Goal: Transaction & Acquisition: Purchase product/service

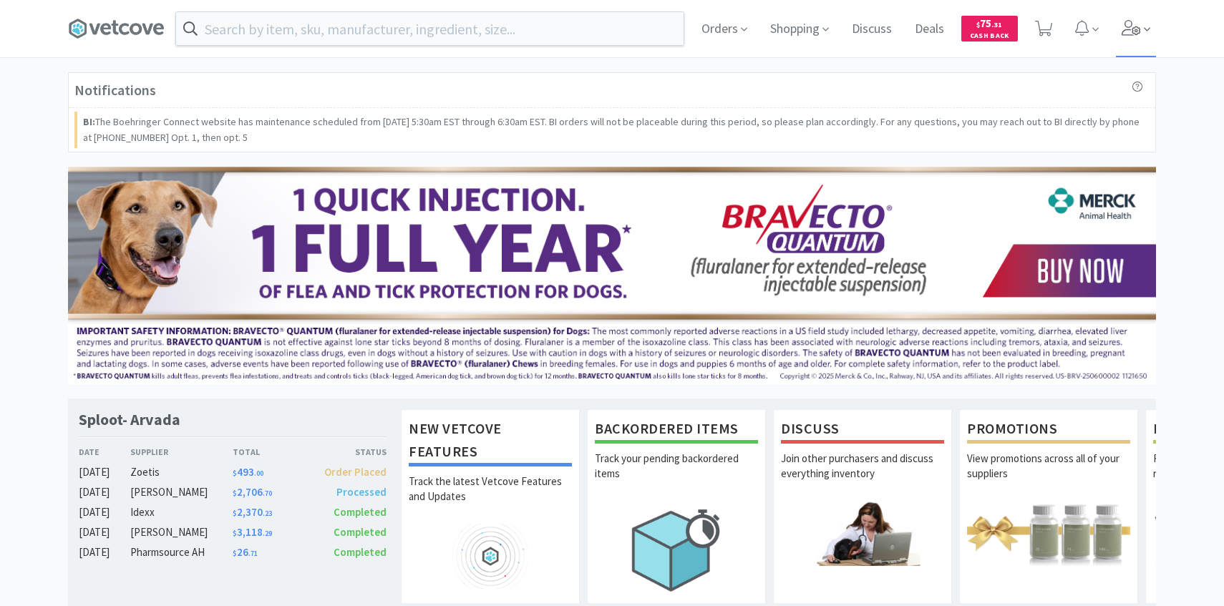
click at [1131, 32] on icon at bounding box center [1132, 28] width 20 height 16
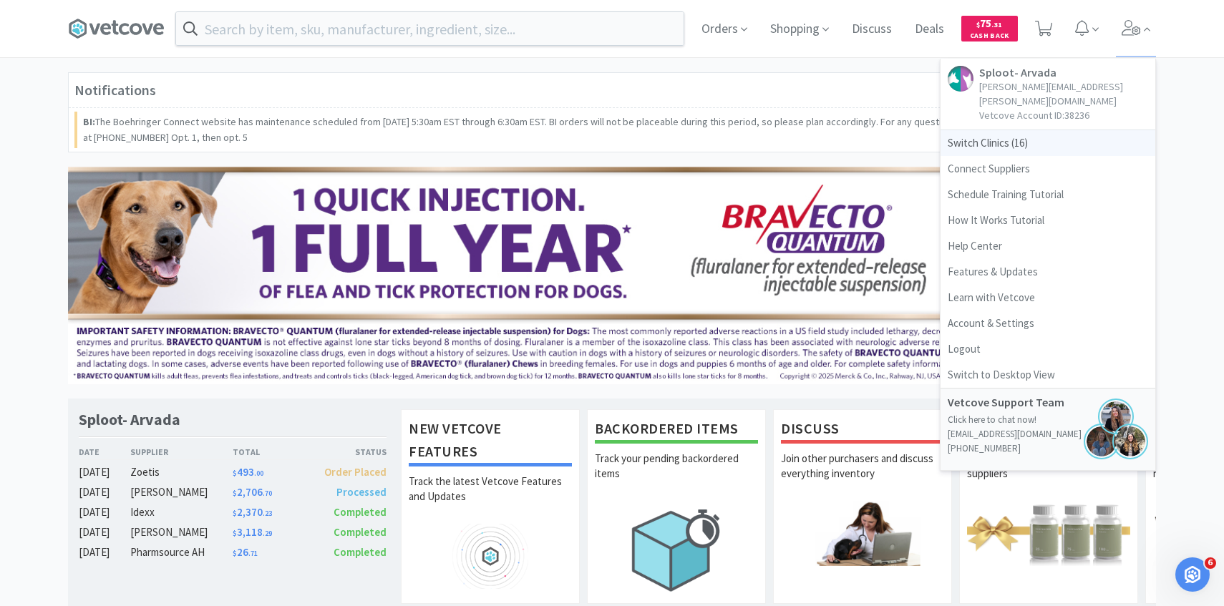
click at [1059, 130] on span "Switch Clinics ( 16 )" at bounding box center [1048, 143] width 215 height 26
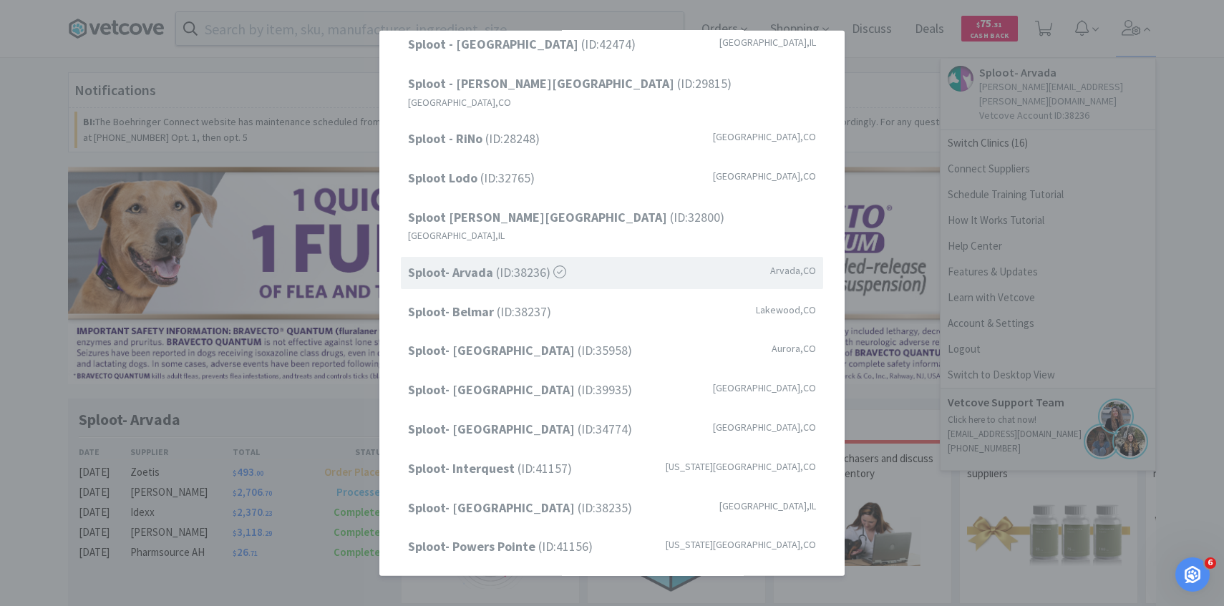
scroll to position [183, 0]
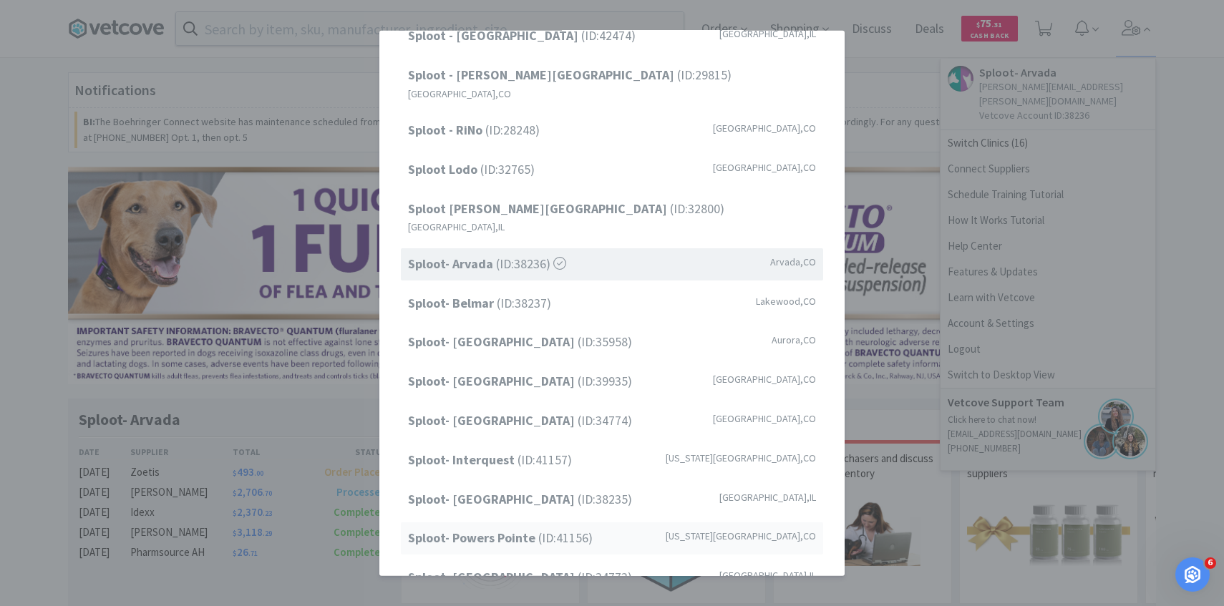
click at [553, 528] on span "Sploot- Powers Pointe (ID: 41156 )" at bounding box center [500, 538] width 185 height 21
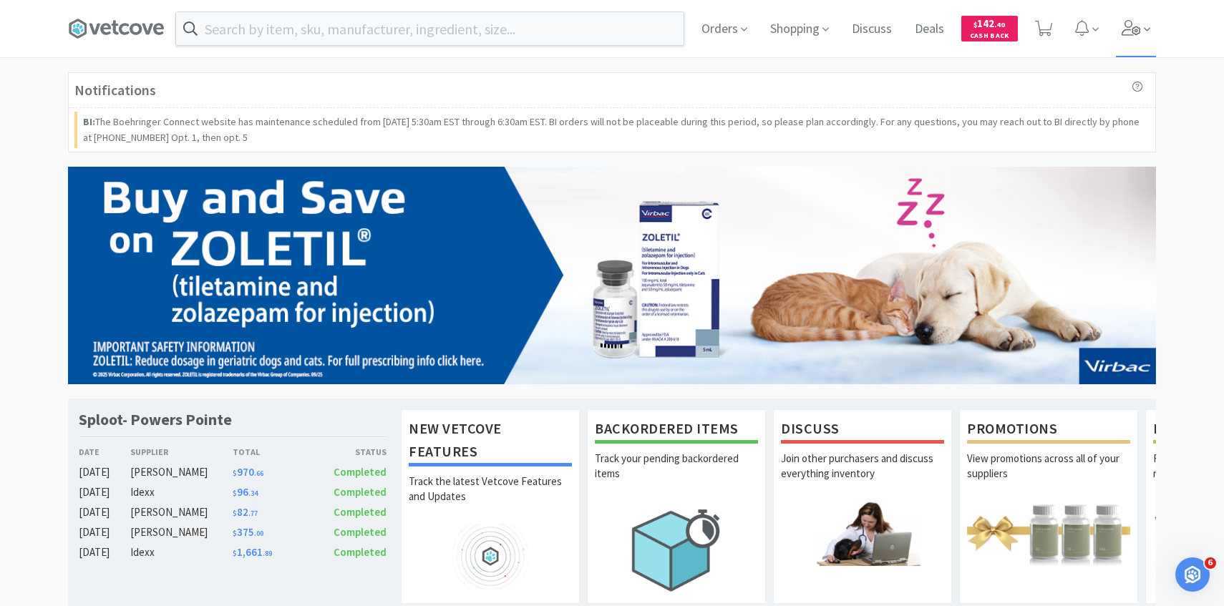
click at [1143, 26] on span at bounding box center [1136, 28] width 41 height 57
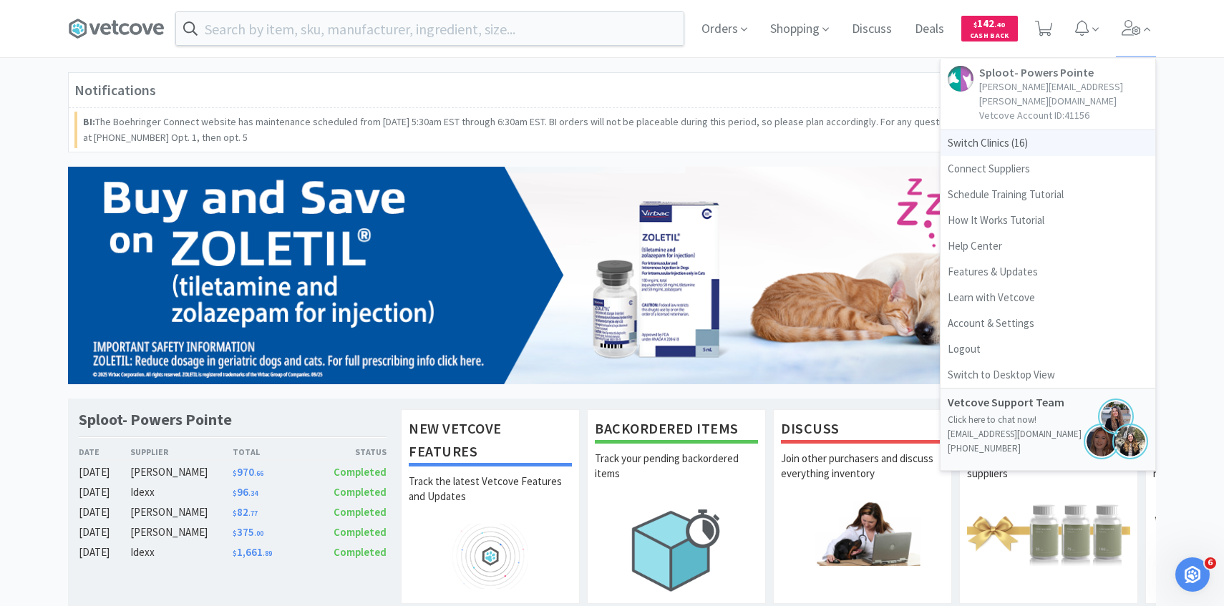
click at [1025, 132] on span "Switch Clinics ( 16 )" at bounding box center [1048, 143] width 215 height 26
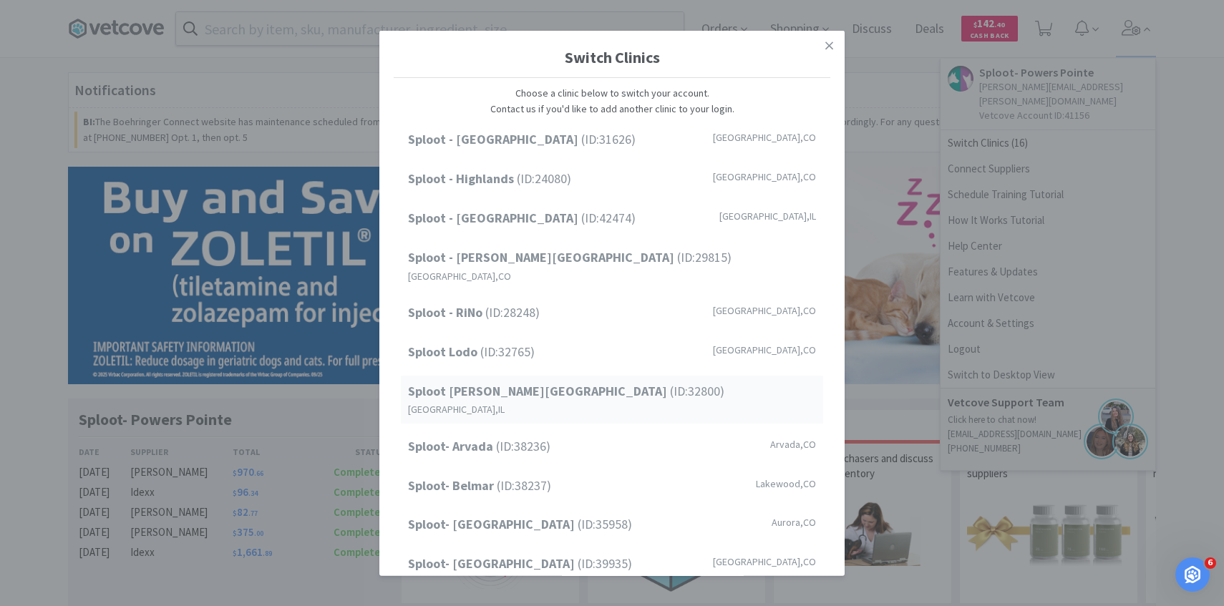
scroll to position [183, 0]
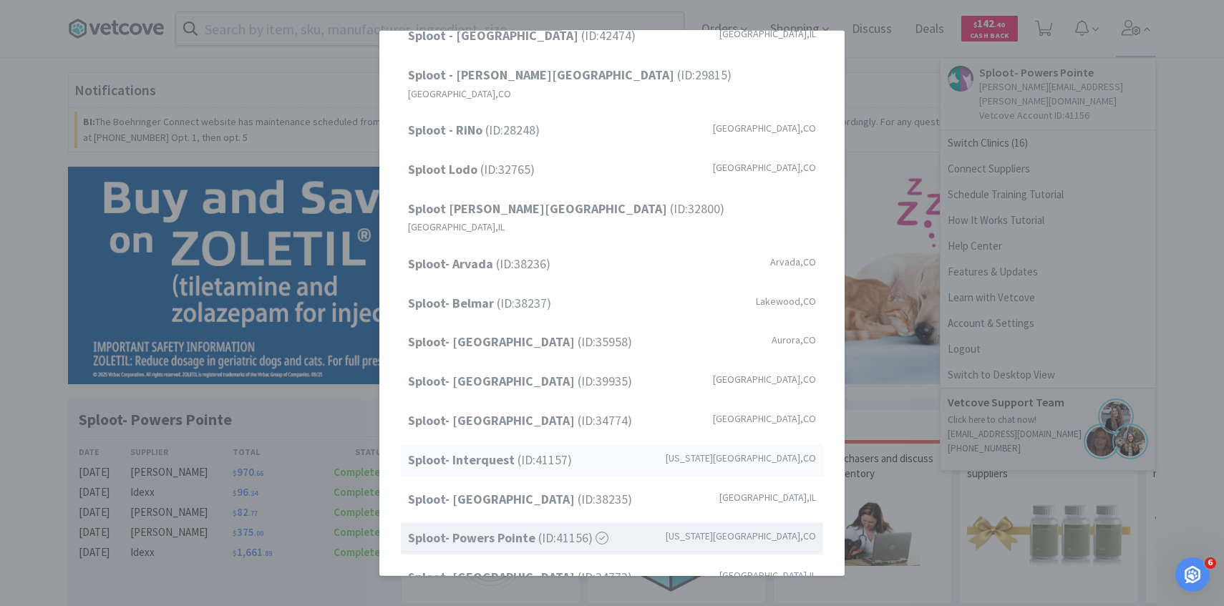
click at [541, 450] on span "Sploot- Interquest (ID: 41157 )" at bounding box center [490, 460] width 164 height 21
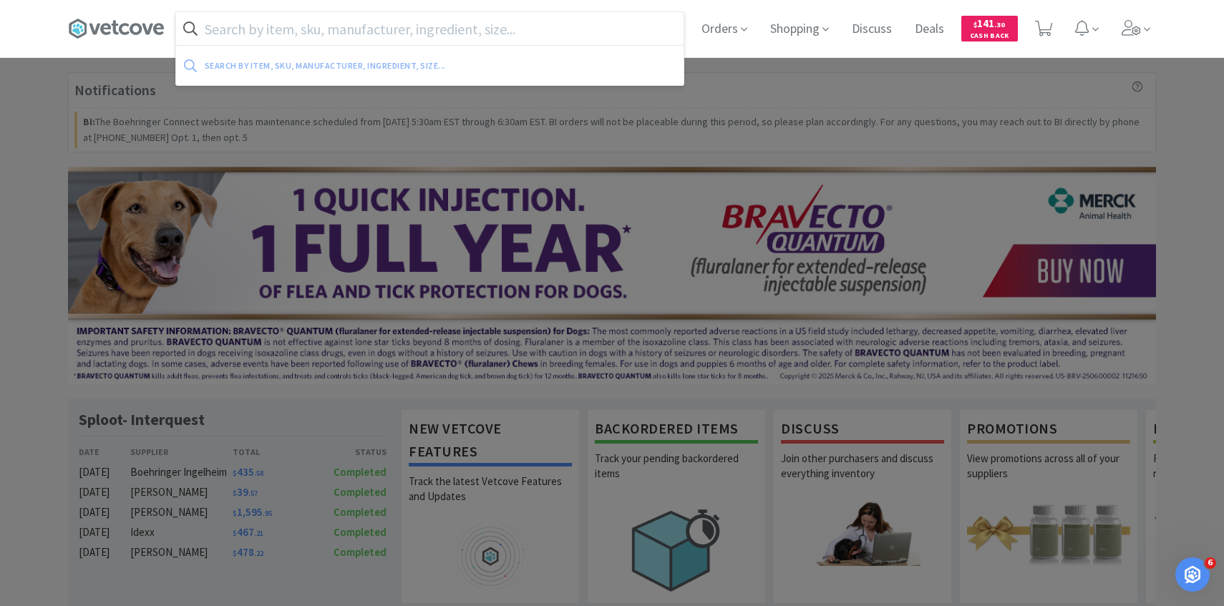
click at [515, 34] on input "text" at bounding box center [430, 28] width 508 height 33
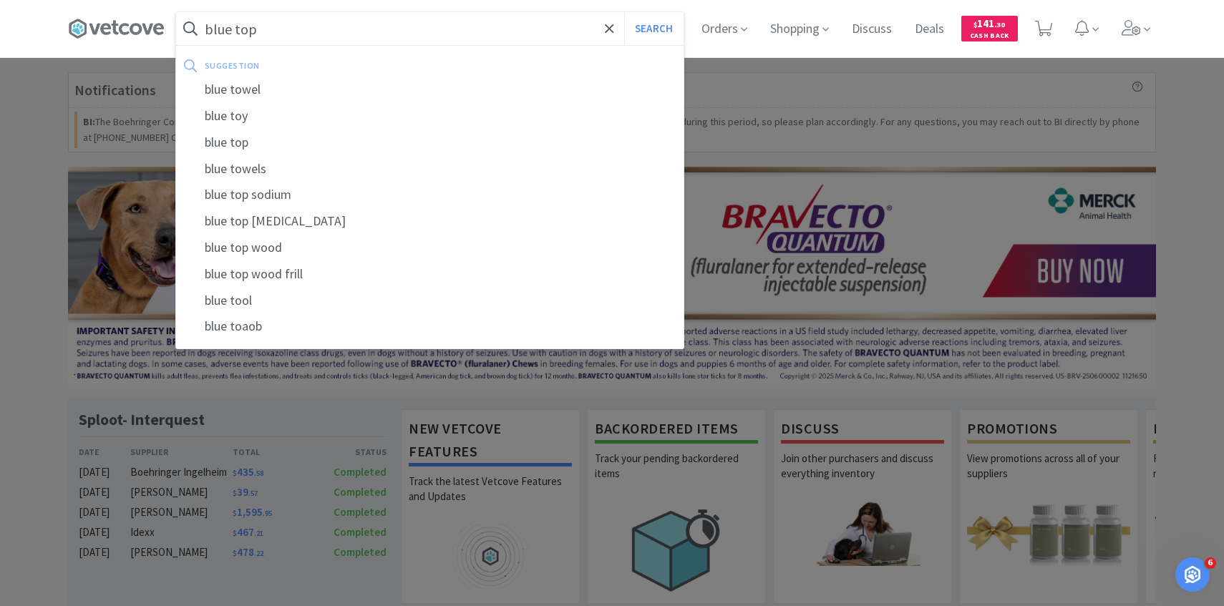
type input "blue top"
click at [624, 12] on button "Search" at bounding box center [653, 28] width 59 height 33
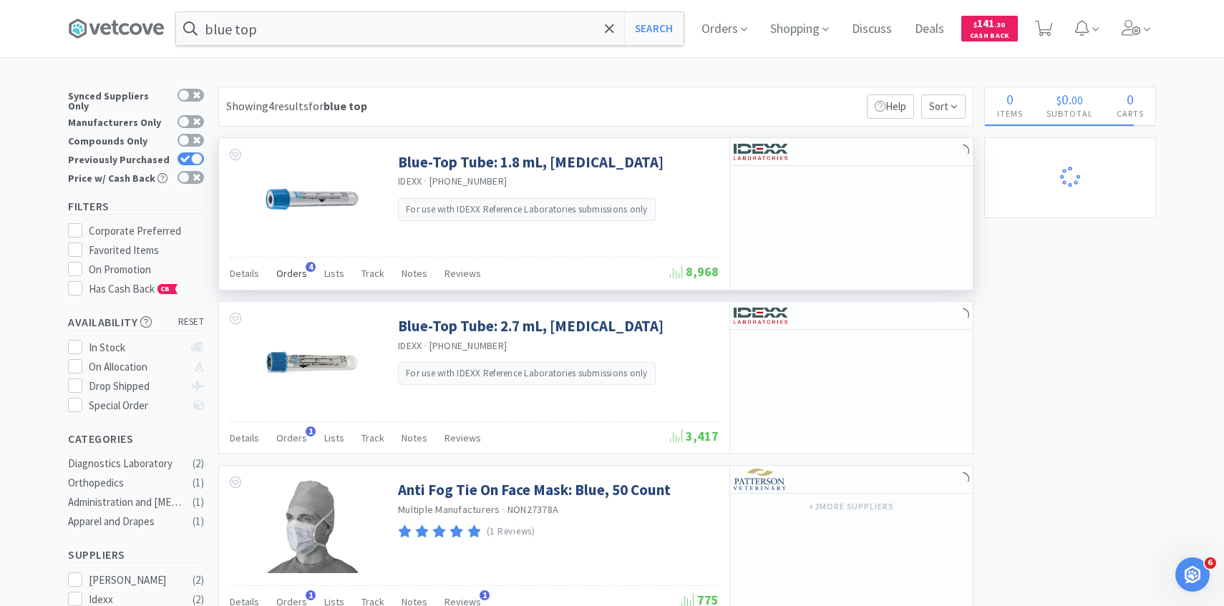
click at [289, 272] on span "Orders" at bounding box center [291, 273] width 31 height 13
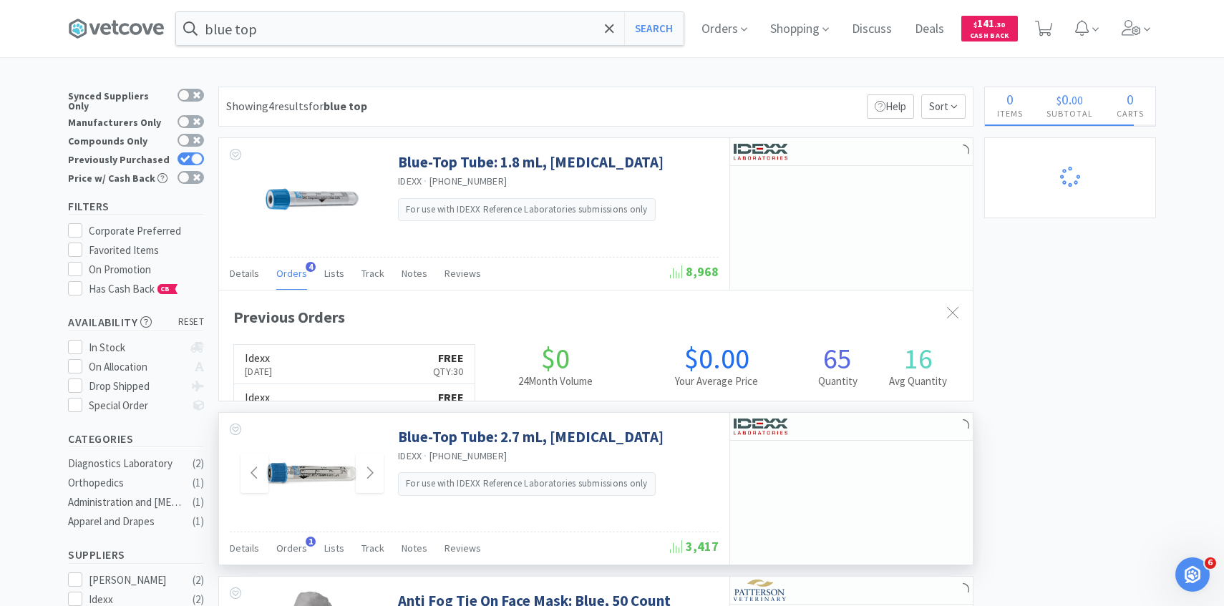
scroll to position [371, 754]
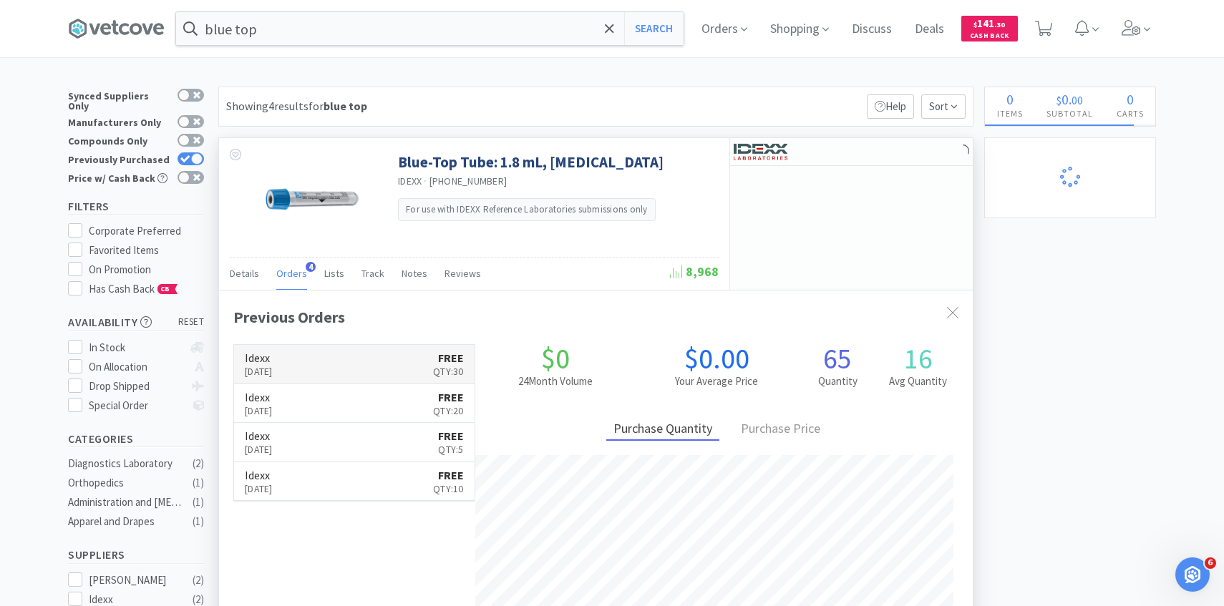
click at [388, 360] on link "Idexx Oct 7th, 2025 FREE Qty: 30" at bounding box center [354, 364] width 241 height 39
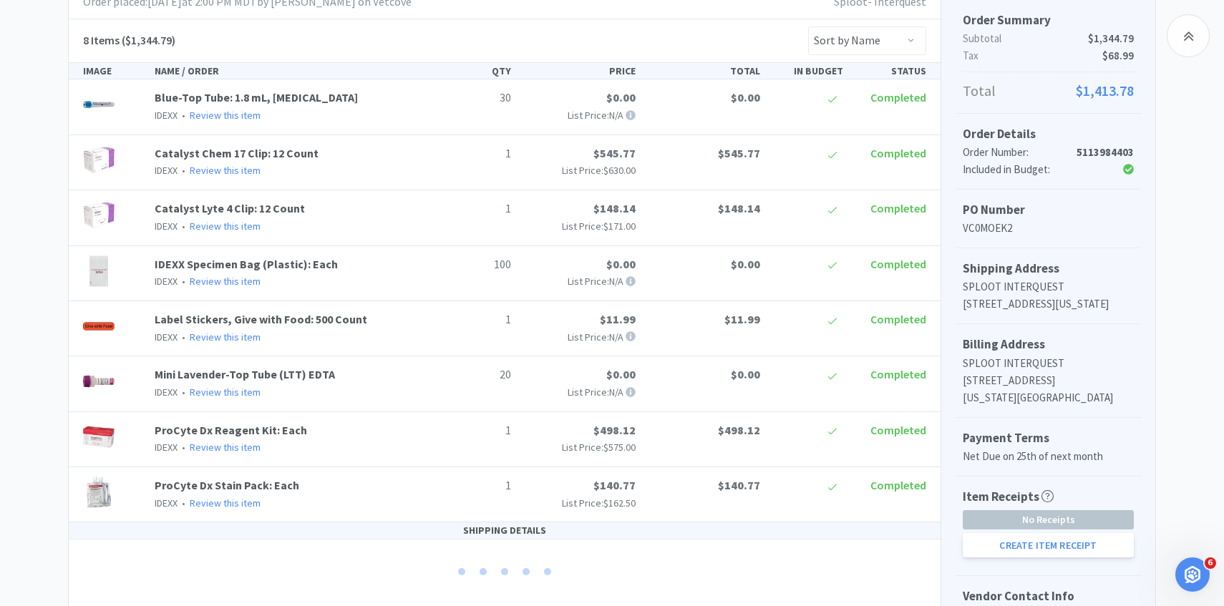
scroll to position [291, 0]
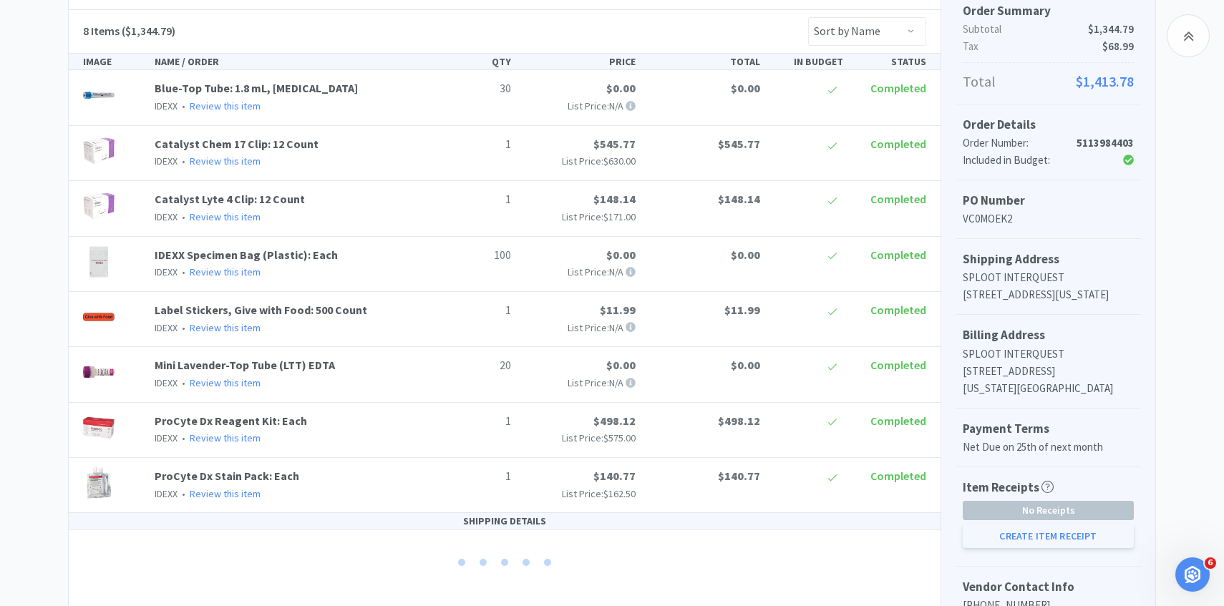
click at [1066, 548] on button "Create Item Receipt" at bounding box center [1048, 536] width 171 height 24
select select "30"
select select "1"
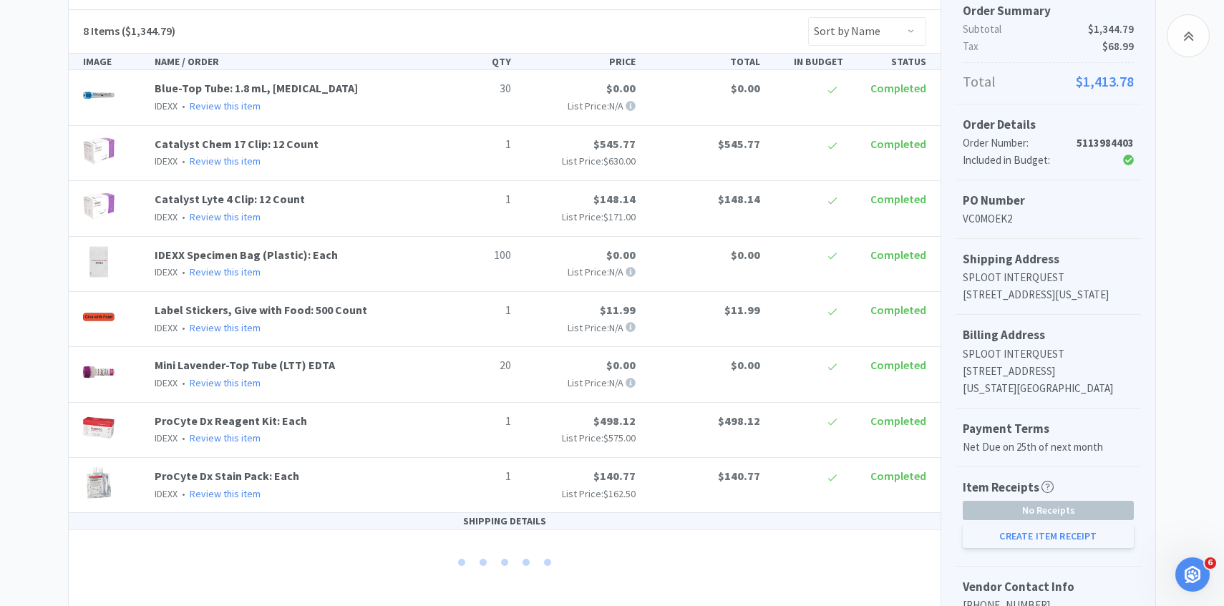
select select "100"
select select "20"
select select "1"
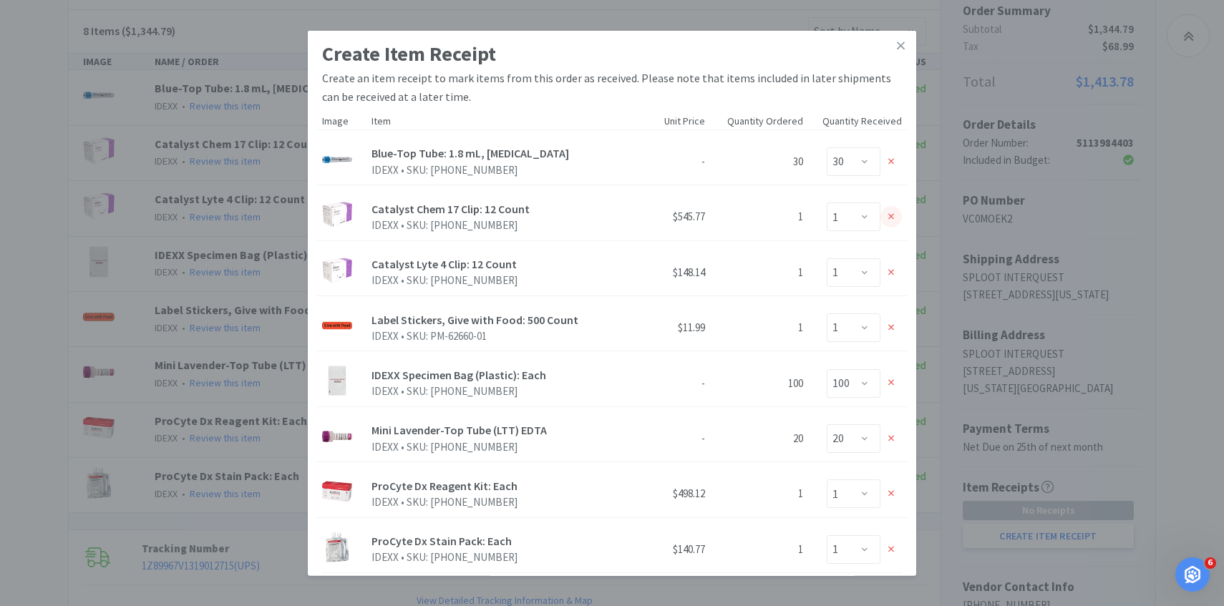
click at [891, 221] on icon at bounding box center [892, 217] width 6 height 10
click at [891, 267] on icon at bounding box center [892, 272] width 6 height 10
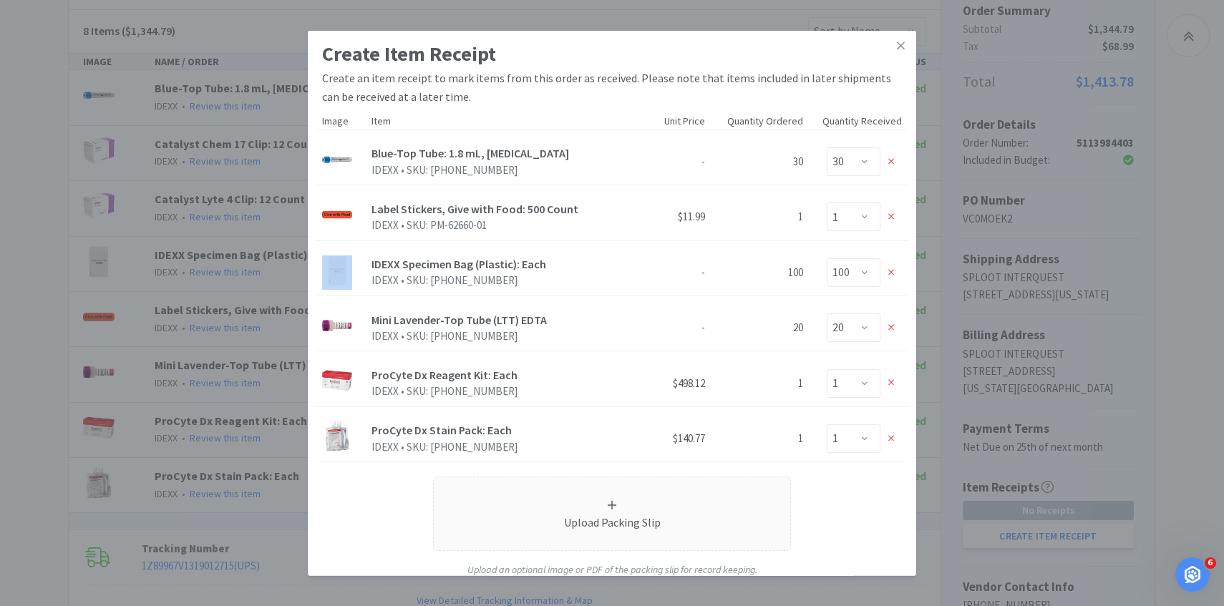
click at [891, 221] on icon at bounding box center [892, 217] width 6 height 10
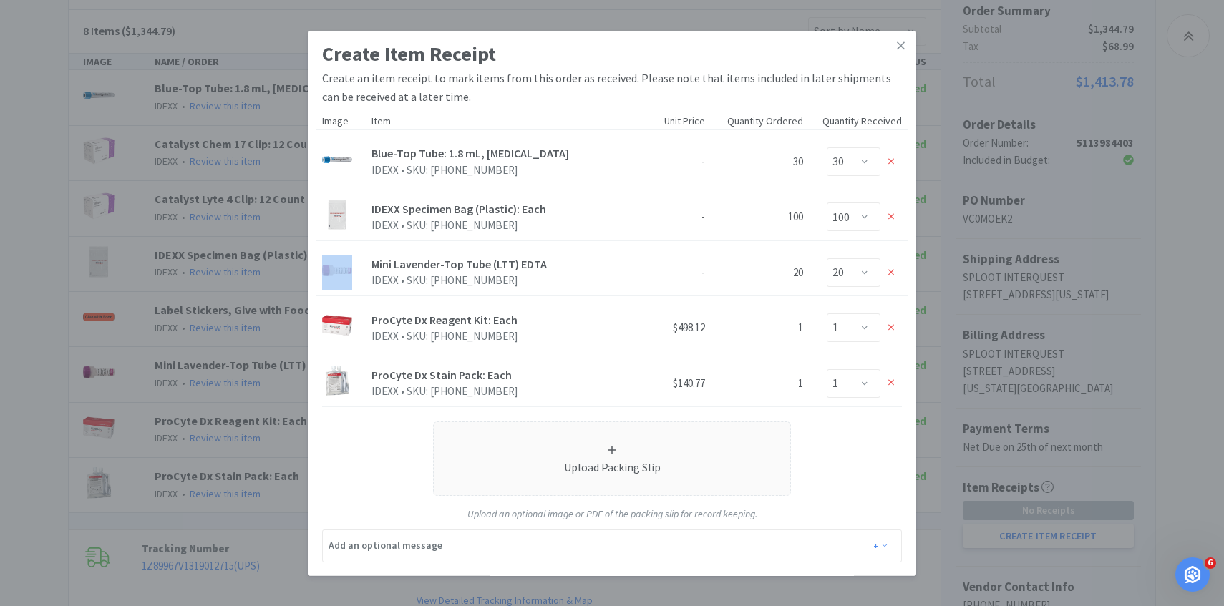
click at [891, 221] on icon at bounding box center [892, 217] width 6 height 10
click at [891, 269] on icon at bounding box center [892, 272] width 6 height 6
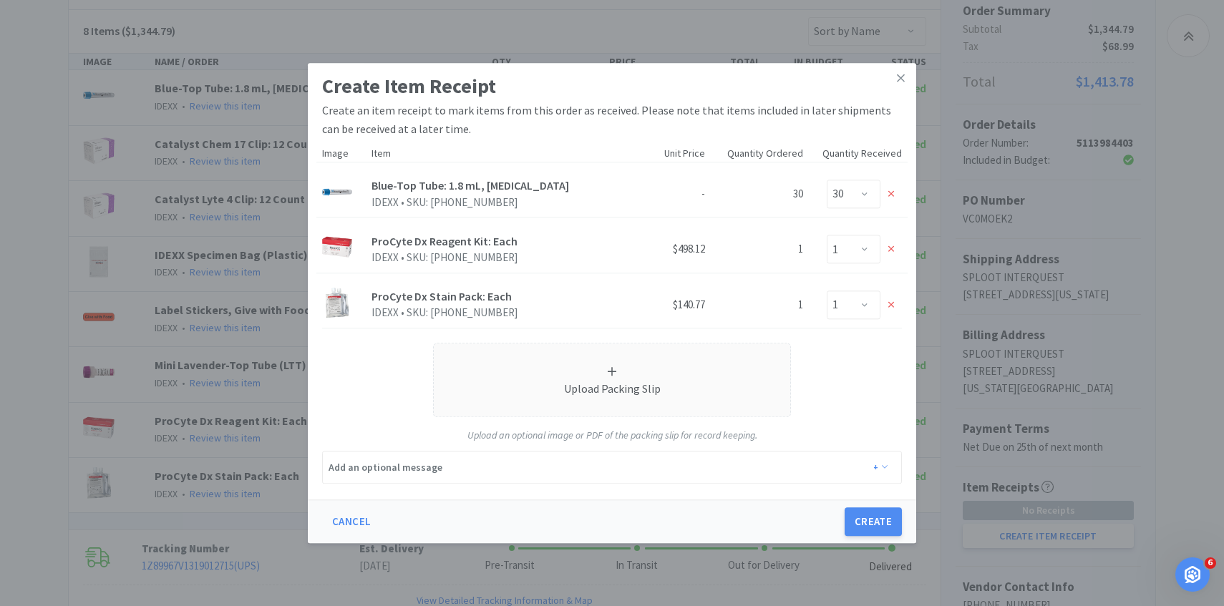
click at [892, 237] on div "Enter Qty 0 1" at bounding box center [858, 250] width 87 height 29
click at [889, 251] on icon at bounding box center [892, 249] width 6 height 6
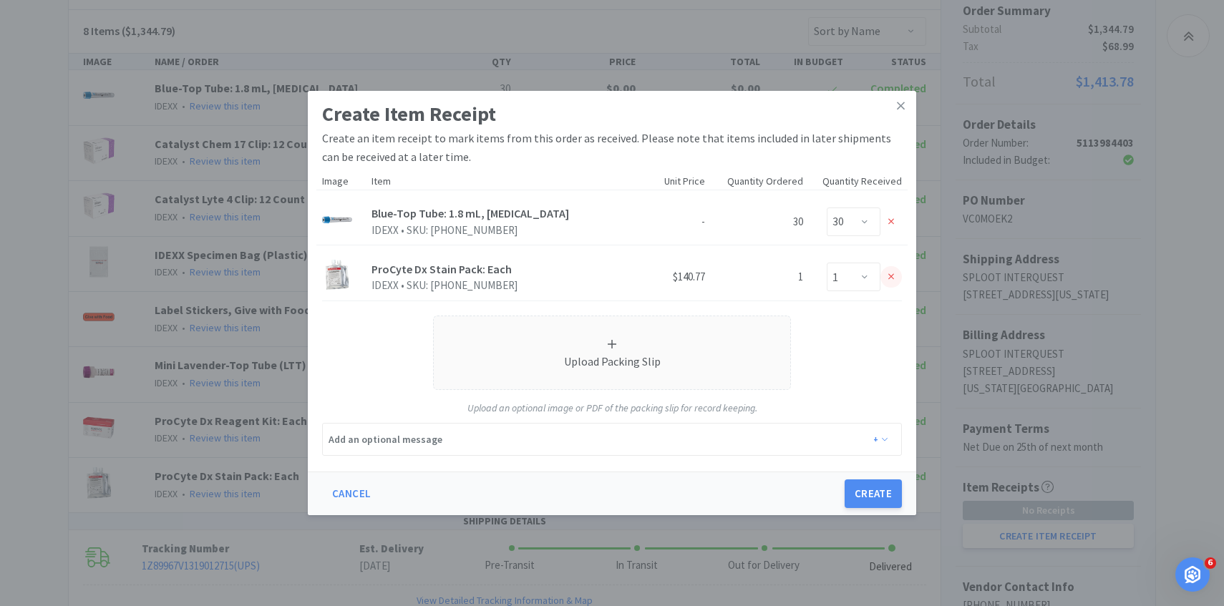
click at [891, 281] on icon at bounding box center [892, 277] width 6 height 10
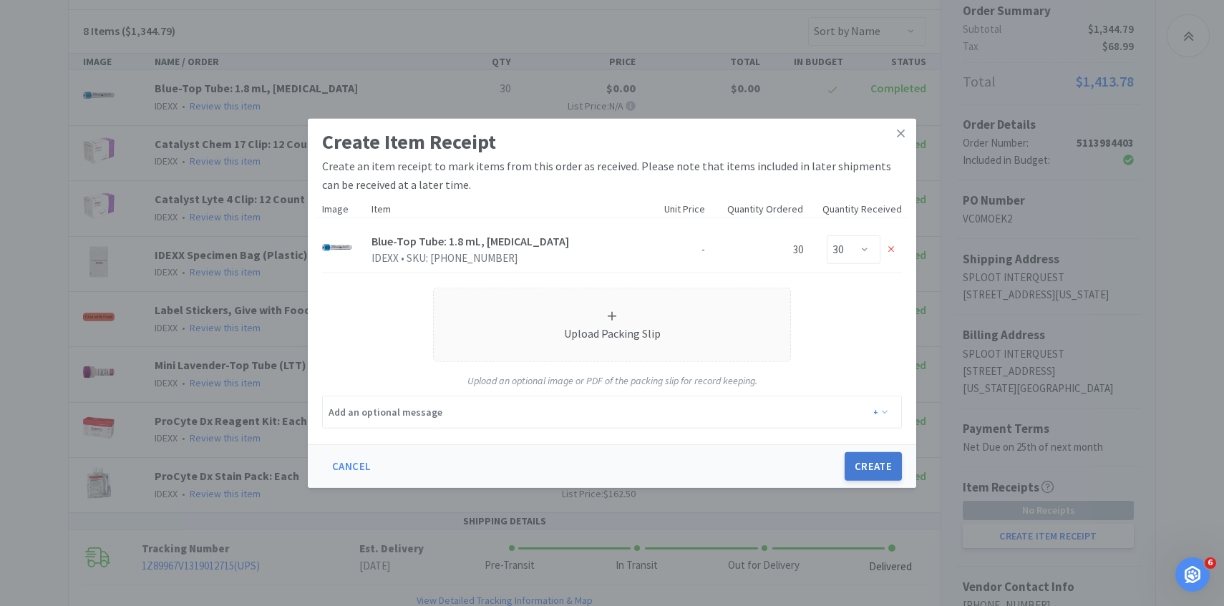
click at [869, 475] on button "Create" at bounding box center [873, 467] width 57 height 29
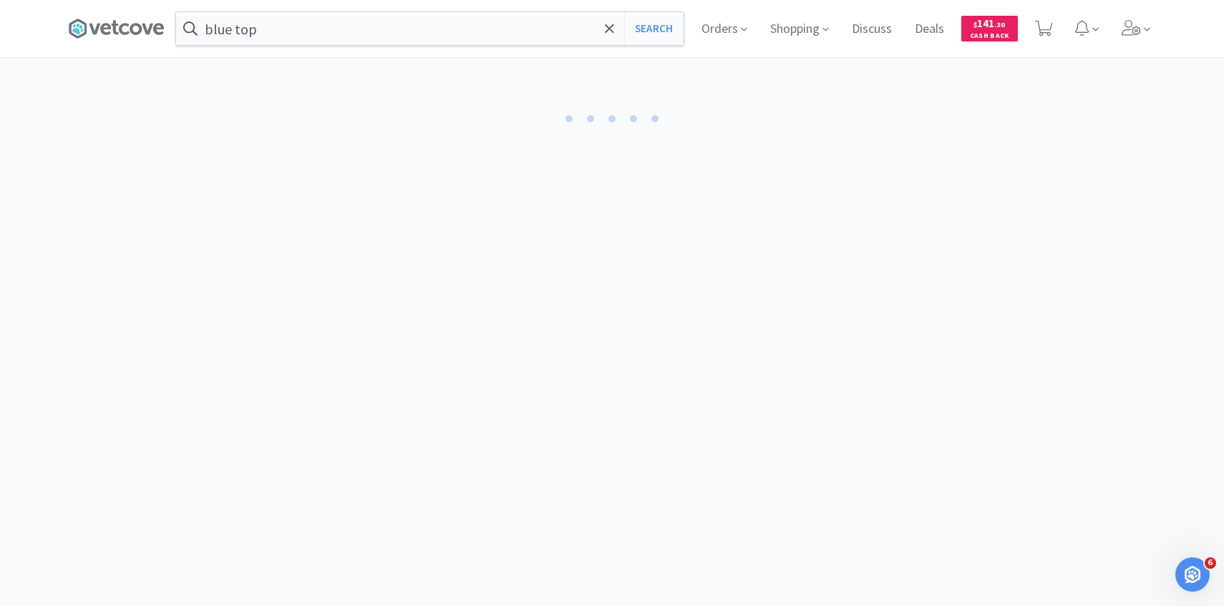
select select "30"
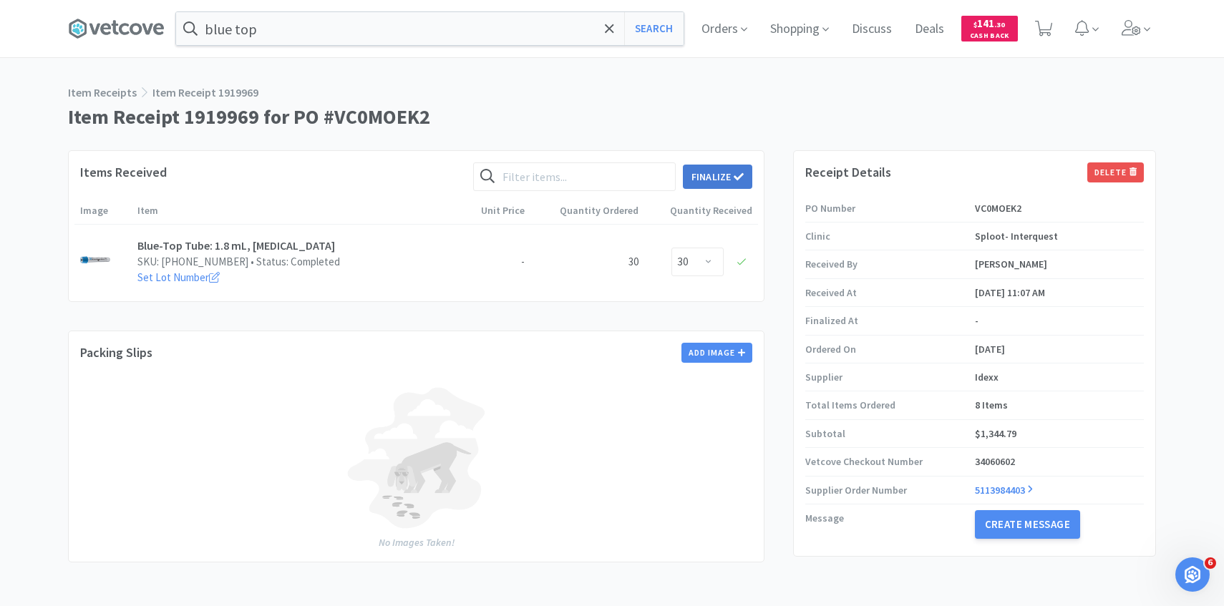
click at [708, 176] on button "Finalize" at bounding box center [717, 177] width 69 height 24
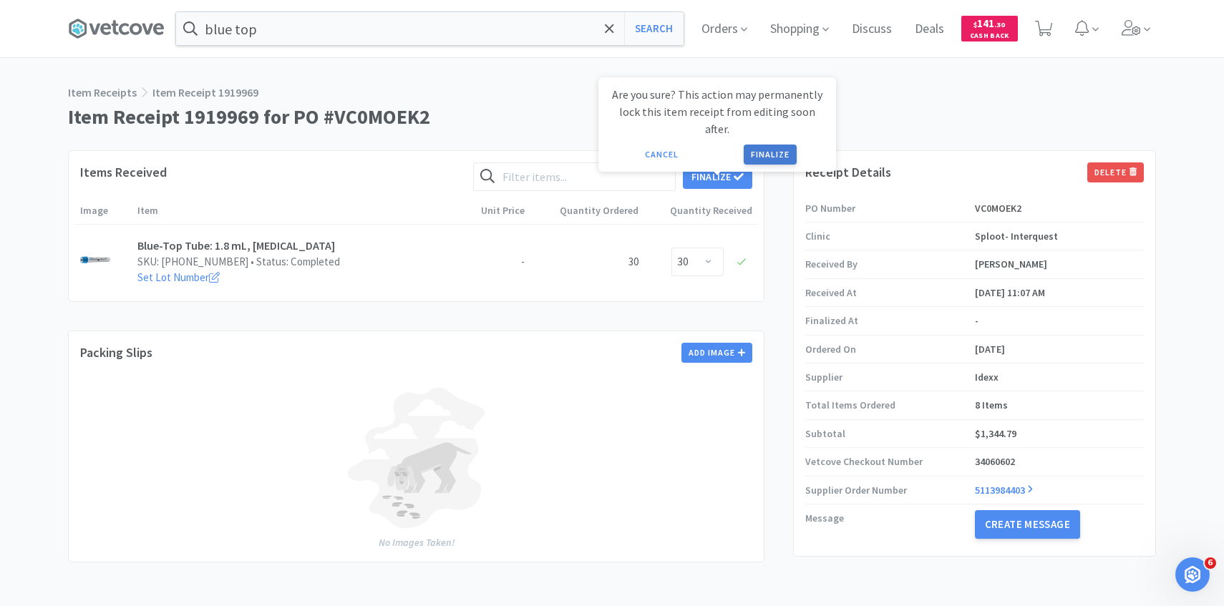
click at [790, 145] on button "Finalize" at bounding box center [770, 155] width 53 height 20
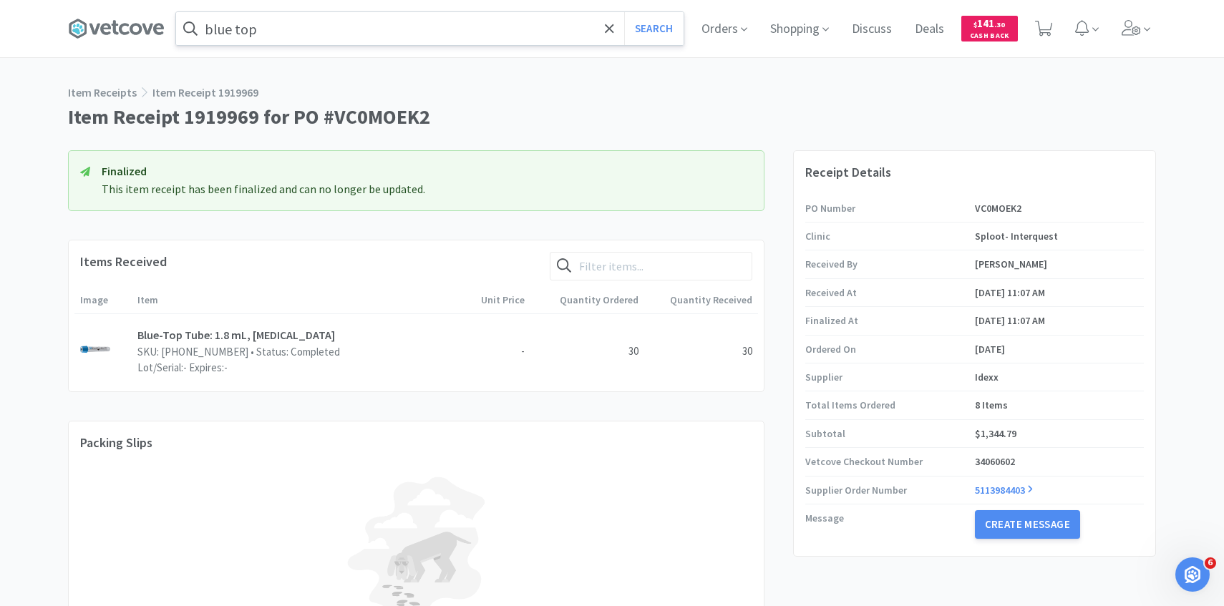
click at [508, 21] on input "blue top" at bounding box center [430, 28] width 508 height 33
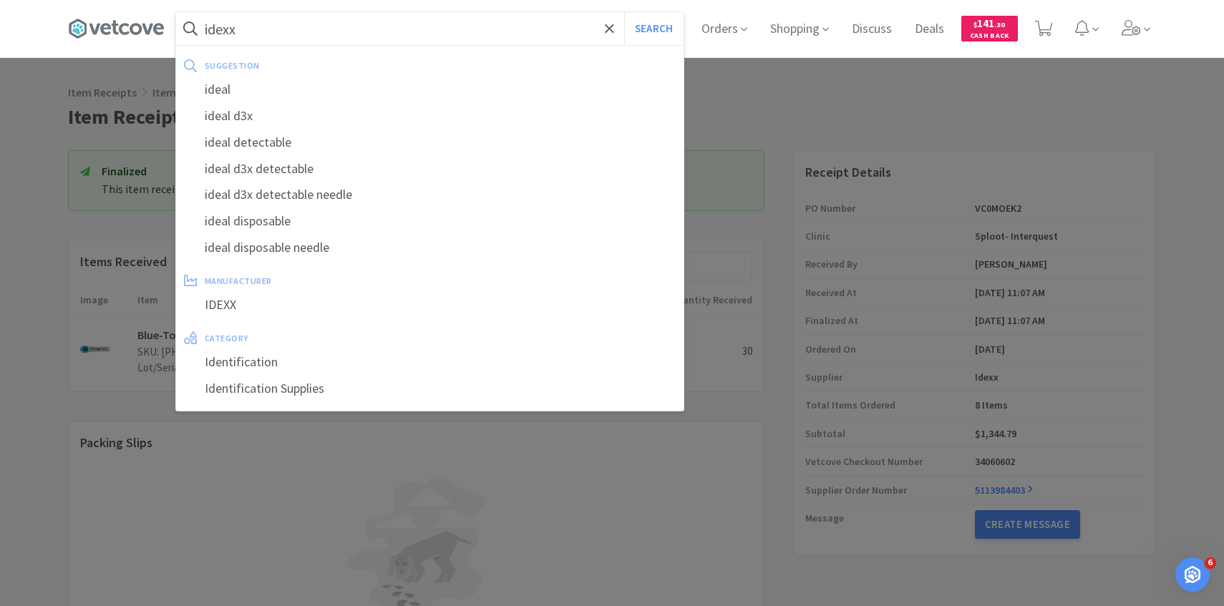
type input "idexx"
click at [624, 12] on button "Search" at bounding box center [653, 28] width 59 height 33
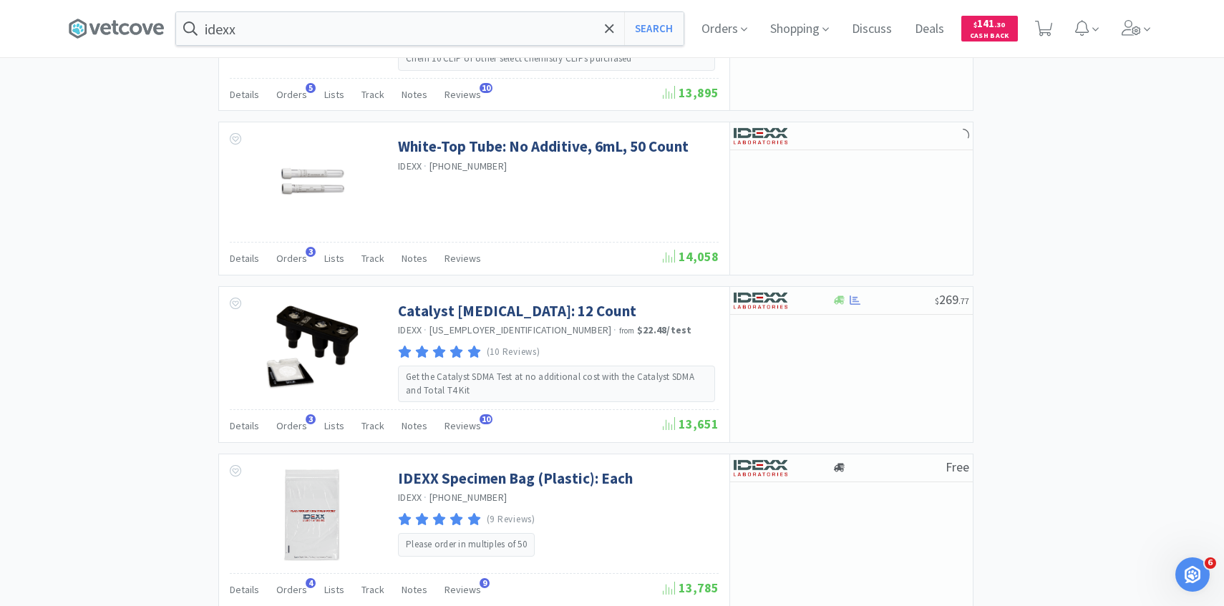
scroll to position [1864, 0]
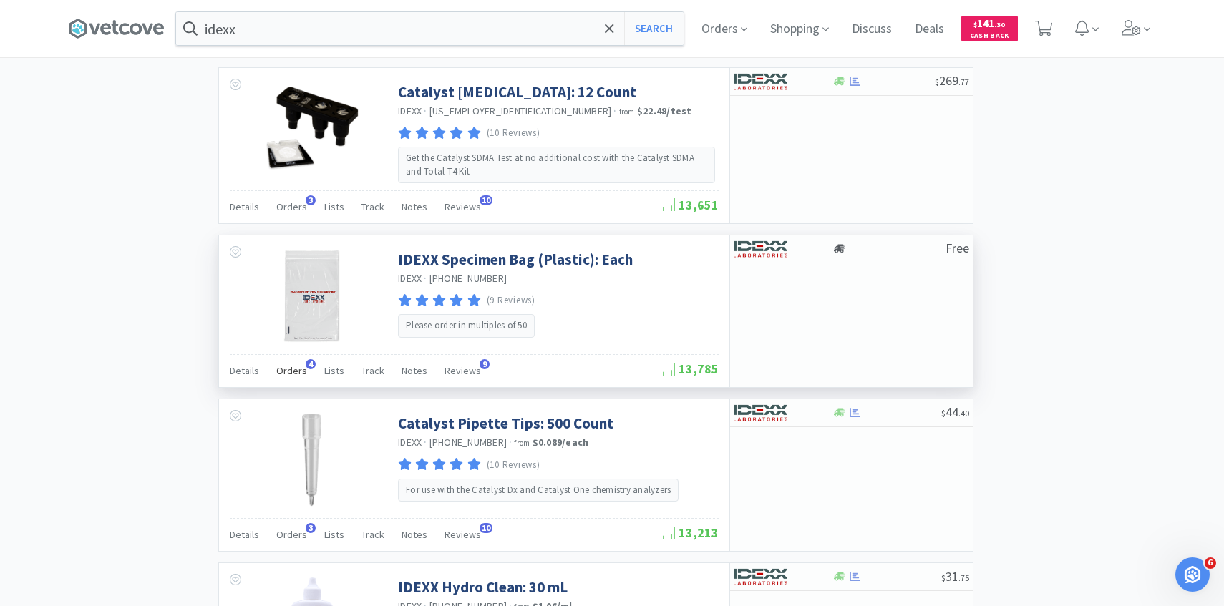
click at [300, 367] on span "Orders" at bounding box center [291, 370] width 31 height 13
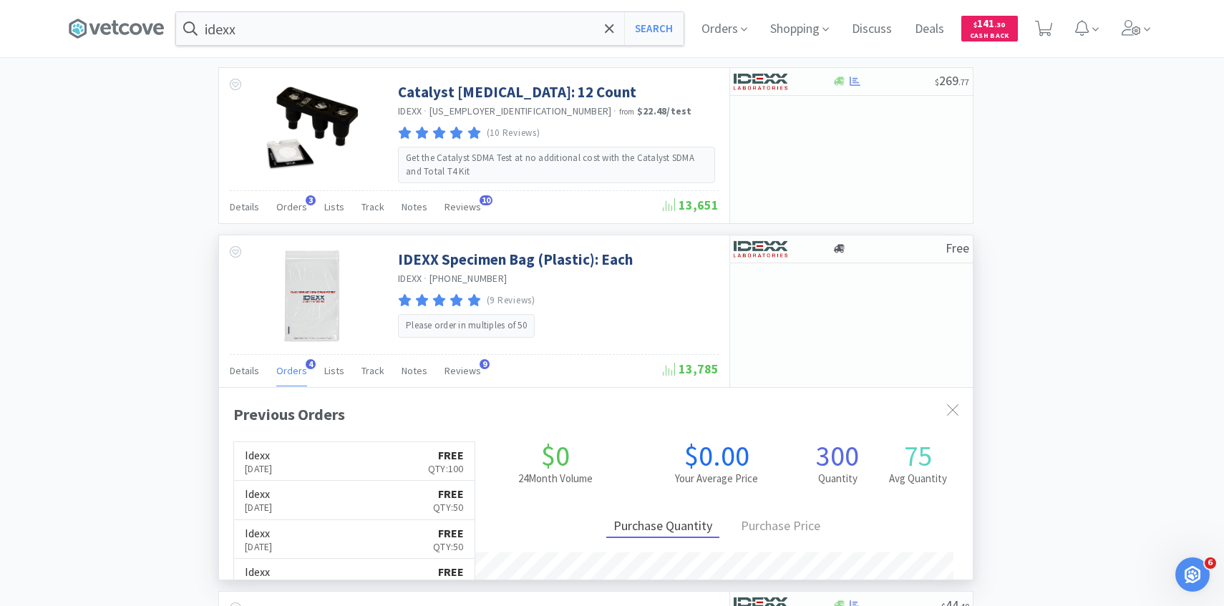
scroll to position [371, 754]
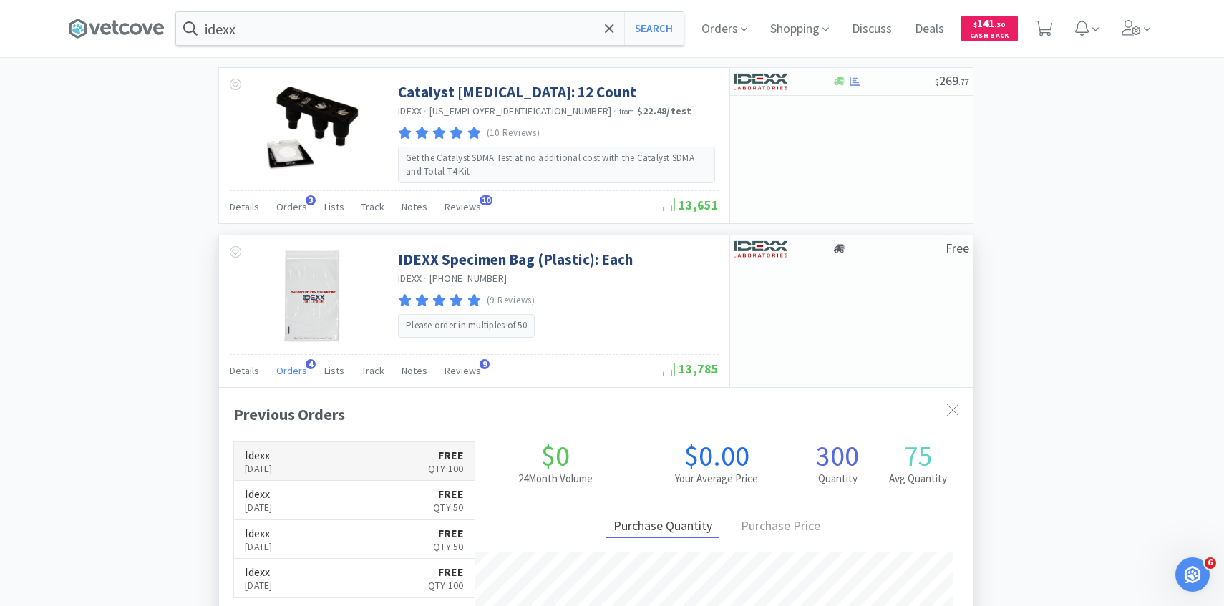
click at [346, 443] on link "Idexx Oct 7th, 2025 FREE Qty: 100" at bounding box center [354, 461] width 241 height 39
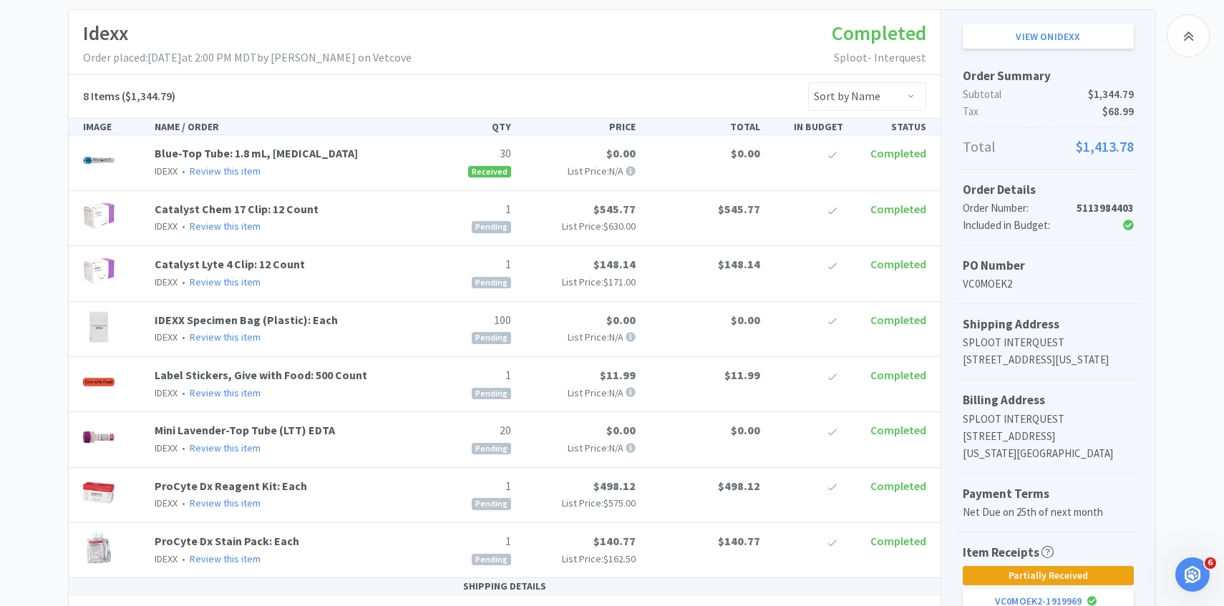
scroll to position [286, 0]
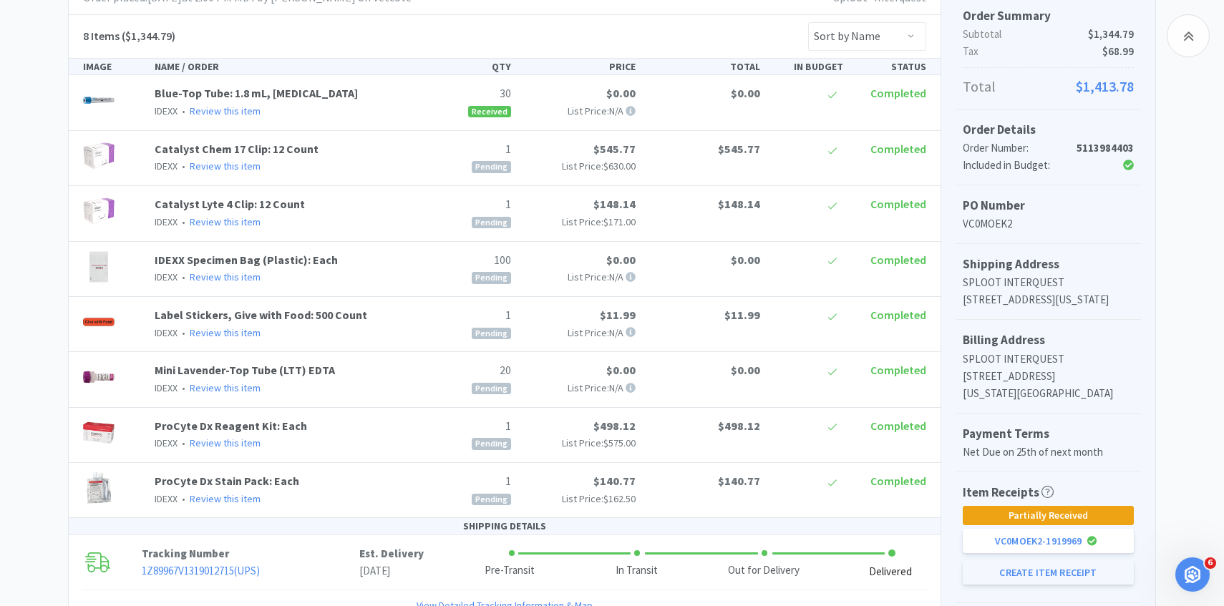
click at [1005, 582] on button "Create Item Receipt" at bounding box center [1048, 573] width 171 height 24
select select "1"
select select "100"
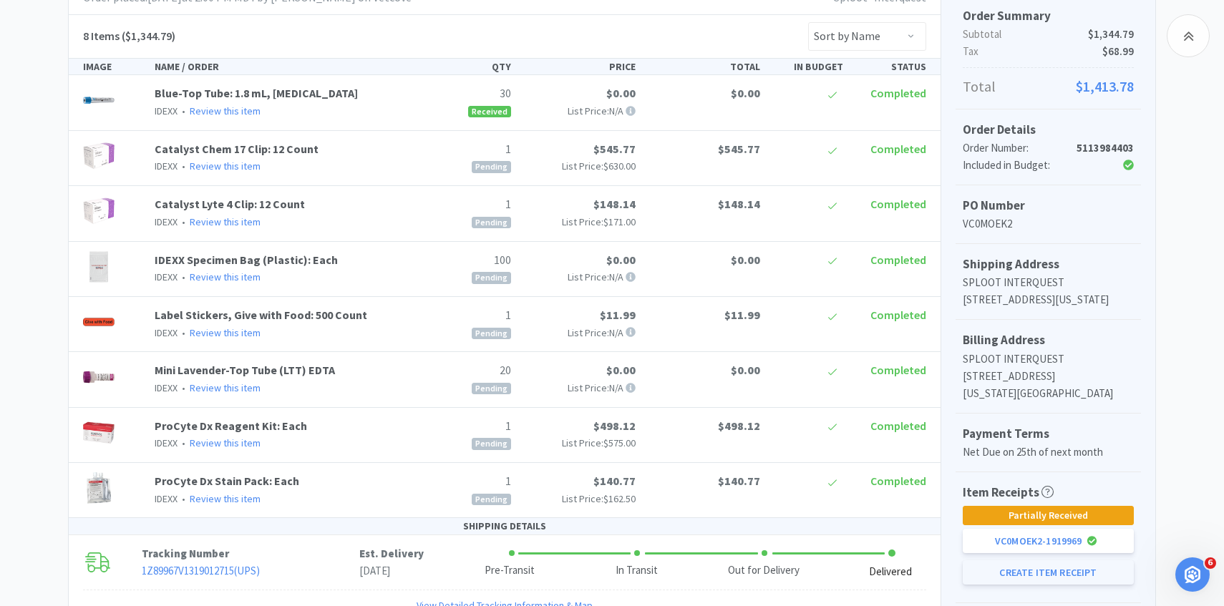
select select "20"
select select "1"
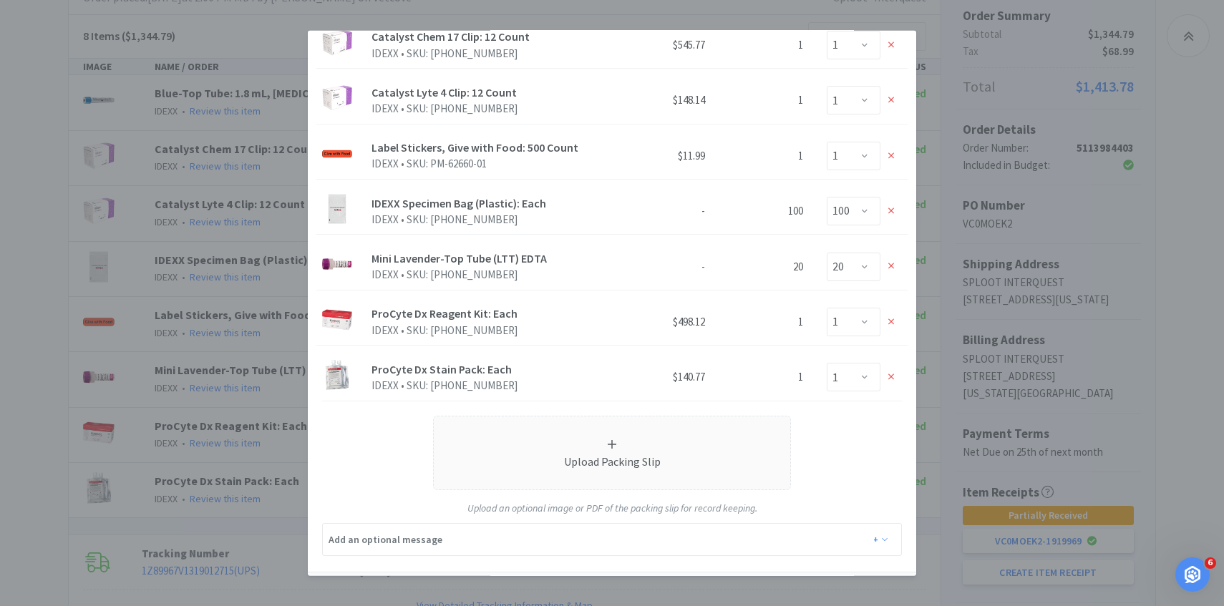
scroll to position [155, 0]
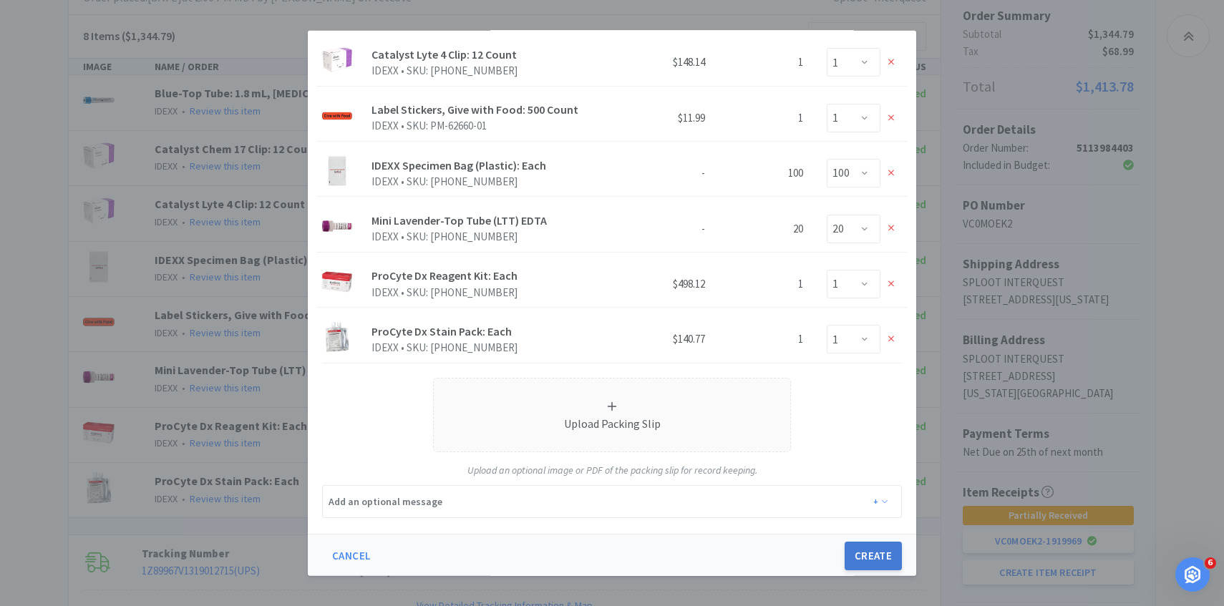
click at [871, 551] on button "Create" at bounding box center [873, 556] width 57 height 29
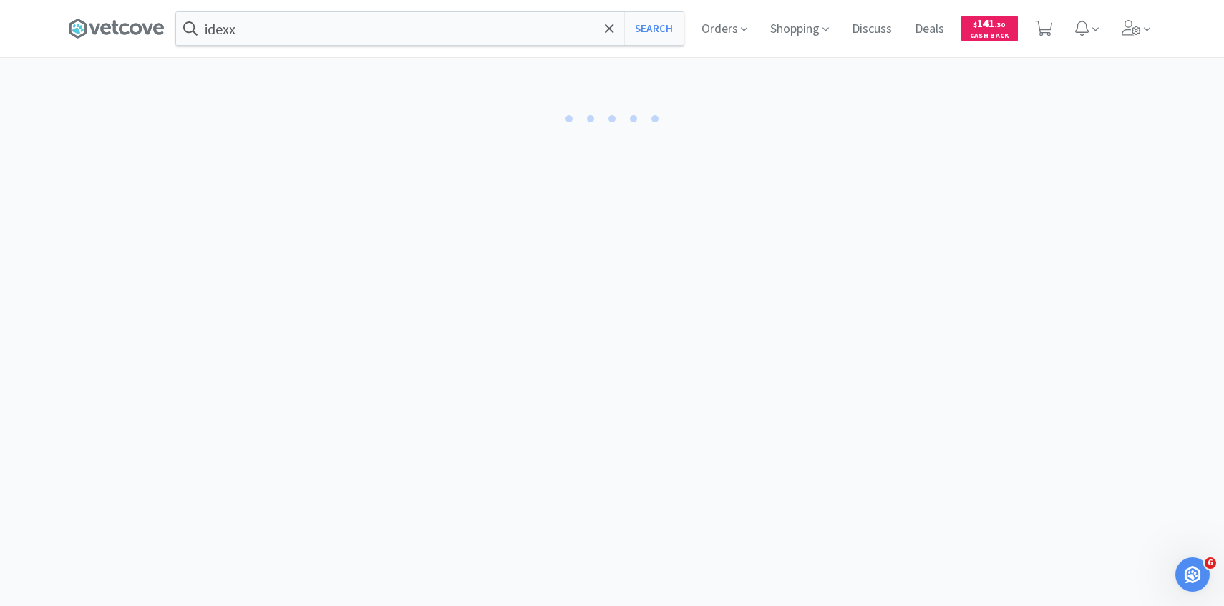
select select "1"
select select "100"
select select "1"
select select "20"
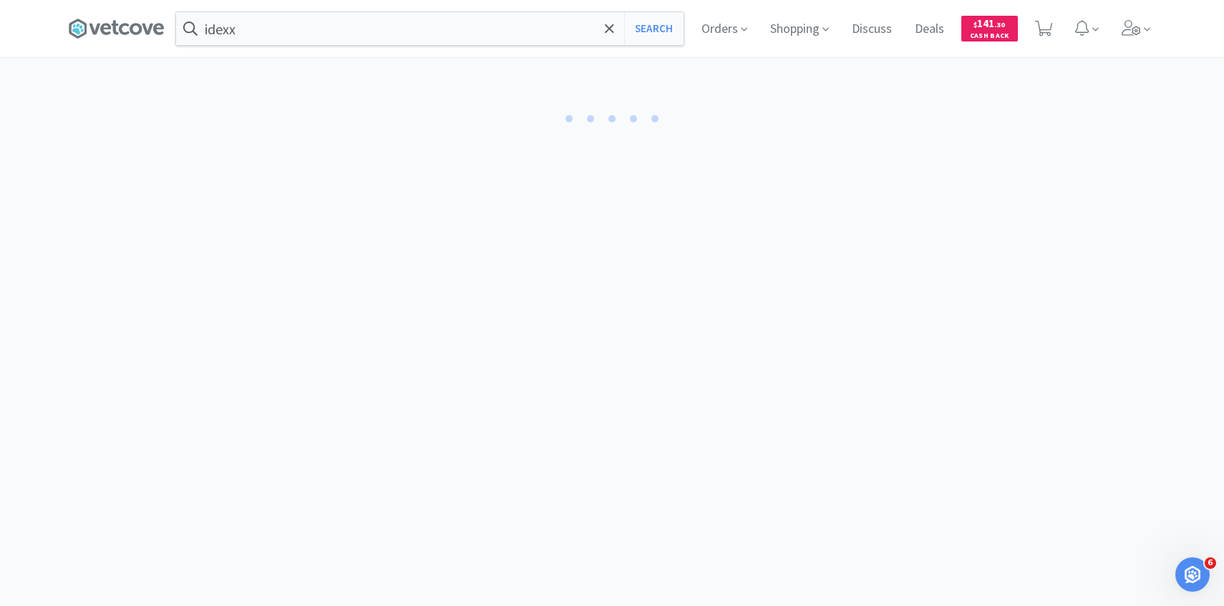
select select "1"
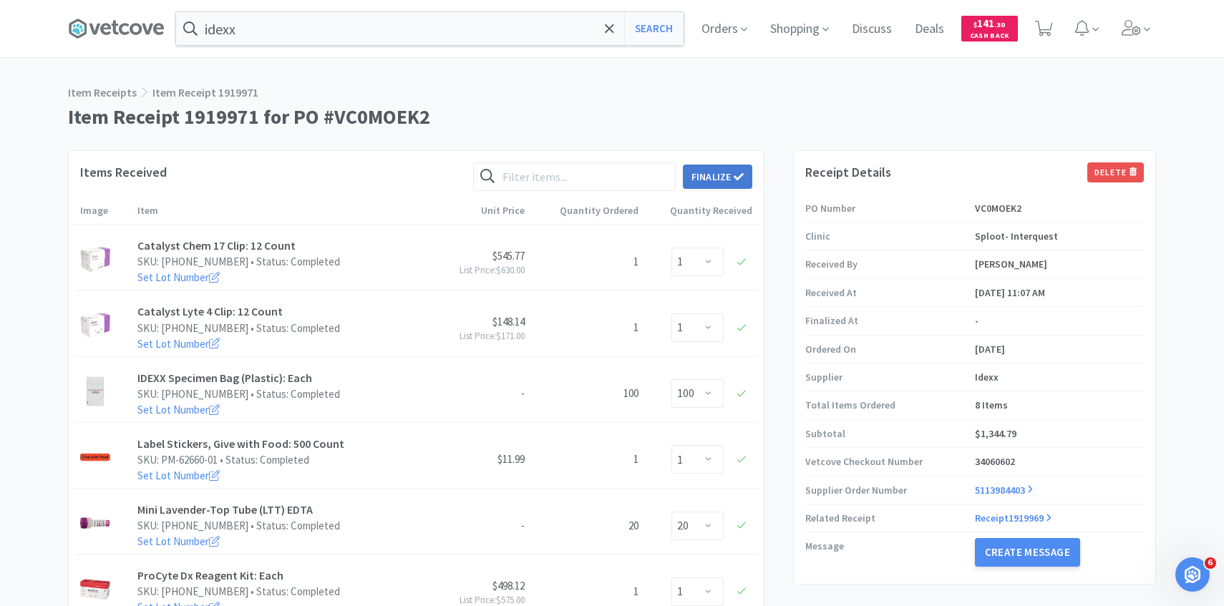
click at [733, 185] on button "Finalize" at bounding box center [717, 177] width 69 height 24
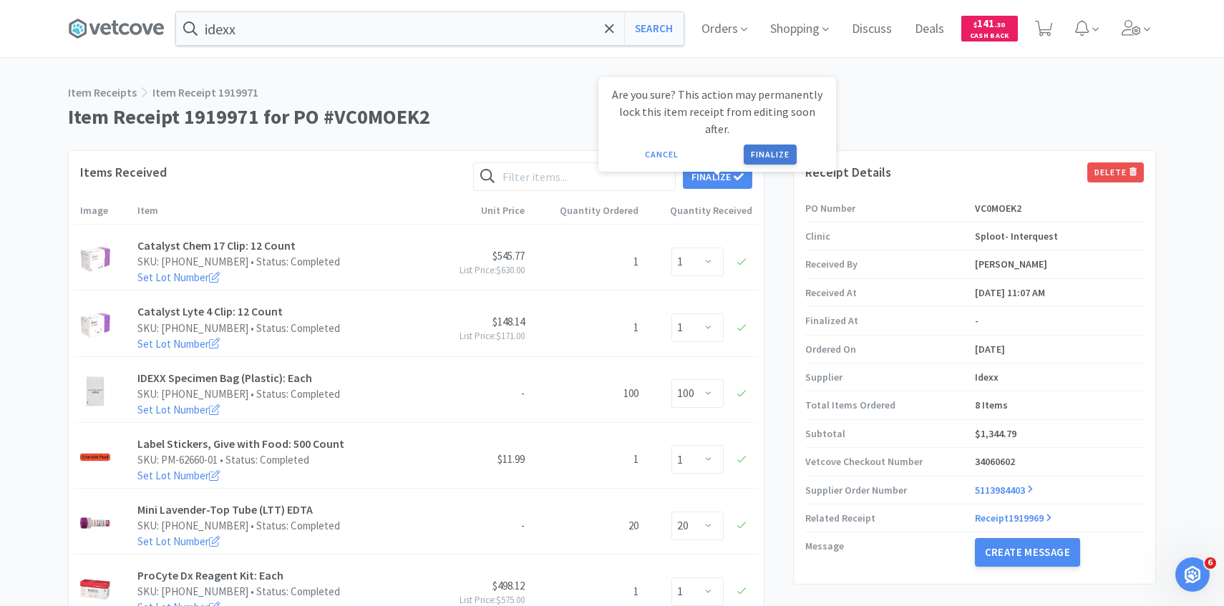
click at [757, 145] on button "Finalize" at bounding box center [770, 155] width 53 height 20
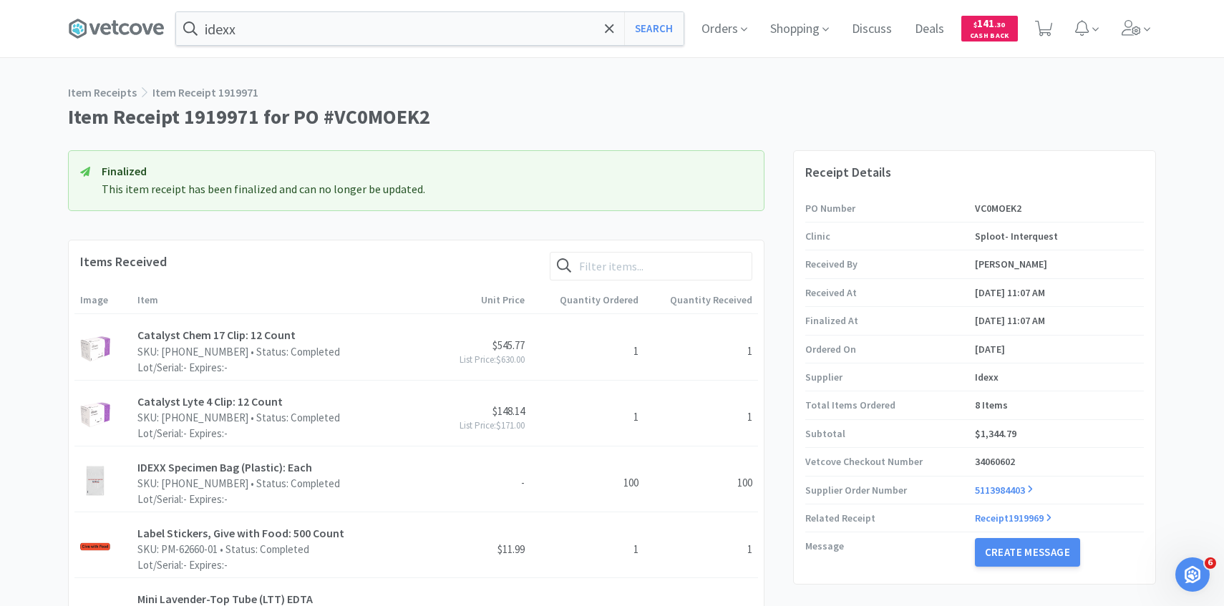
click at [480, 49] on div "idexx Search Orders Shopping Discuss Discuss Deals Deals $ 141 . 30 Cash Back" at bounding box center [612, 28] width 1088 height 57
click at [480, 21] on input "idexx" at bounding box center [430, 28] width 508 height 33
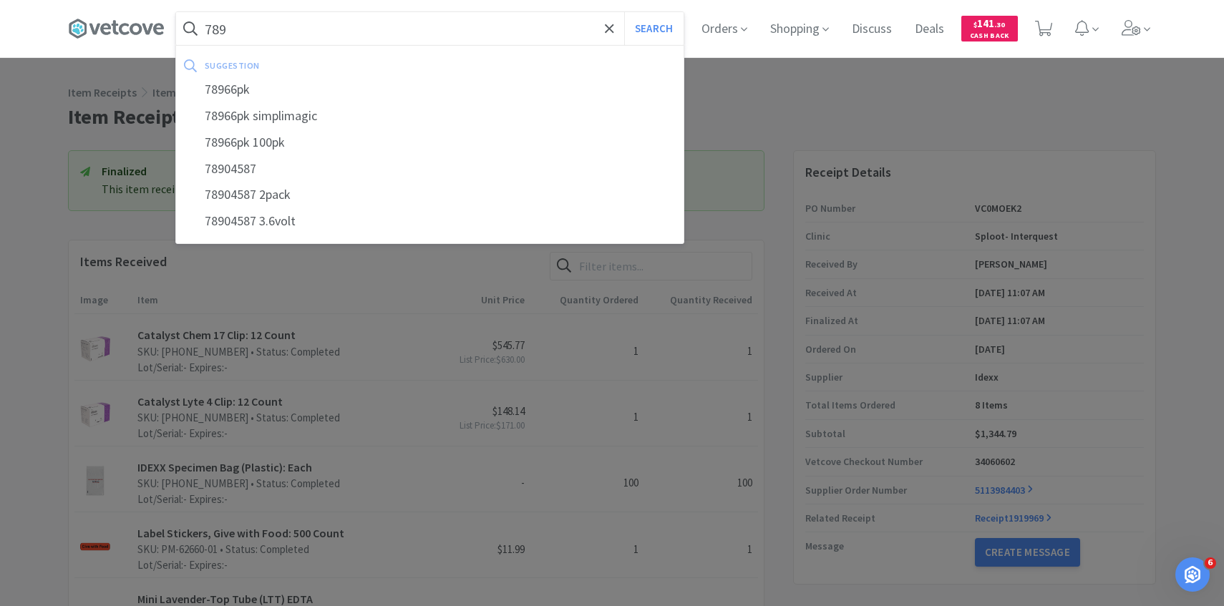
click at [454, 24] on input "789" at bounding box center [430, 28] width 508 height 33
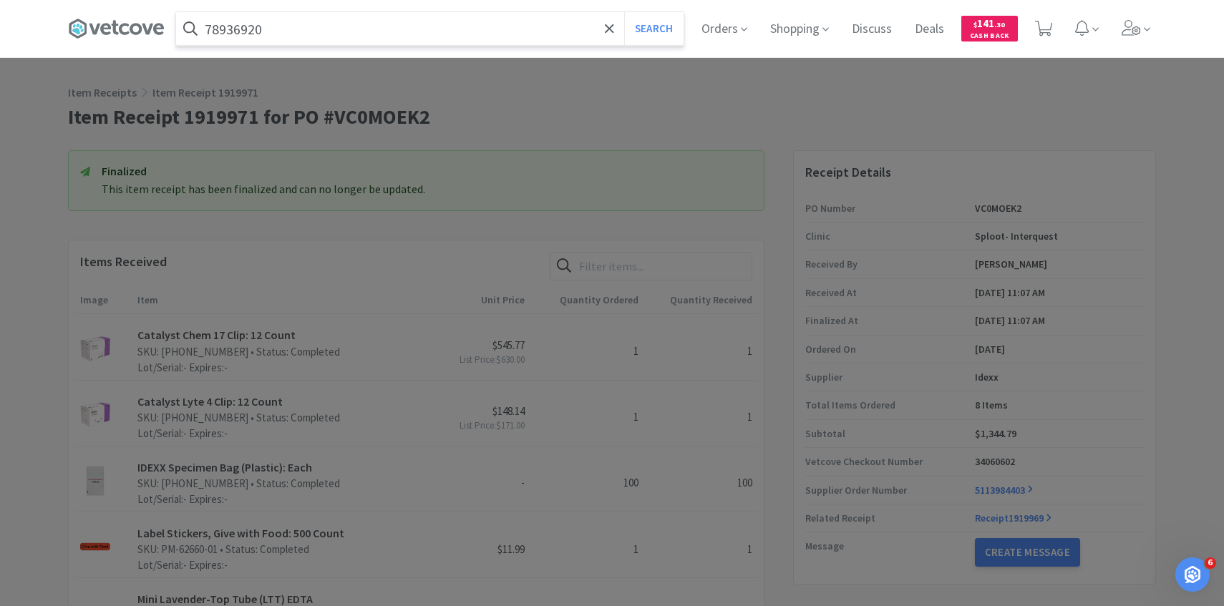
type input "78936920"
click at [624, 12] on button "Search" at bounding box center [653, 28] width 59 height 33
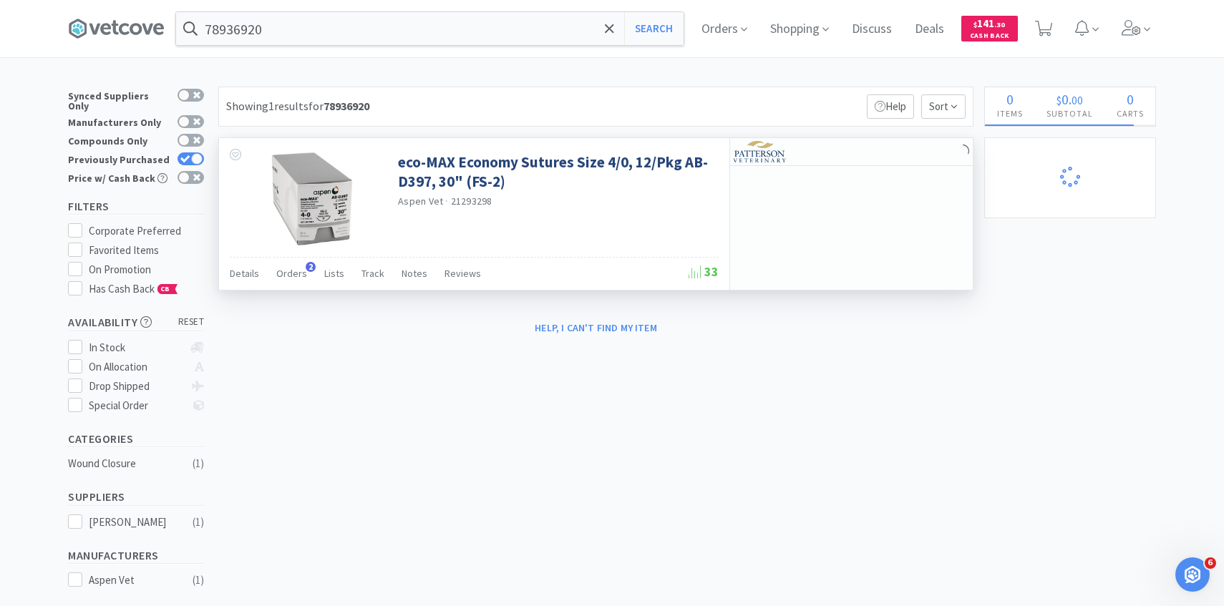
click at [274, 269] on div "Details Orders 2 Lists Track Notes Reviews" at bounding box center [459, 275] width 459 height 27
click at [296, 280] on div "Orders 2" at bounding box center [291, 275] width 31 height 27
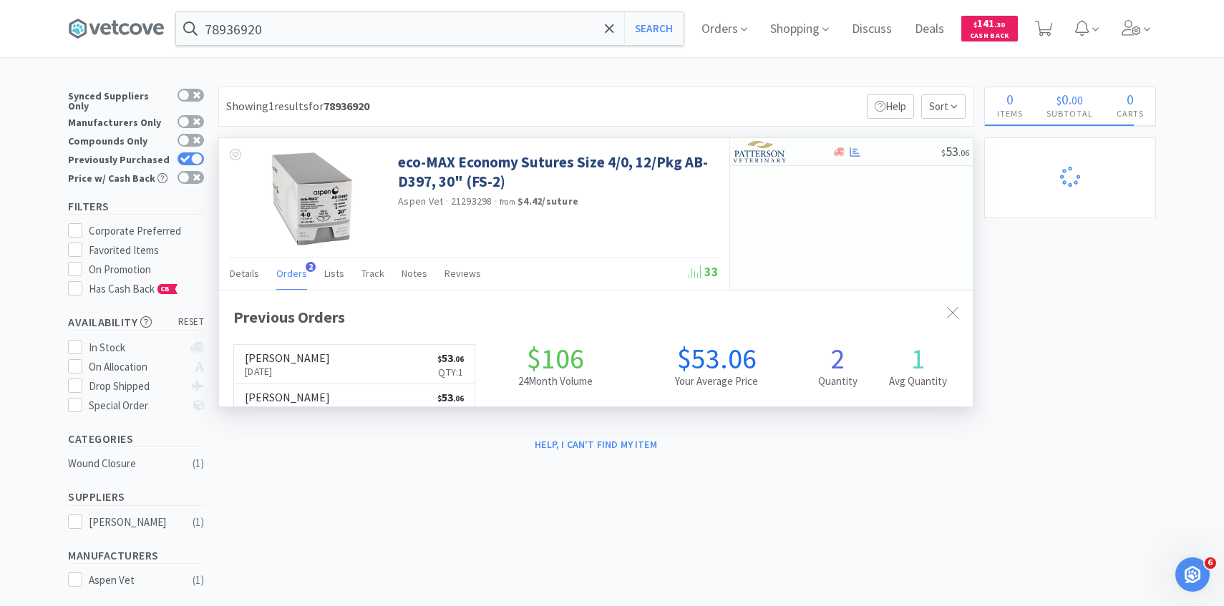
scroll to position [371, 754]
click at [341, 343] on div "Previous Orders Patterson Oct 7th, 2025 $ 53 . 06 Qty: 1 Patterson Apr 4th, 202…" at bounding box center [595, 476] width 725 height 342
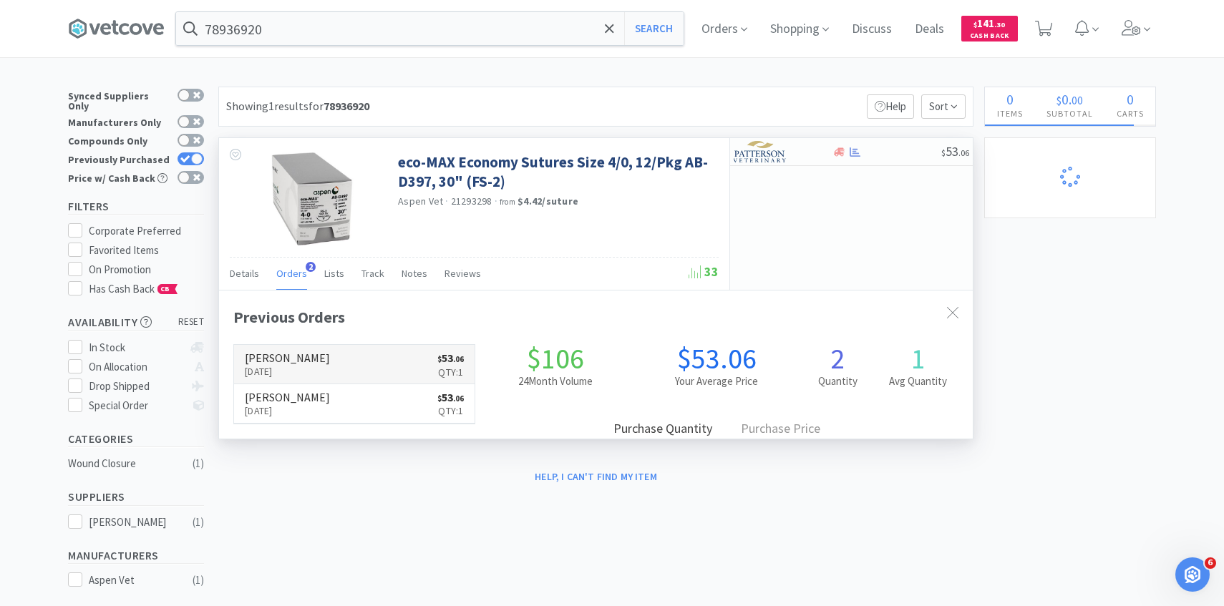
click at [348, 357] on link "Patterson Oct 7th, 2025 $ 53 . 06 Qty: 1" at bounding box center [354, 364] width 241 height 39
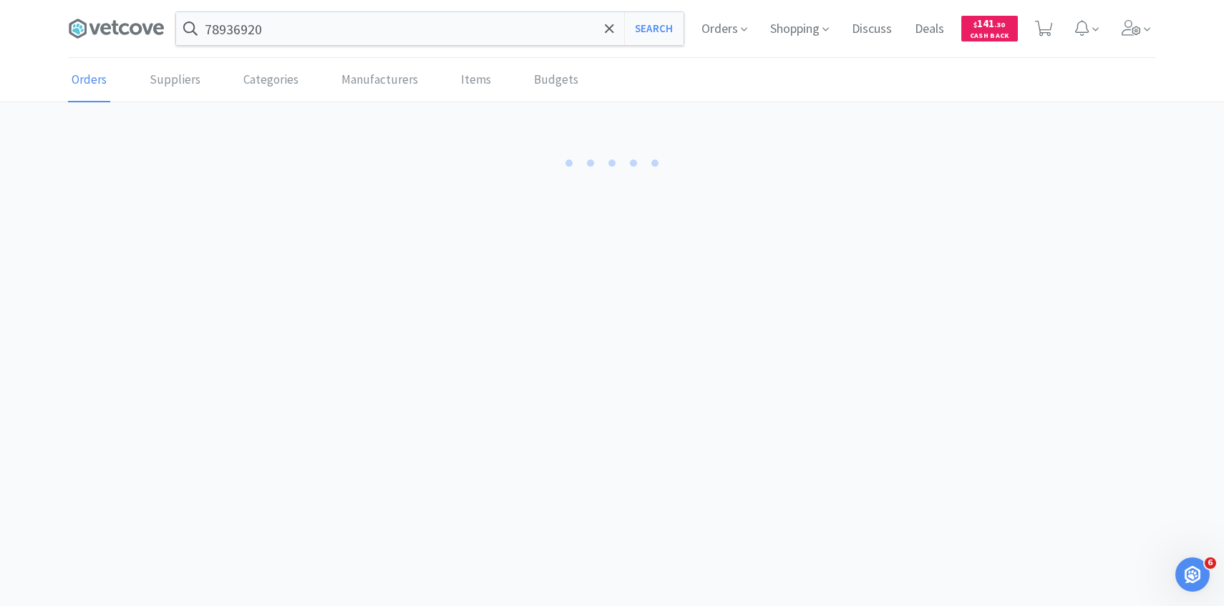
scroll to position [122, 0]
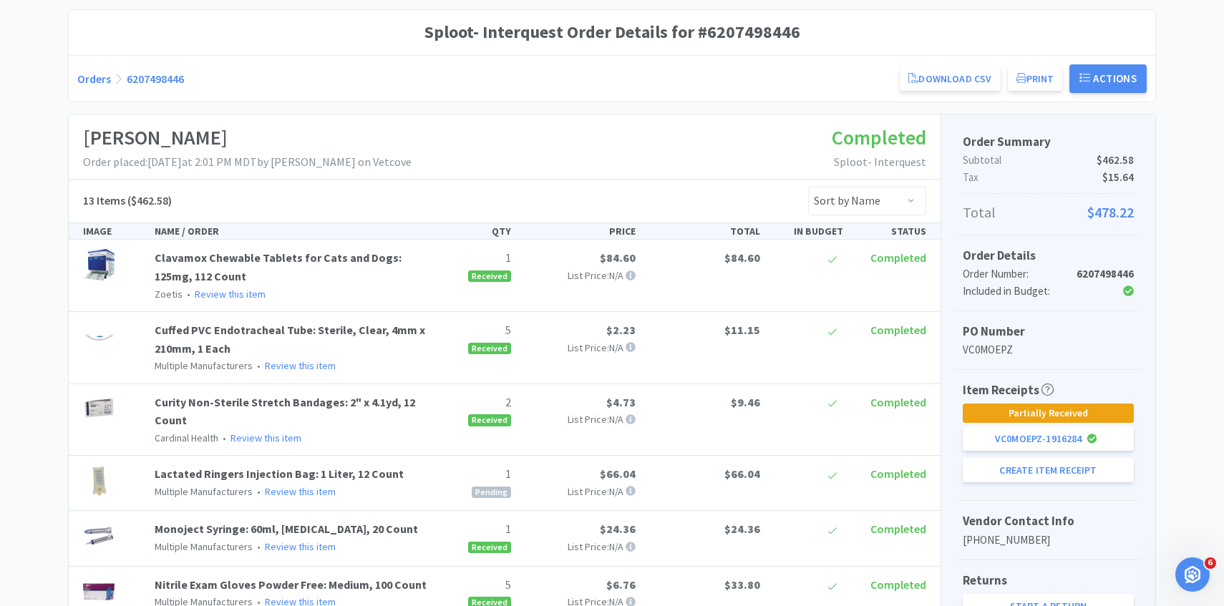
click at [1022, 455] on div "Partially Received VC0MOEPZ - 1916284 Create Item Receipt" at bounding box center [1048, 443] width 171 height 79
click at [1021, 468] on button "Create Item Receipt" at bounding box center [1048, 470] width 171 height 24
select select "1"
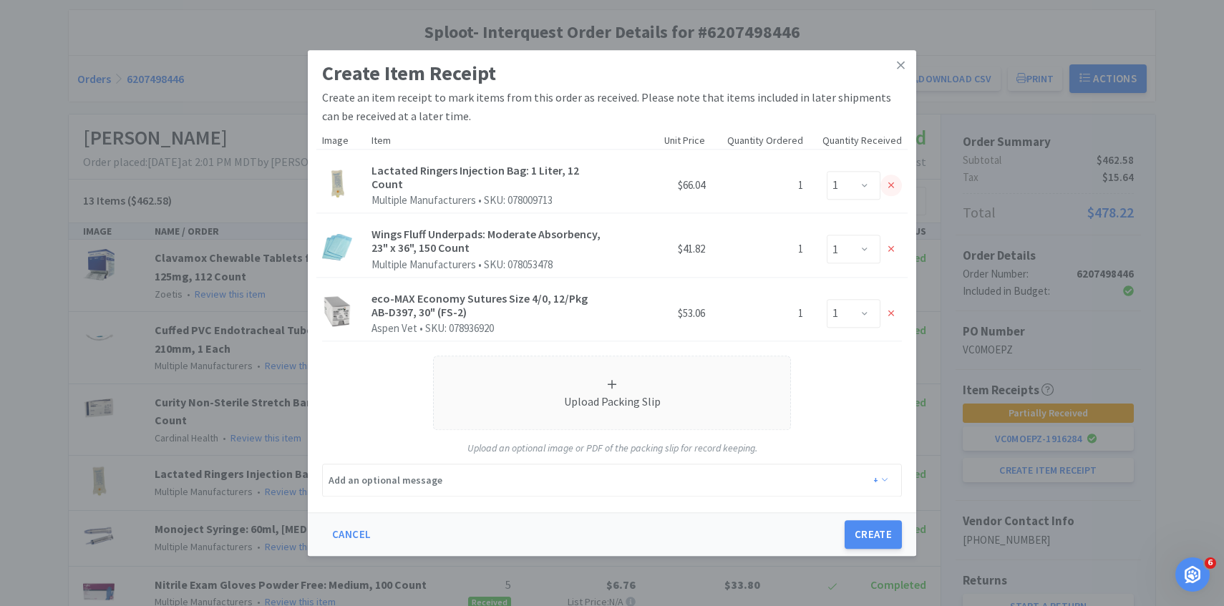
click at [893, 194] on div at bounding box center [891, 185] width 21 height 21
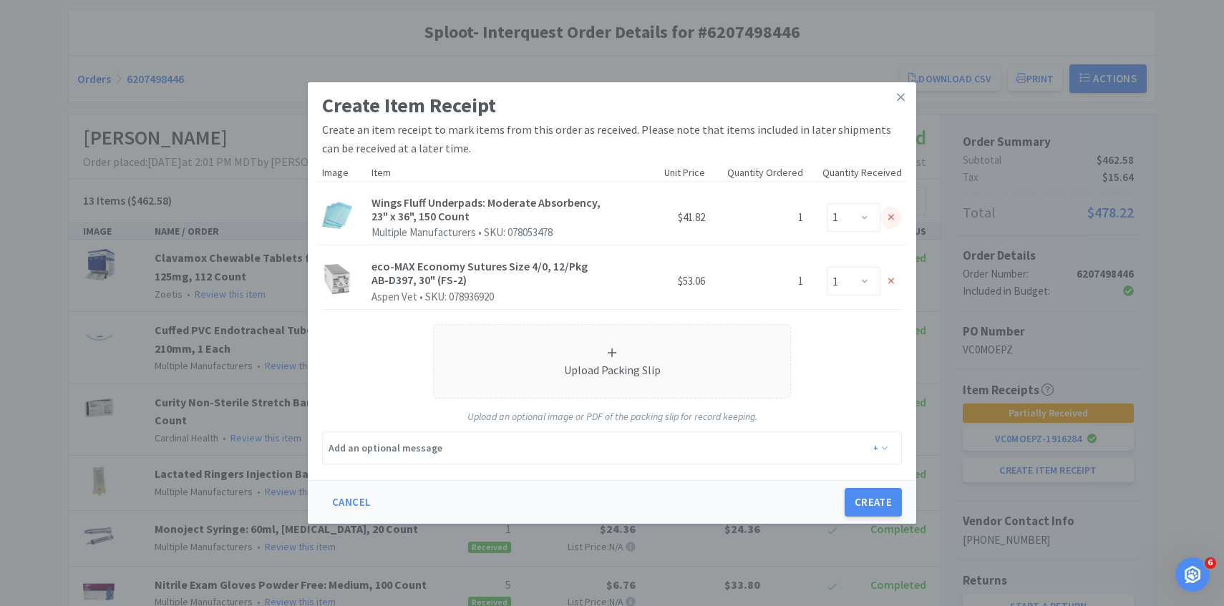
click at [891, 213] on icon at bounding box center [892, 218] width 6 height 10
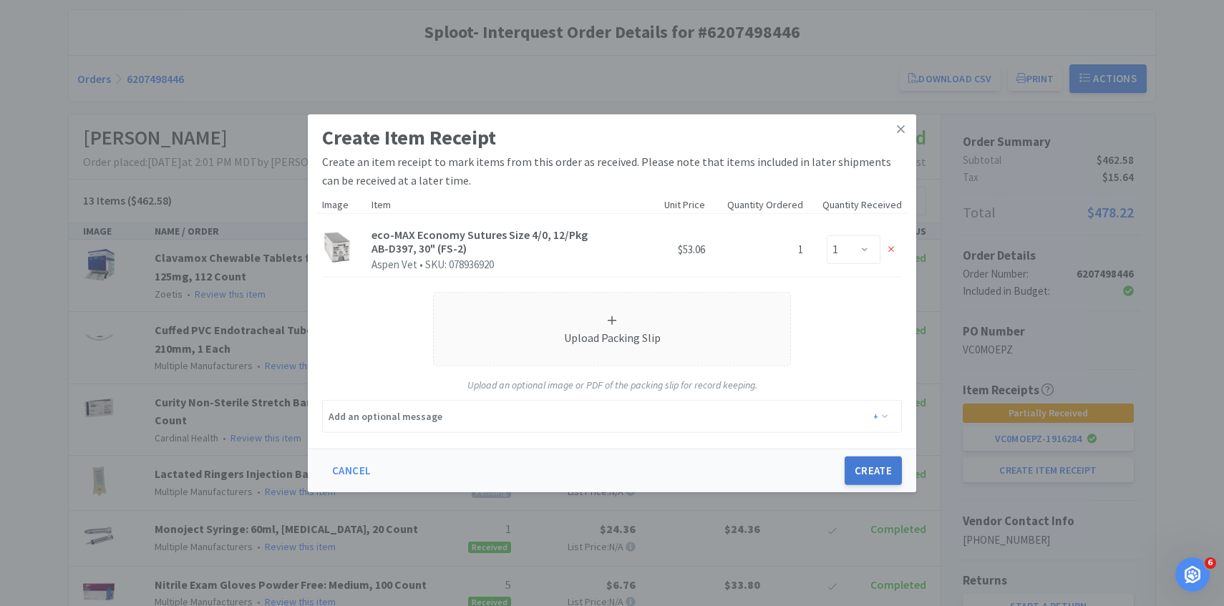
click at [872, 472] on button "Create" at bounding box center [873, 471] width 57 height 29
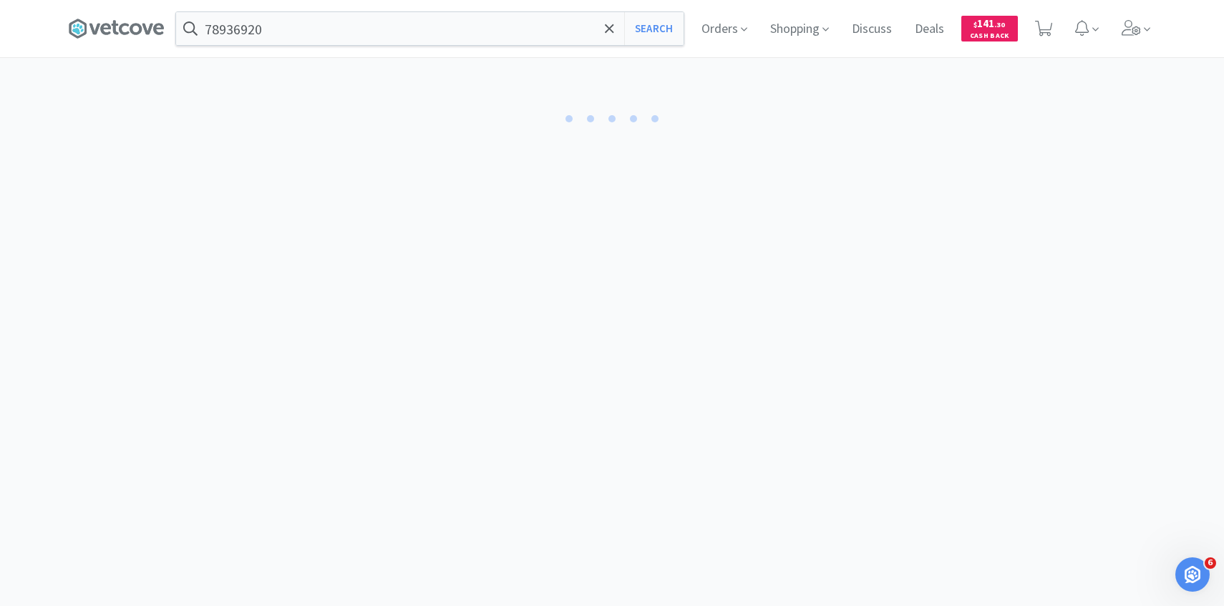
select select "1"
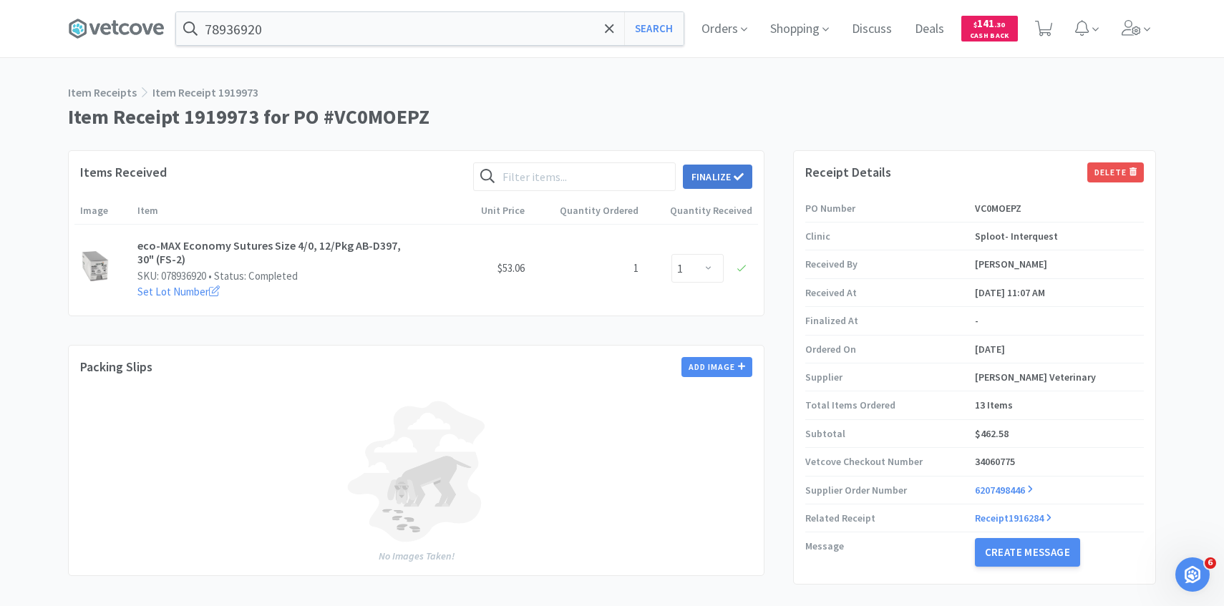
click at [718, 181] on button "Finalize" at bounding box center [717, 177] width 69 height 24
click at [760, 146] on button "Finalize" at bounding box center [770, 155] width 53 height 20
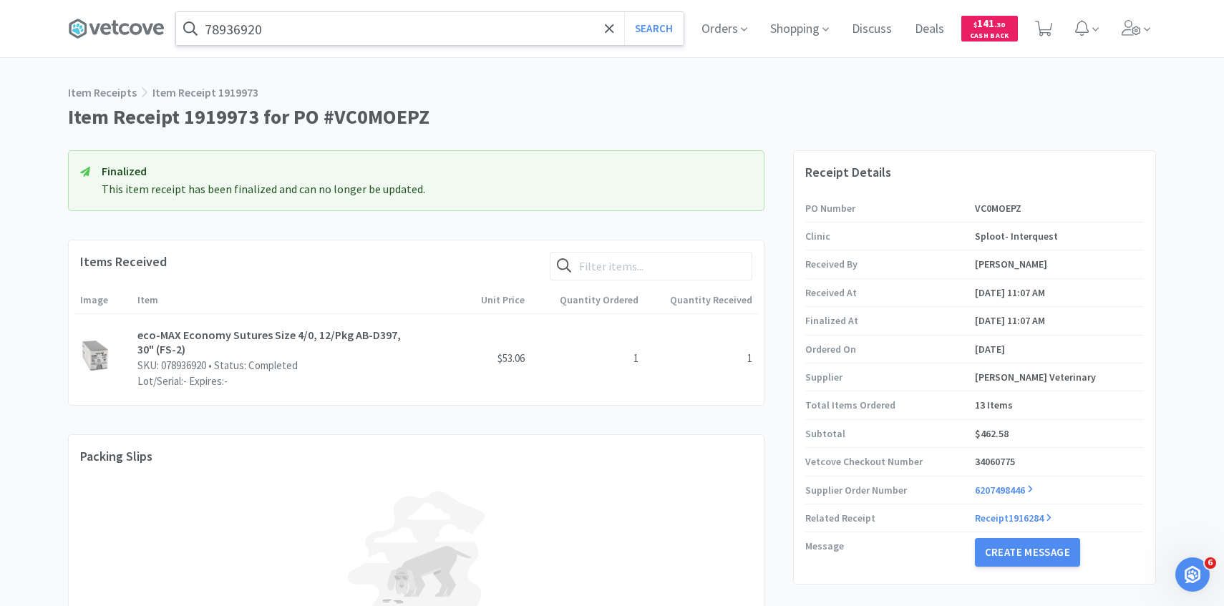
click at [450, 41] on input "78936920" at bounding box center [430, 28] width 508 height 33
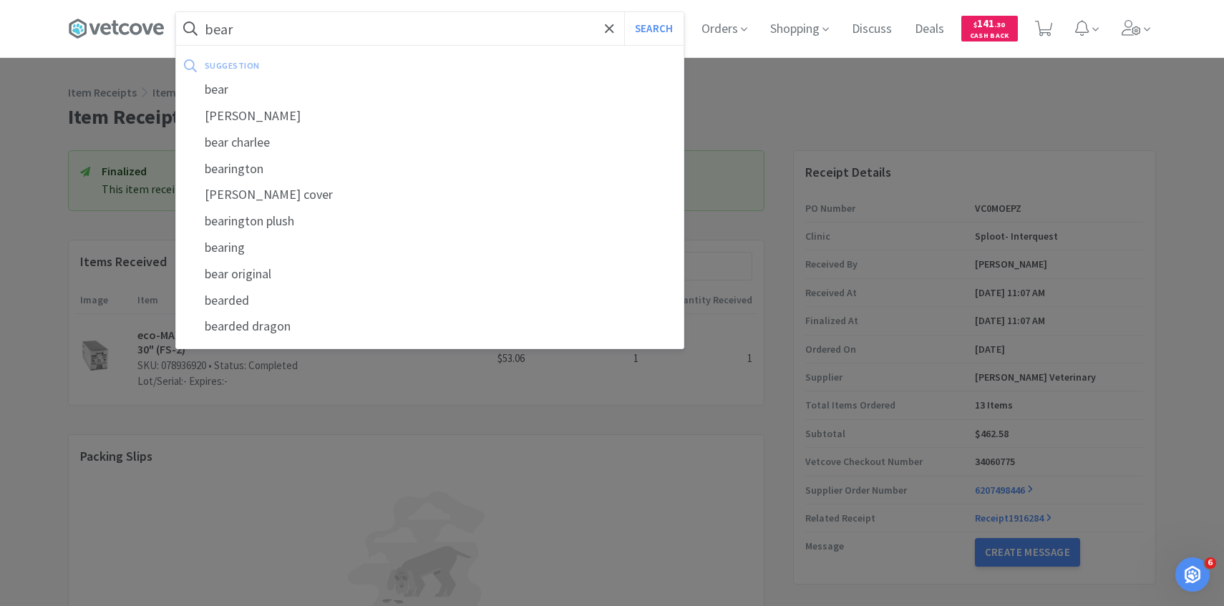
type input "bear"
click at [624, 12] on button "Search" at bounding box center [653, 28] width 59 height 33
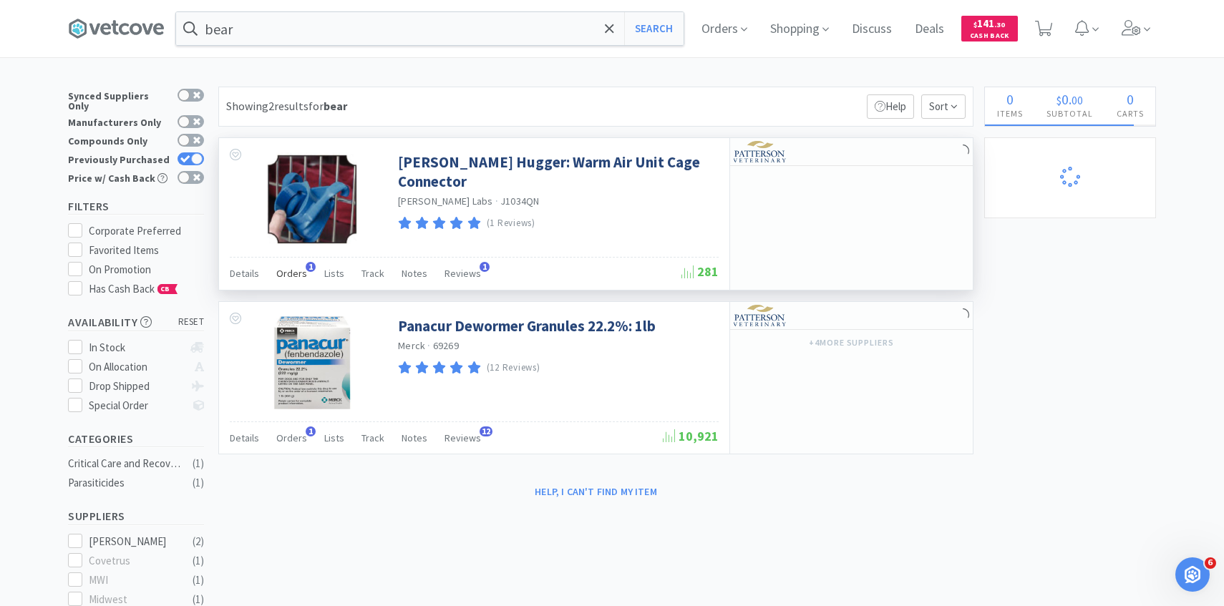
click at [290, 280] on div "Orders 1" at bounding box center [291, 275] width 31 height 27
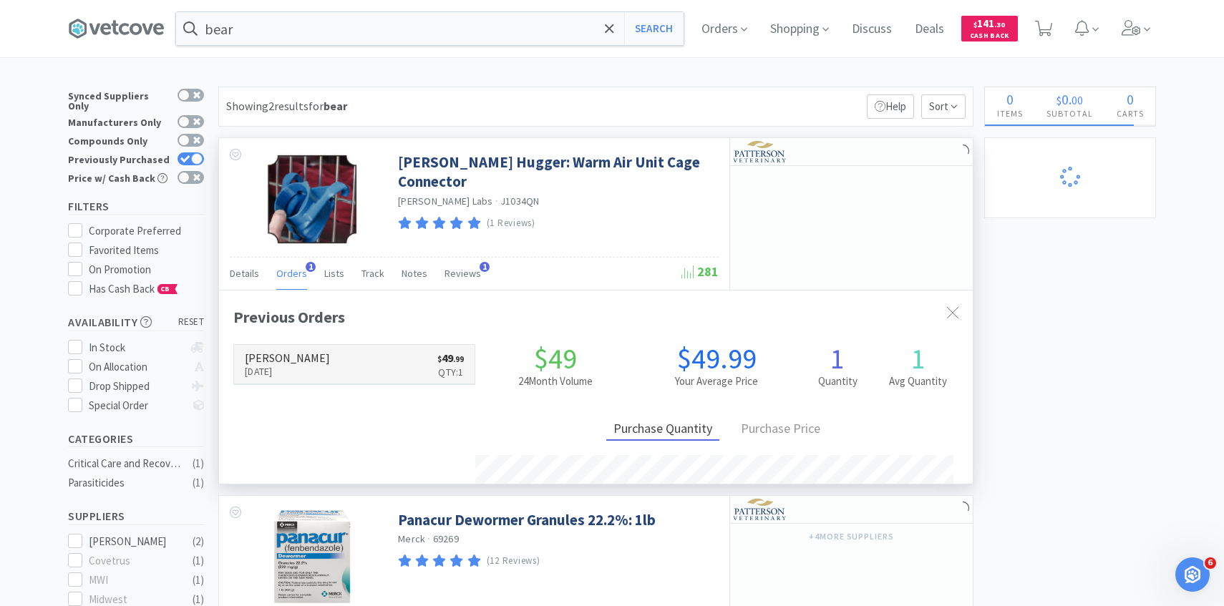
click at [304, 378] on p "Oct 5th, 2025" at bounding box center [287, 372] width 85 height 16
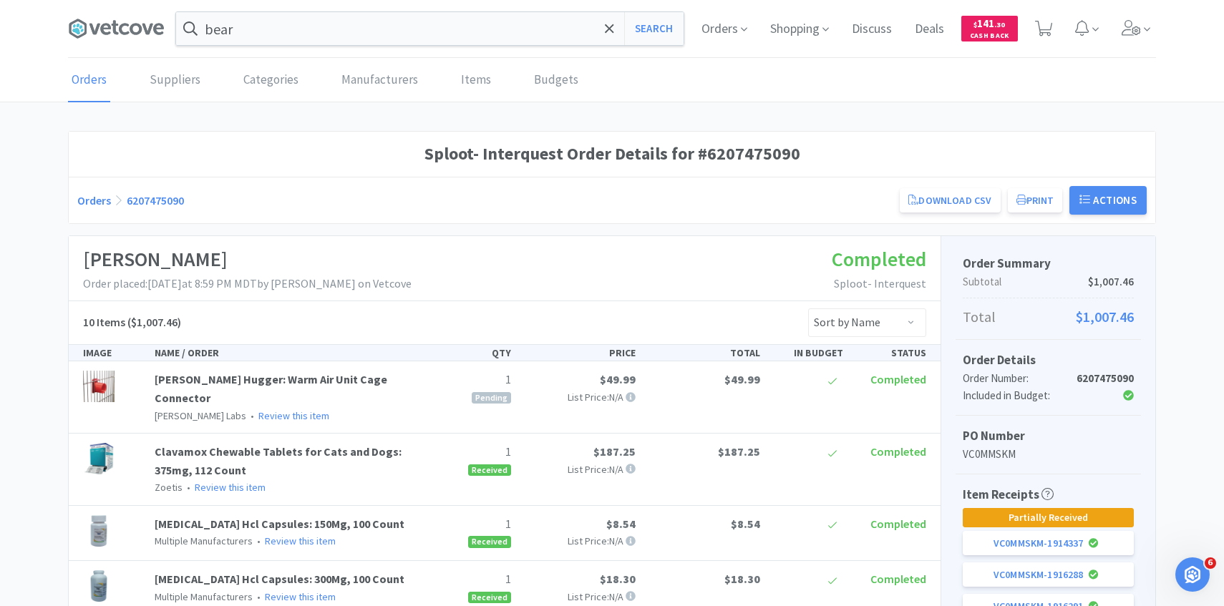
scroll to position [233, 0]
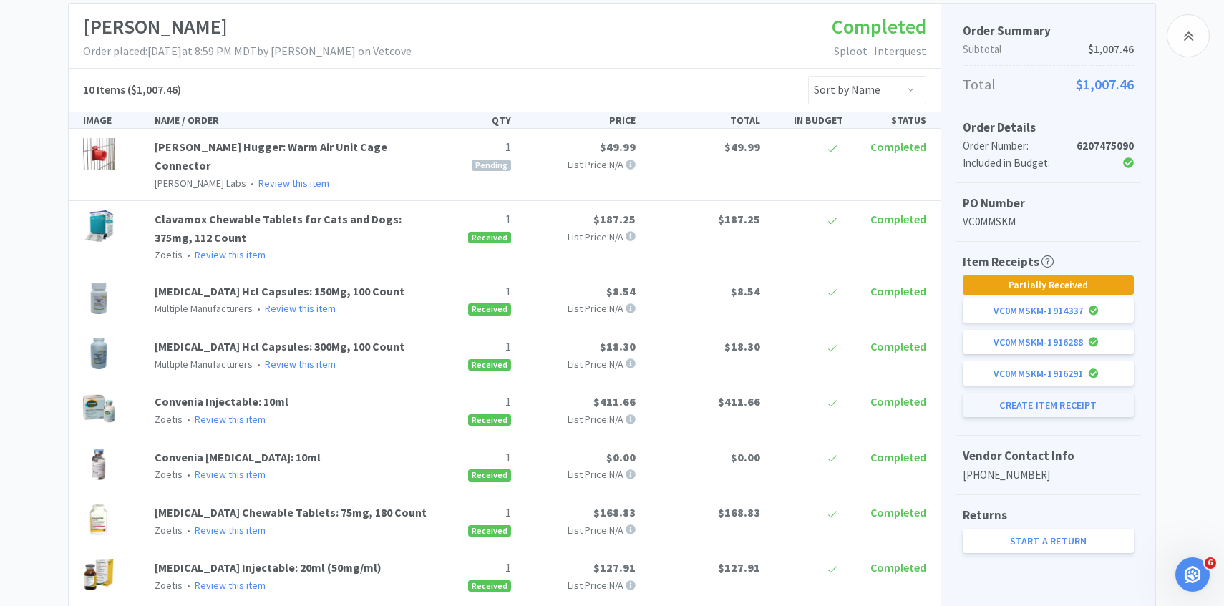
click at [1030, 413] on button "Create Item Receipt" at bounding box center [1048, 405] width 171 height 24
select select "1"
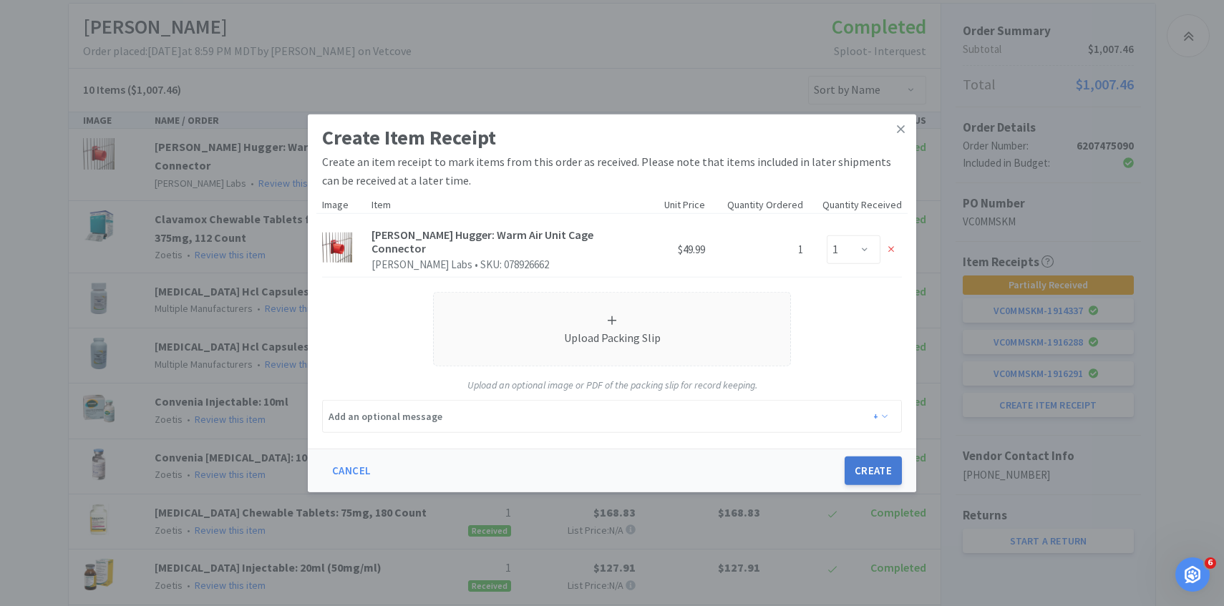
click at [893, 463] on button "Create" at bounding box center [873, 471] width 57 height 29
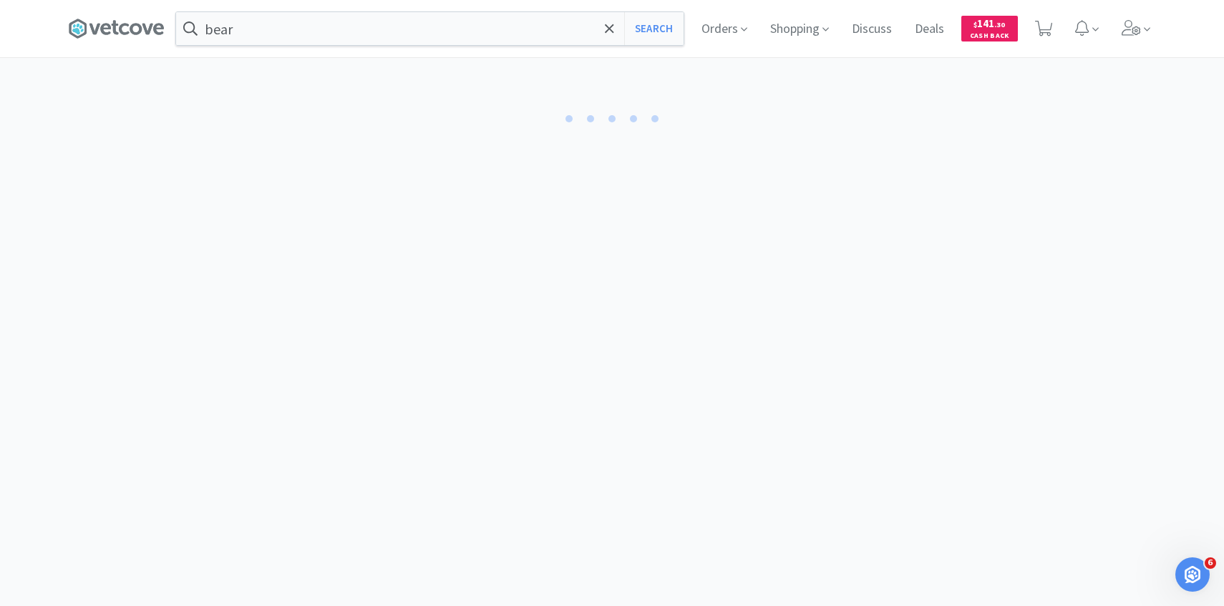
select select "1"
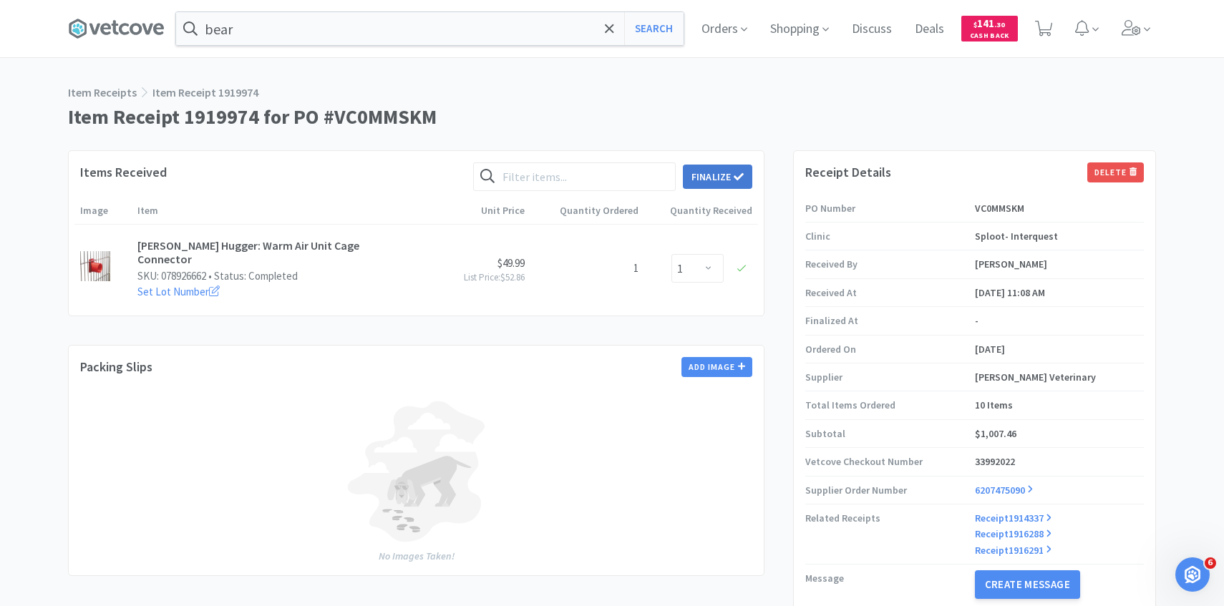
click at [732, 173] on button "Finalize" at bounding box center [717, 177] width 69 height 24
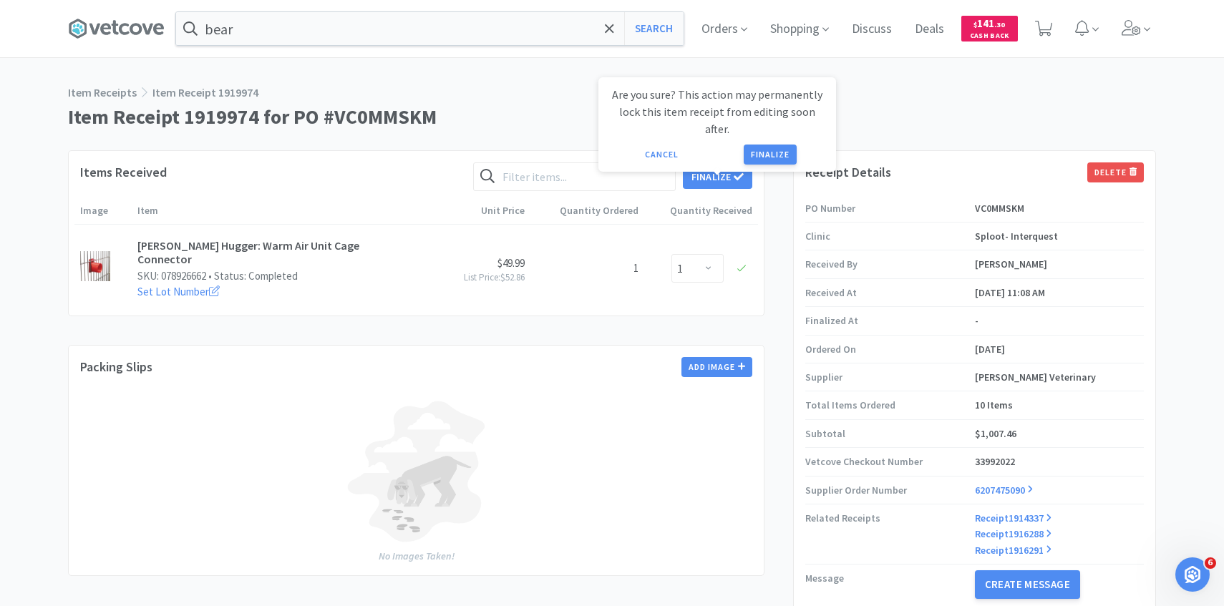
click at [773, 145] on button "Finalize" at bounding box center [770, 155] width 53 height 20
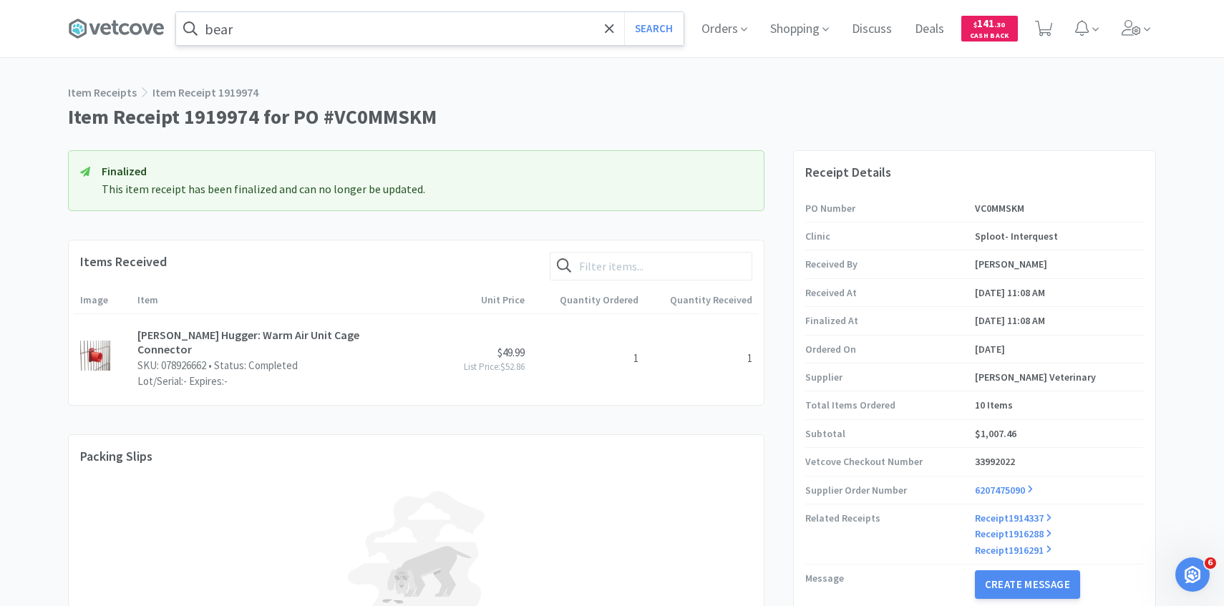
click at [516, 24] on input "bear" at bounding box center [430, 28] width 508 height 33
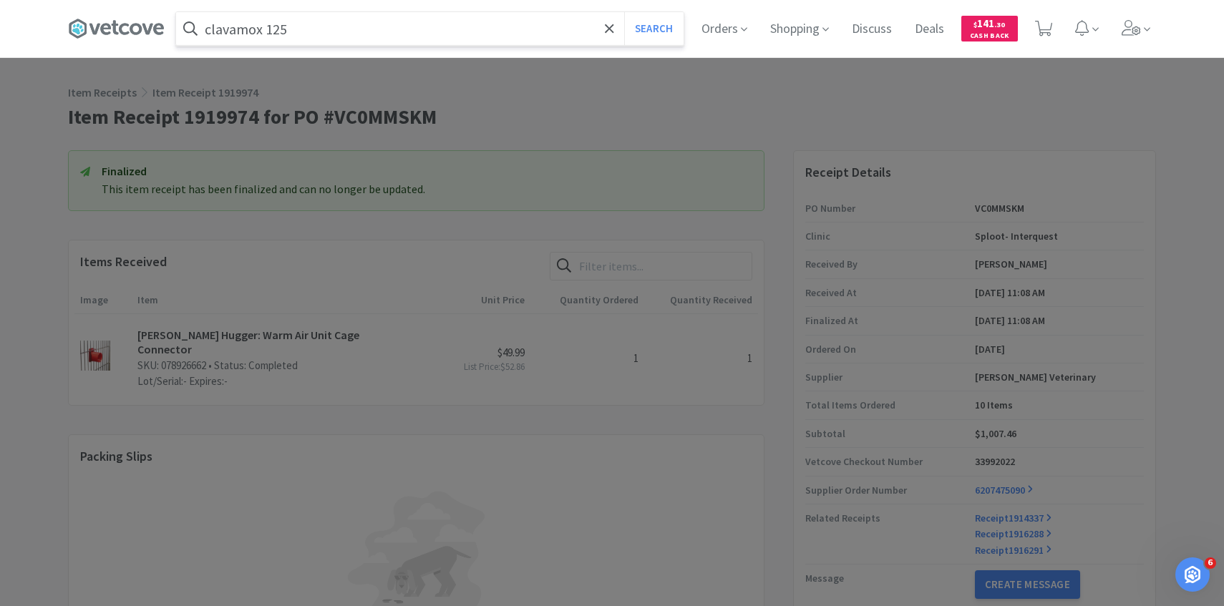
type input "clavamox 125"
click at [624, 12] on button "Search" at bounding box center [653, 28] width 59 height 33
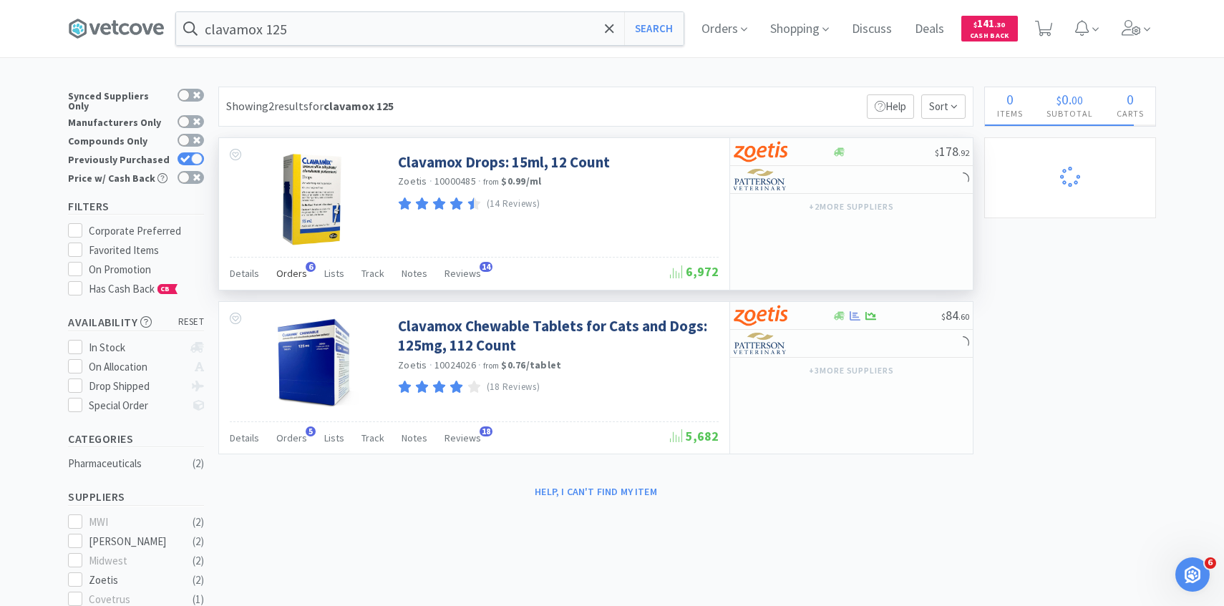
click at [298, 266] on div "Orders 6" at bounding box center [291, 275] width 31 height 27
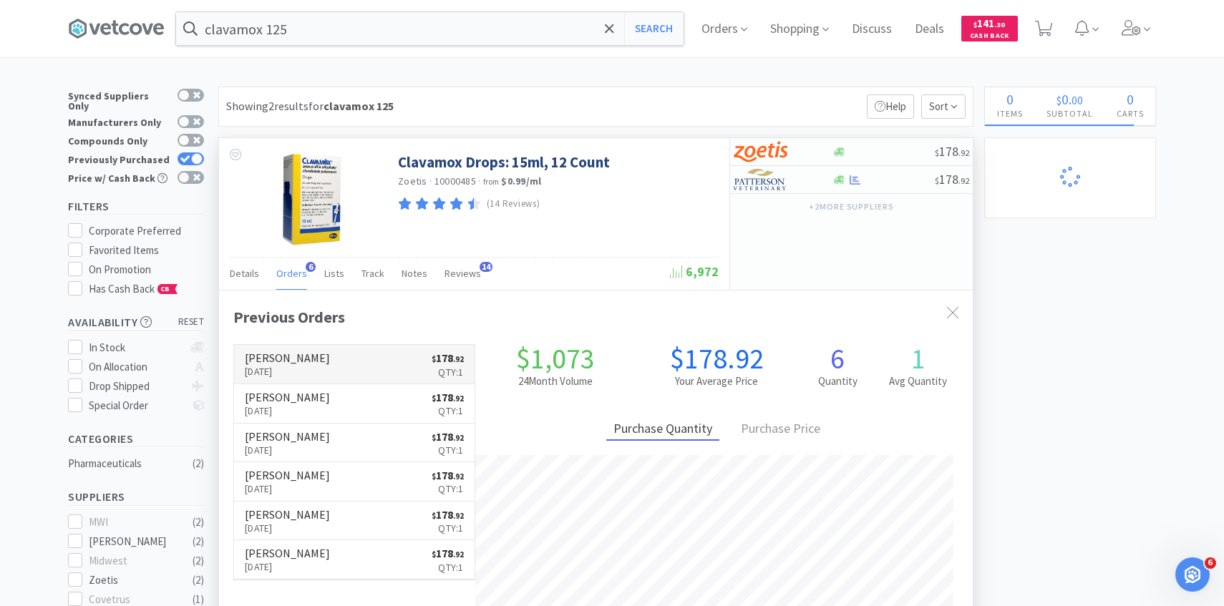
click at [313, 347] on link "Patterson Aug 25th, 2025 $ 178 . 92 Qty: 1" at bounding box center [354, 364] width 241 height 39
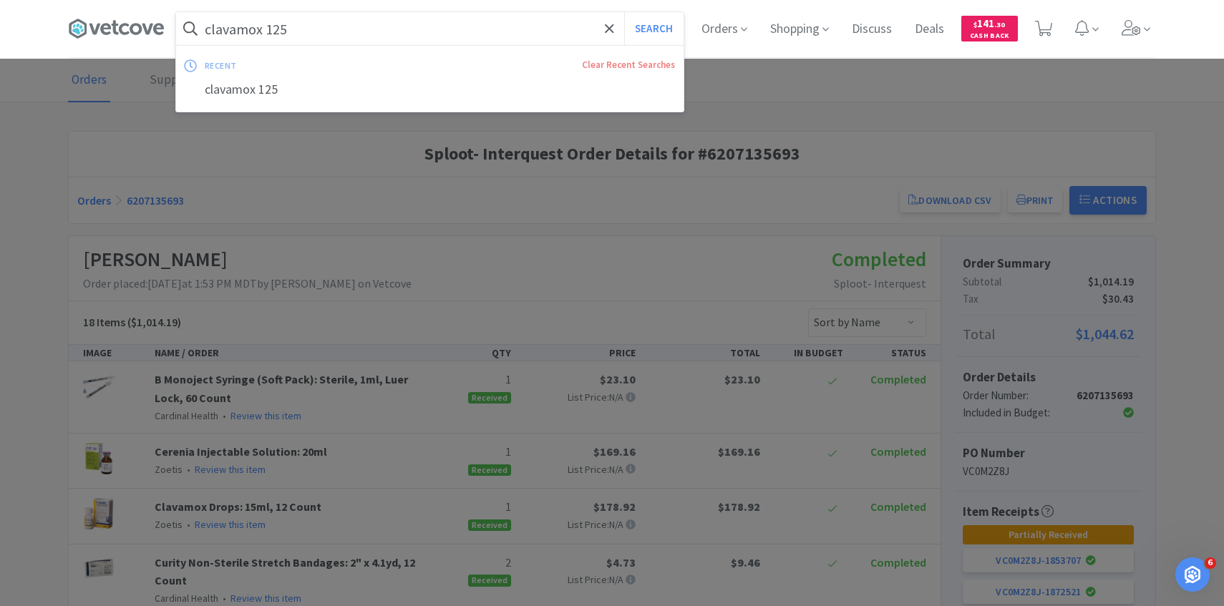
click at [500, 29] on input "clavamox 125" at bounding box center [430, 28] width 508 height 33
click at [624, 12] on button "Search" at bounding box center [653, 28] width 59 height 33
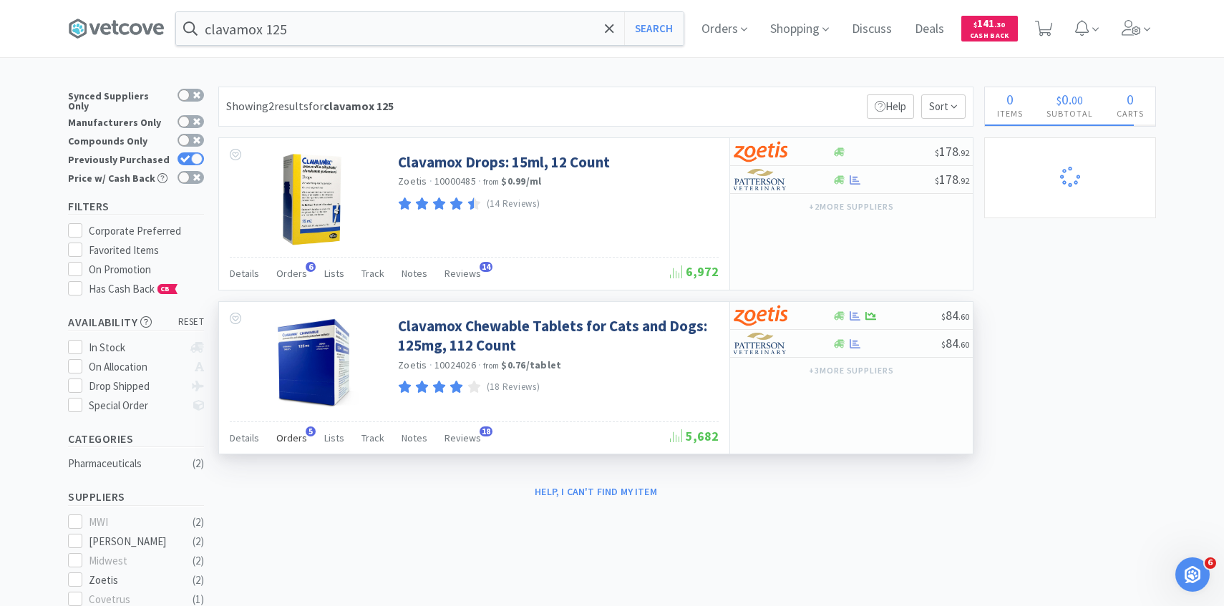
click at [306, 436] on span "5" at bounding box center [311, 432] width 10 height 10
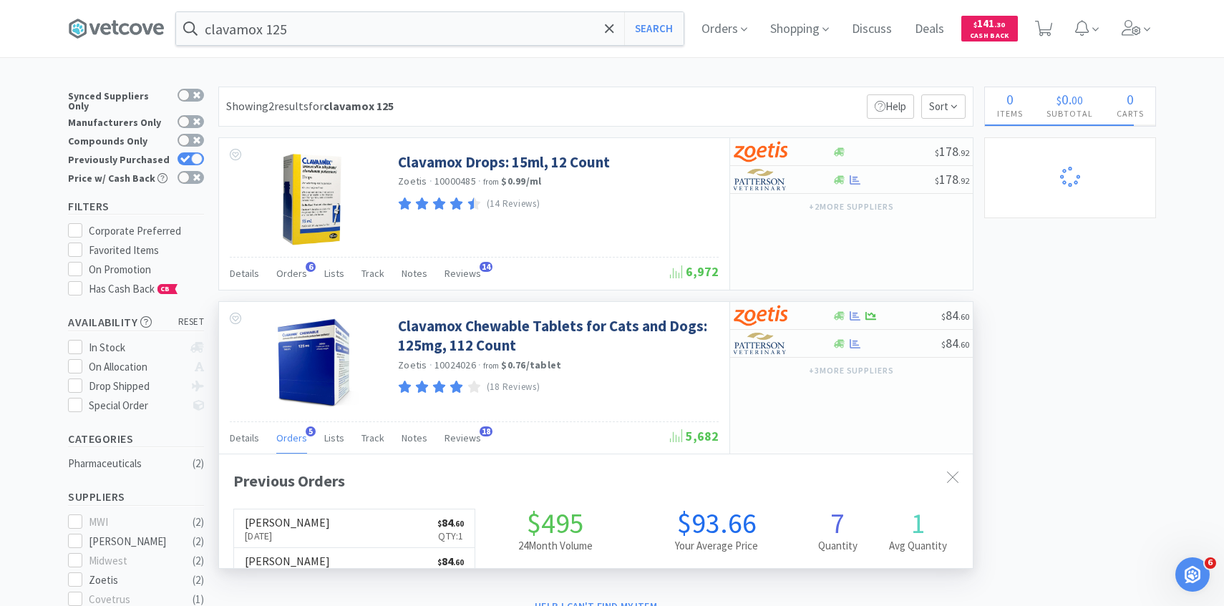
scroll to position [371, 754]
click at [299, 509] on div "Patterson Oct 7th, 2025 $ 84 . 60 Qty: 1 Patterson Sep 15th, 2025 $ 84 . 60 Qty…" at bounding box center [354, 607] width 242 height 197
click at [299, 526] on h6 "[PERSON_NAME]" at bounding box center [287, 522] width 85 height 11
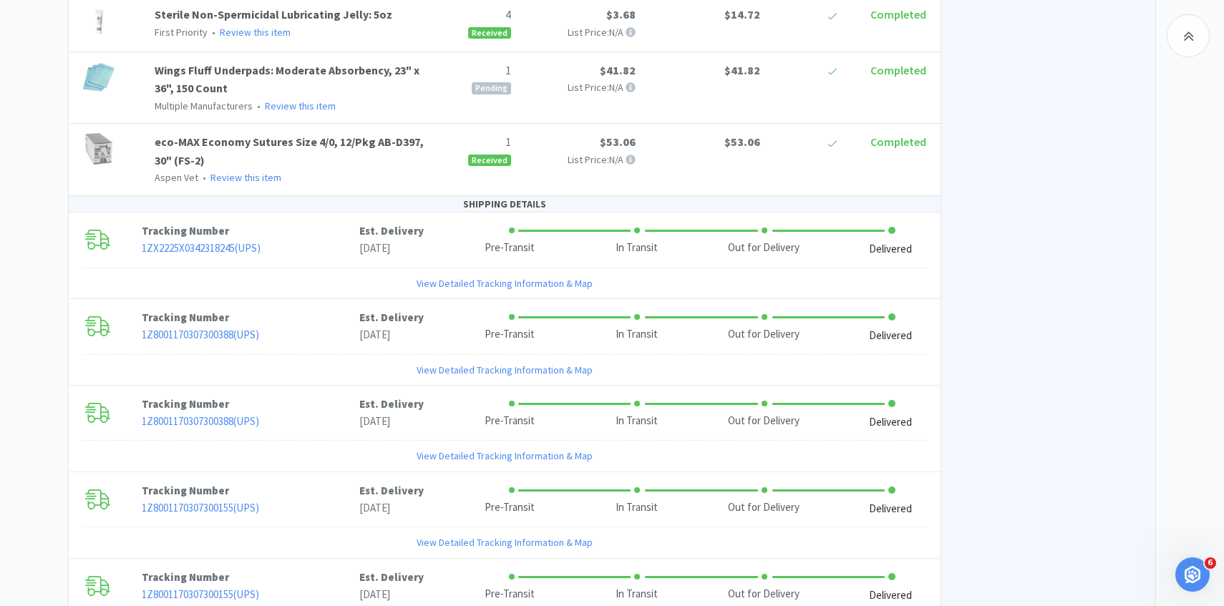
scroll to position [1154, 0]
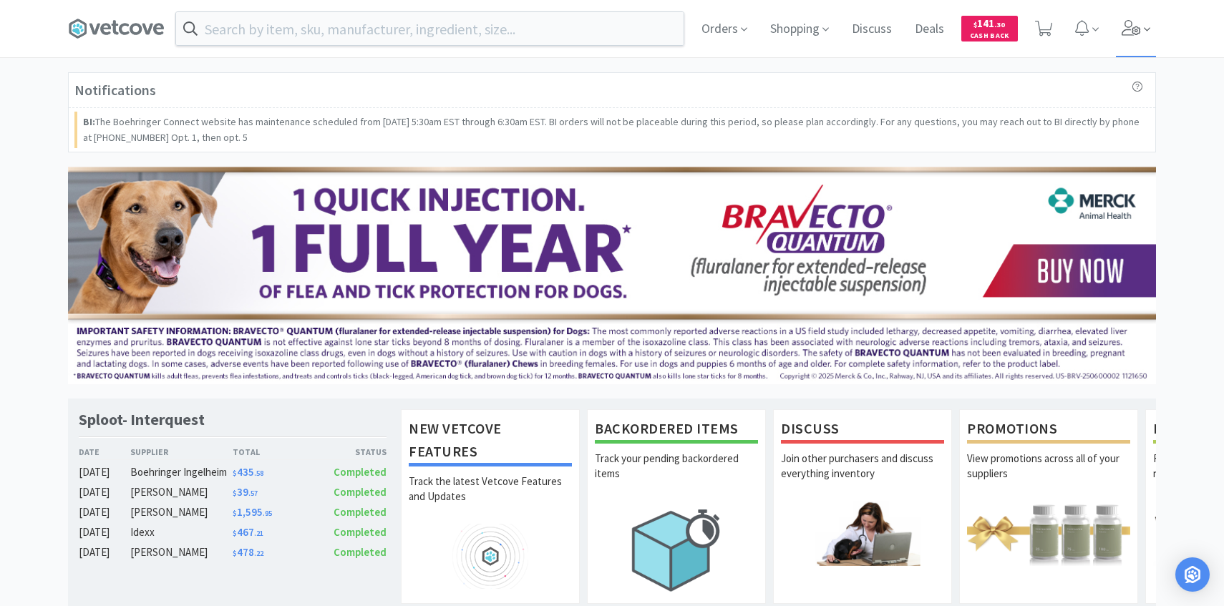
click at [1143, 3] on span at bounding box center [1136, 28] width 41 height 57
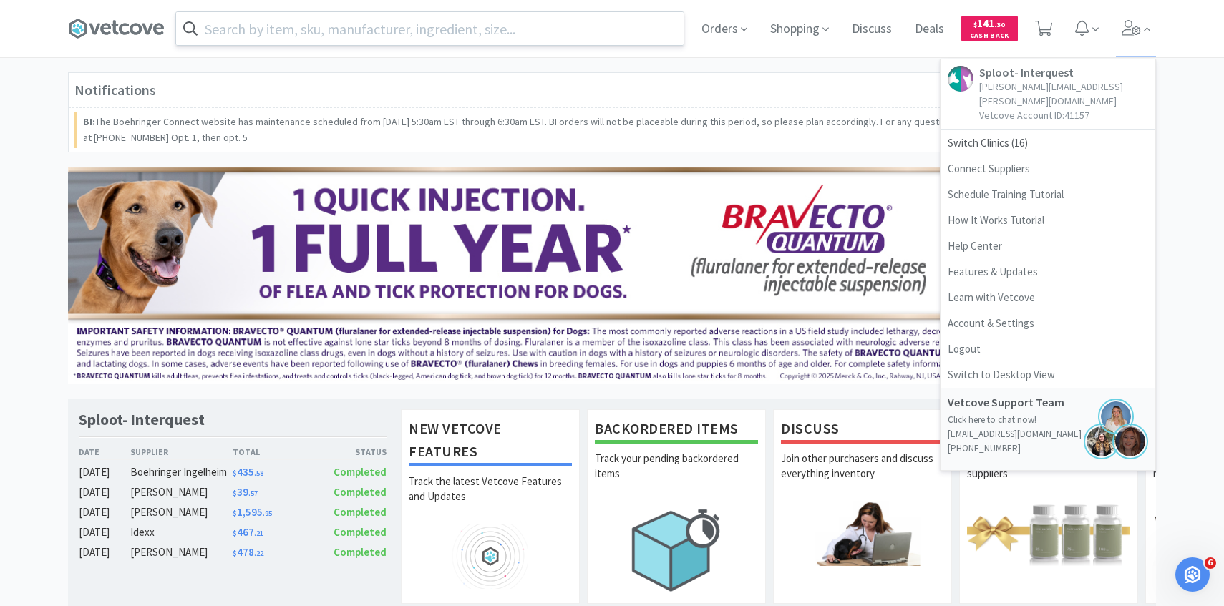
click at [650, 17] on input "text" at bounding box center [430, 28] width 508 height 33
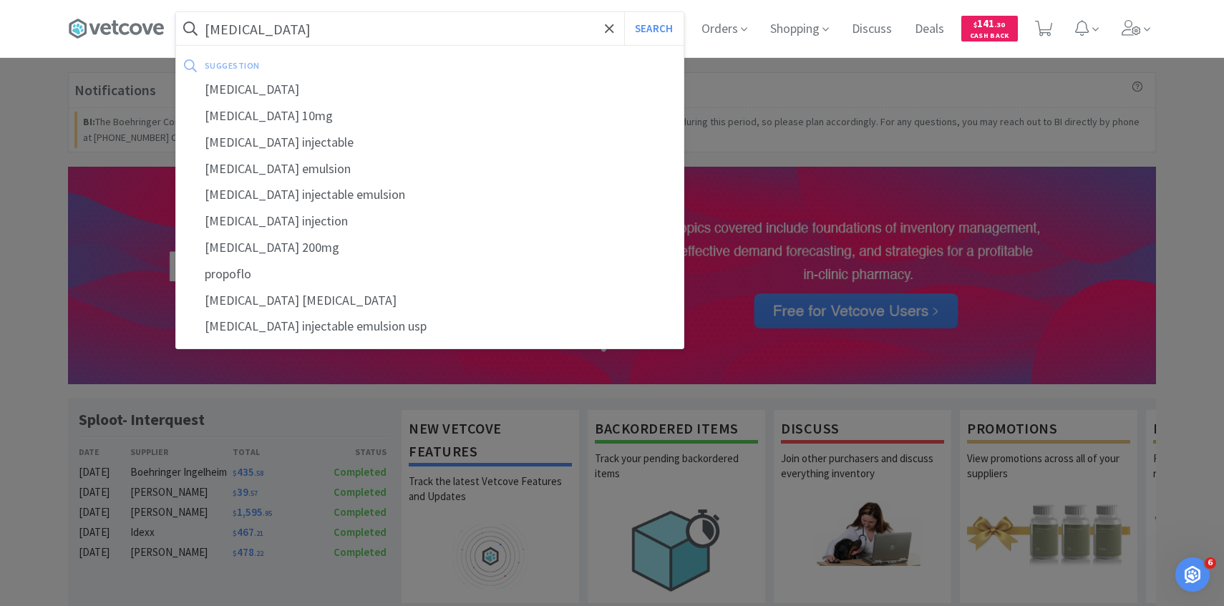
type input "[MEDICAL_DATA]"
click at [624, 12] on button "Search" at bounding box center [653, 28] width 59 height 33
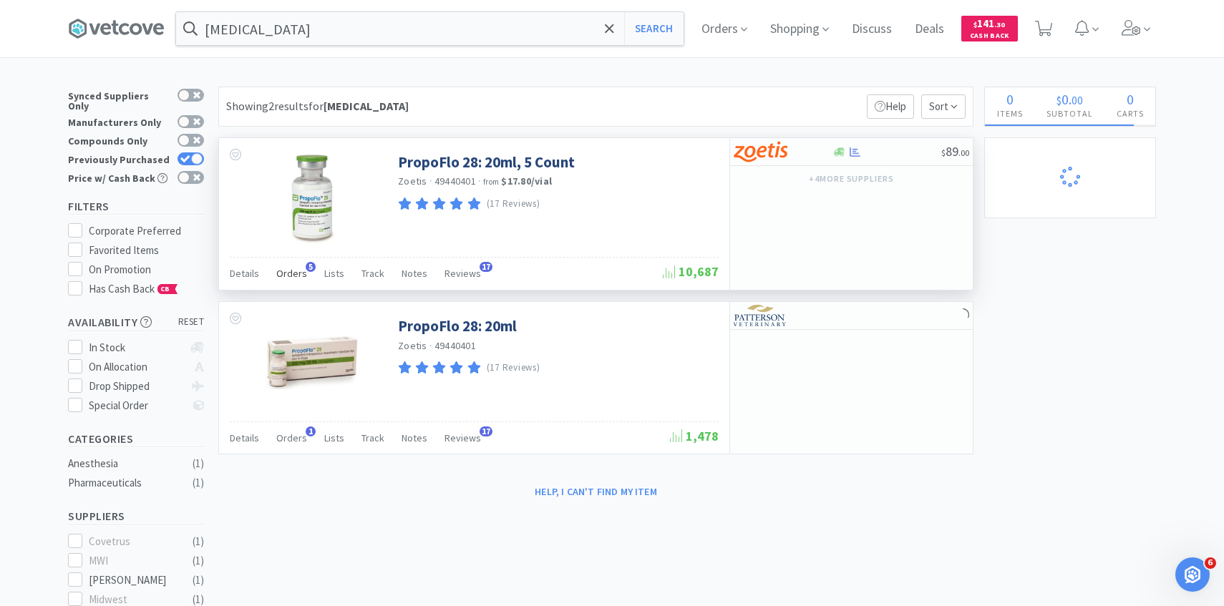
click at [294, 276] on span "Orders" at bounding box center [291, 273] width 31 height 13
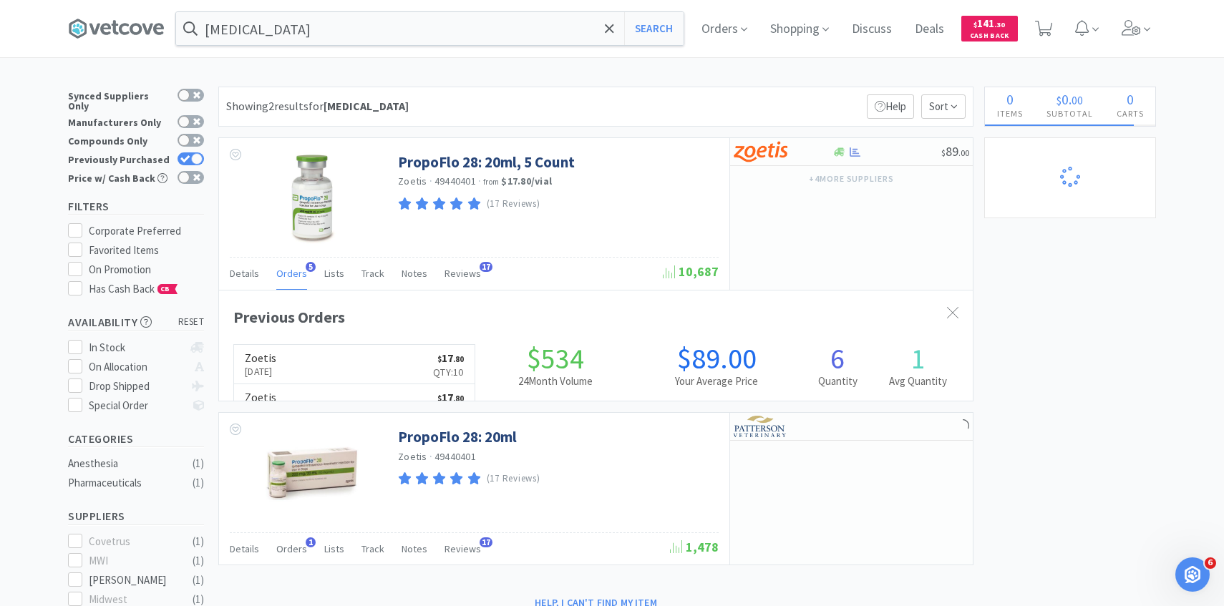
scroll to position [371, 754]
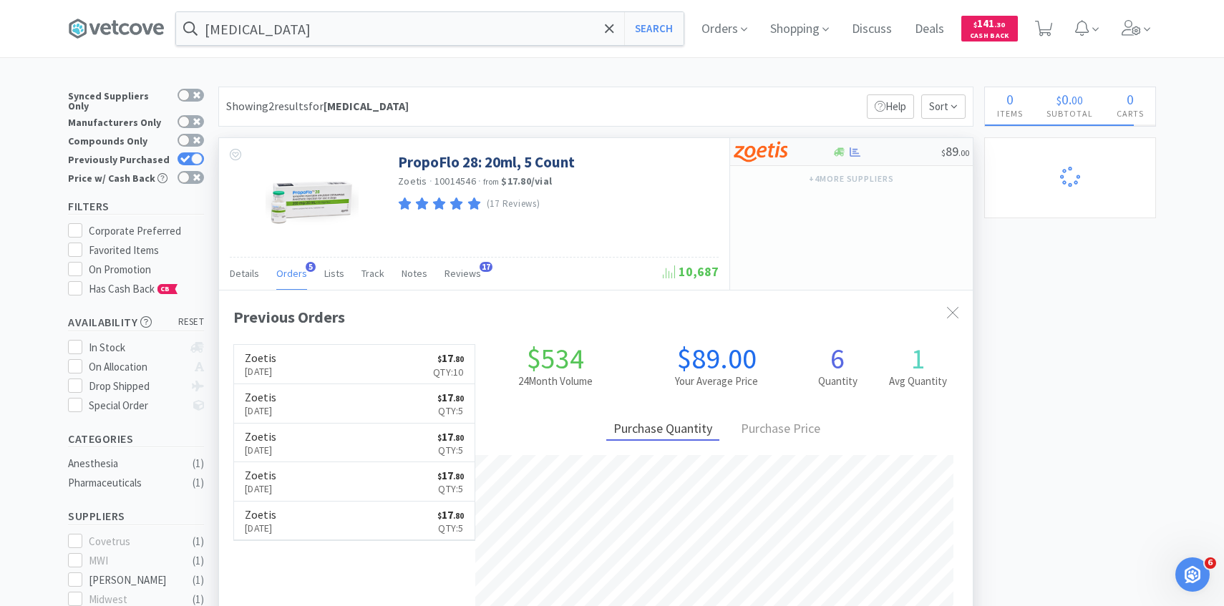
click at [782, 147] on img at bounding box center [761, 151] width 54 height 21
select select "5"
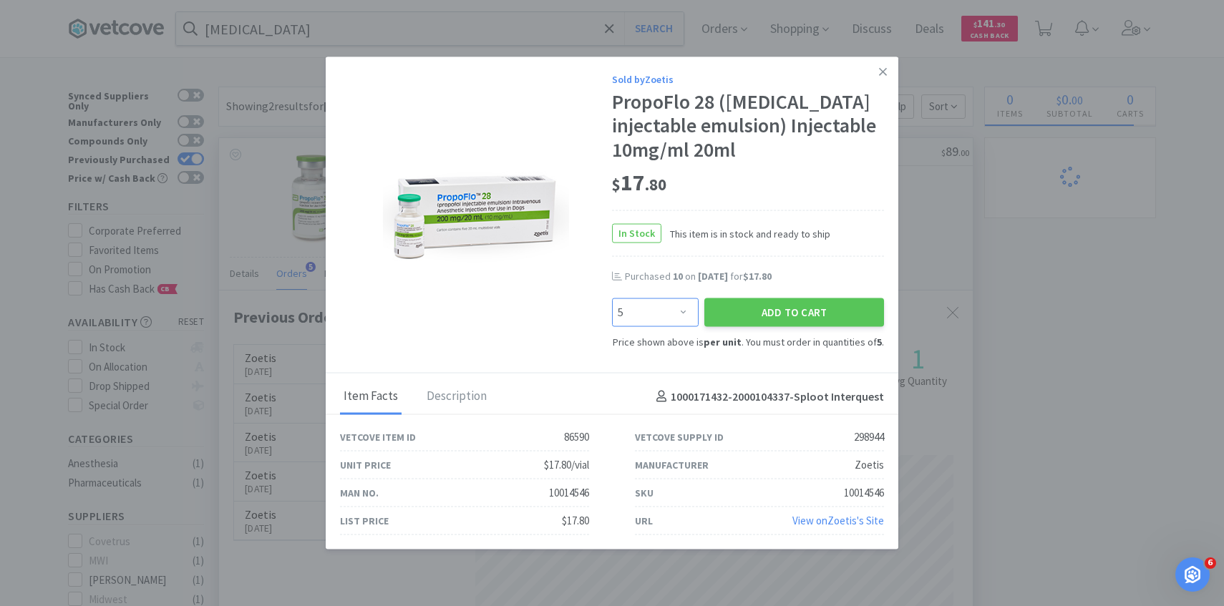
click at [667, 308] on select "Enter Quantity 5 10 15 20 25 30 35 40 45 50 55 60 65 70 75 80 85 90 95 100 Ente…" at bounding box center [655, 312] width 87 height 29
click at [612, 298] on select "Enter Quantity 5 10 15 20 25 30 35 40 45 50 55 60 65 70 75 80 85 90 95 100 Ente…" at bounding box center [655, 312] width 87 height 29
click at [751, 316] on button "Add to Cart" at bounding box center [795, 312] width 180 height 29
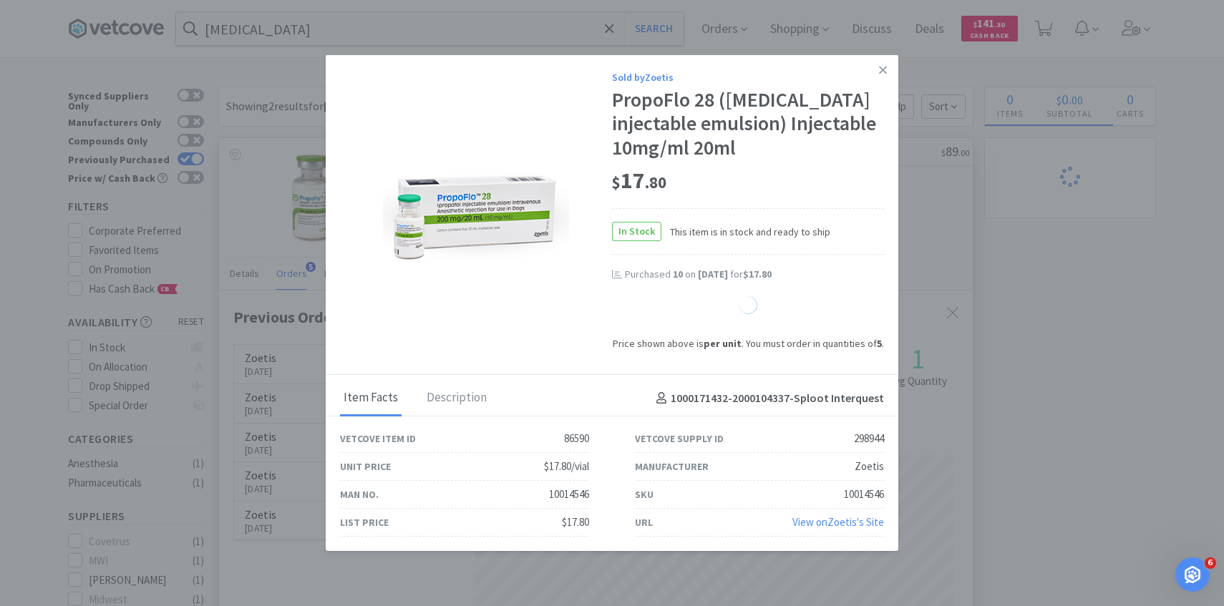
select select "10"
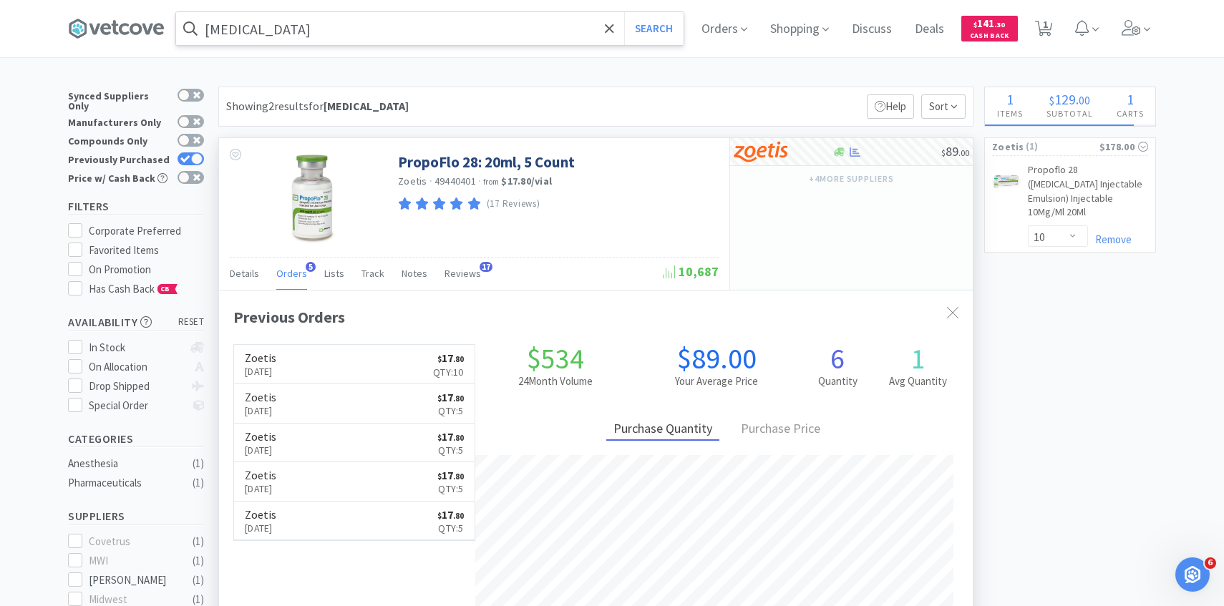
click at [381, 41] on input "[MEDICAL_DATA]" at bounding box center [430, 28] width 508 height 33
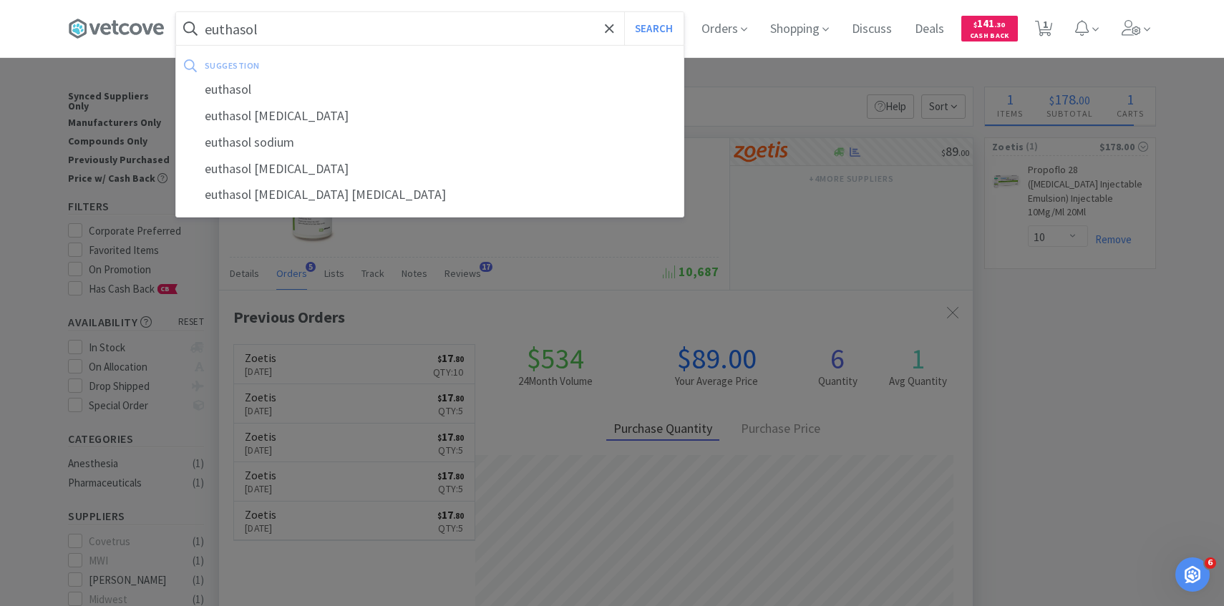
type input "euthasol"
click at [624, 12] on button "Search" at bounding box center [653, 28] width 59 height 33
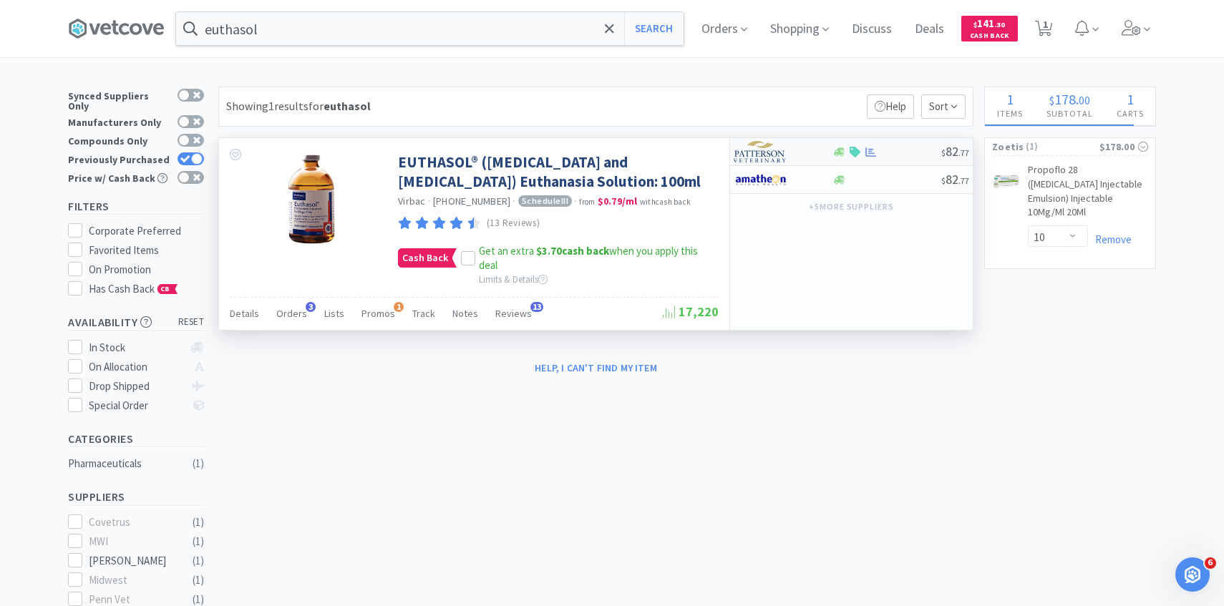
click at [767, 153] on img at bounding box center [761, 151] width 54 height 21
select select "1"
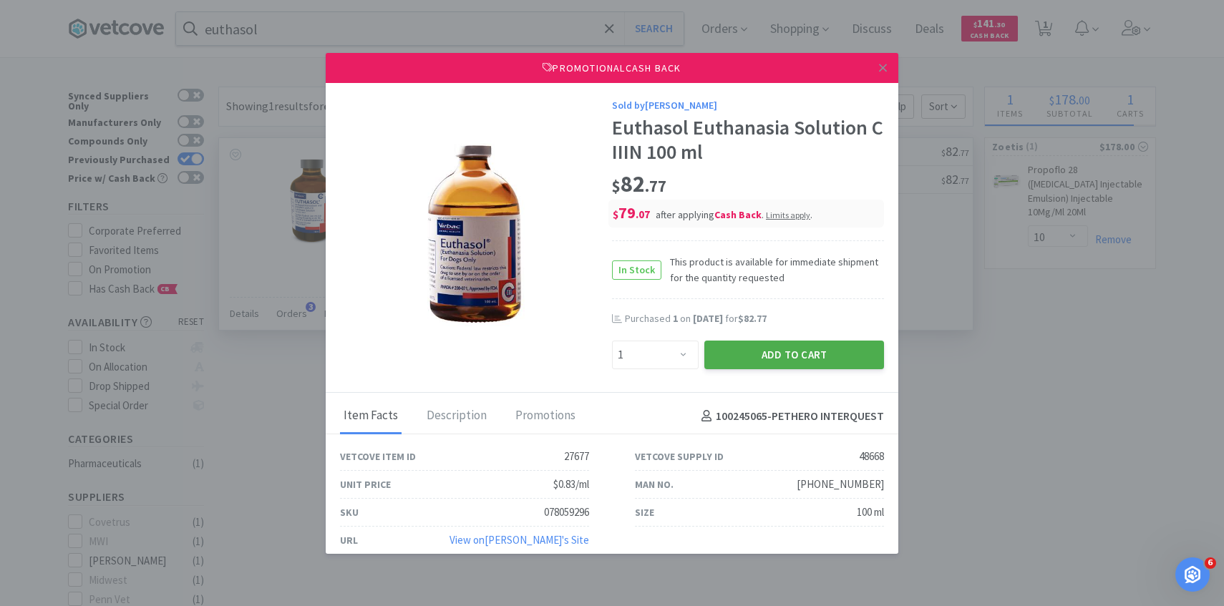
click at [731, 346] on button "Add to Cart" at bounding box center [795, 355] width 180 height 29
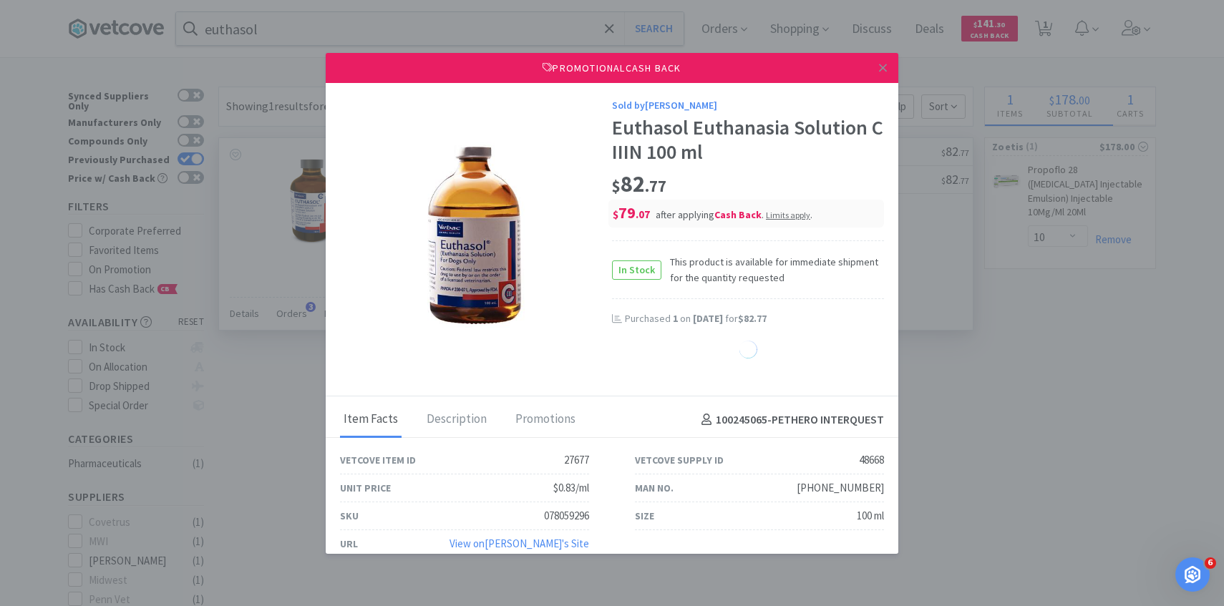
select select "1"
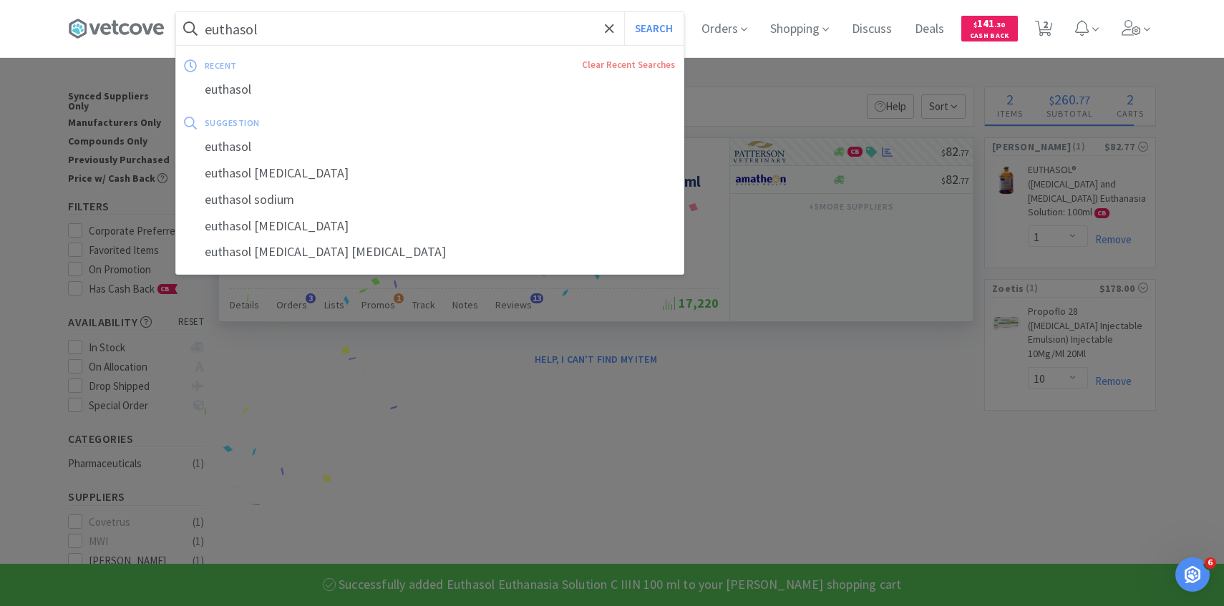
click at [389, 31] on input "euthasol" at bounding box center [430, 28] width 508 height 33
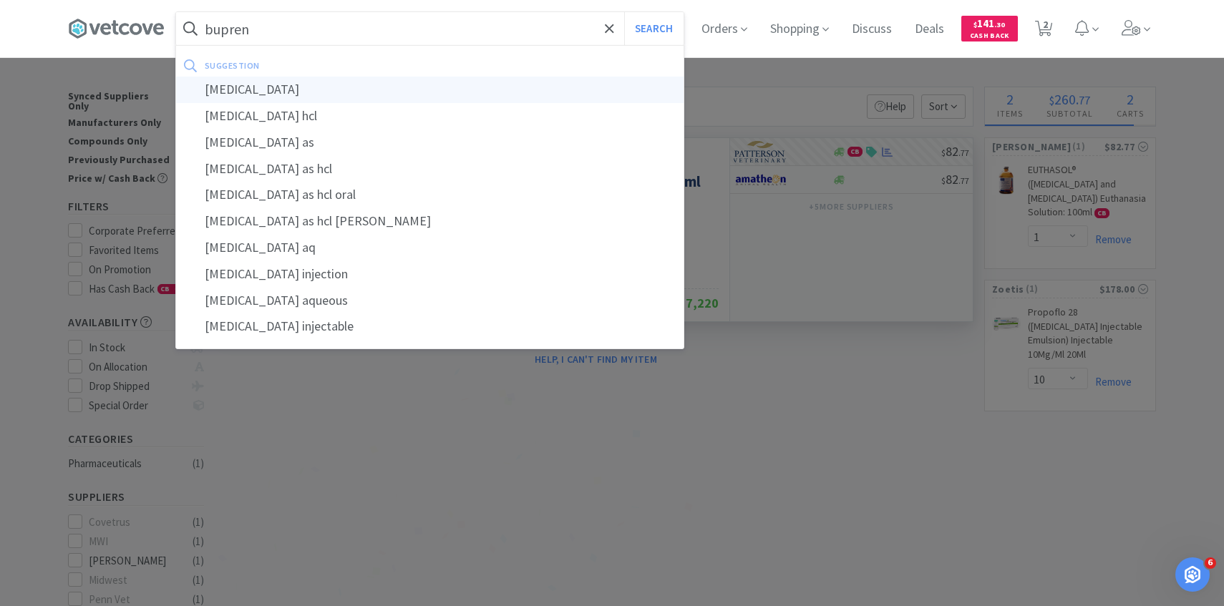
click at [372, 92] on div "[MEDICAL_DATA]" at bounding box center [430, 90] width 508 height 26
type input "[MEDICAL_DATA]"
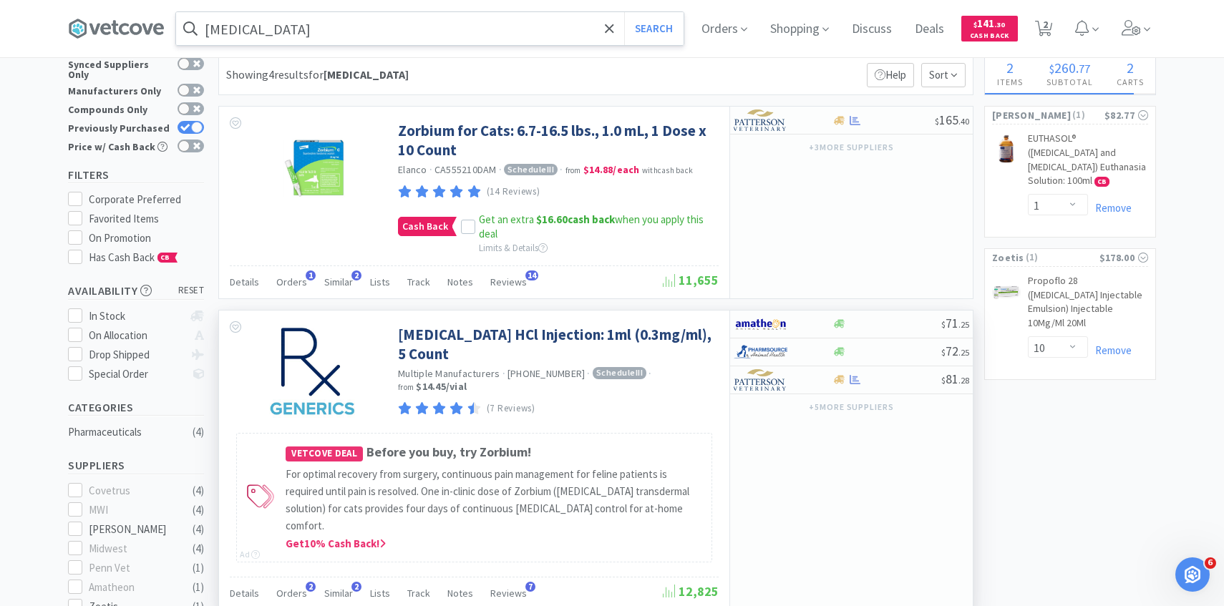
scroll to position [32, 0]
click at [789, 374] on div at bounding box center [773, 379] width 79 height 24
select select "1"
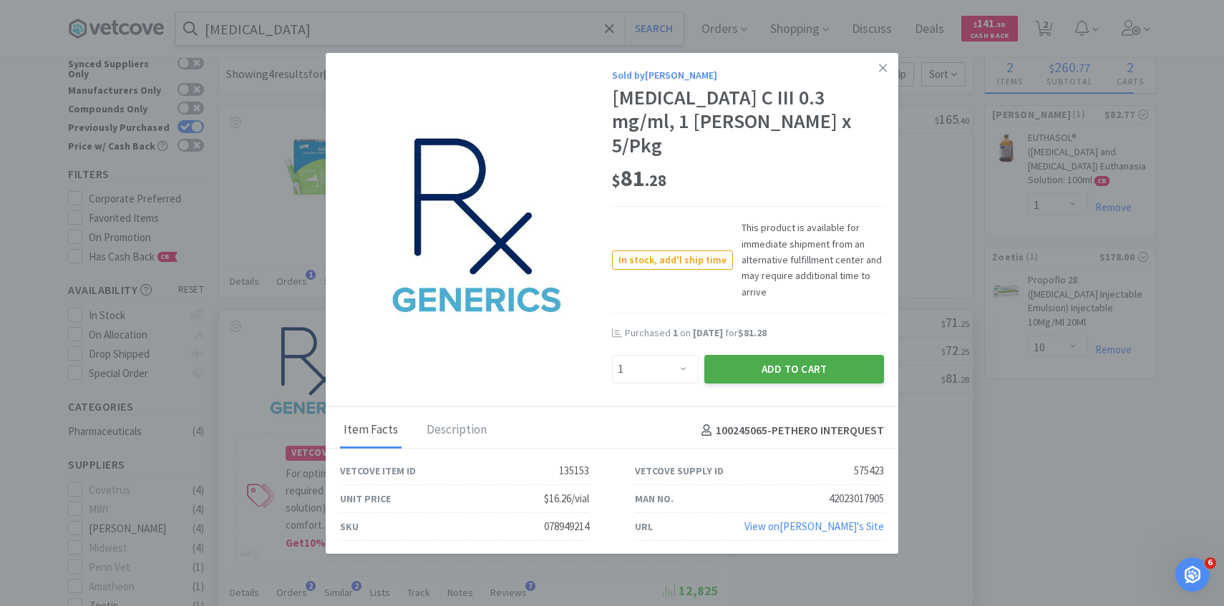
click at [775, 355] on button "Add to Cart" at bounding box center [795, 369] width 180 height 29
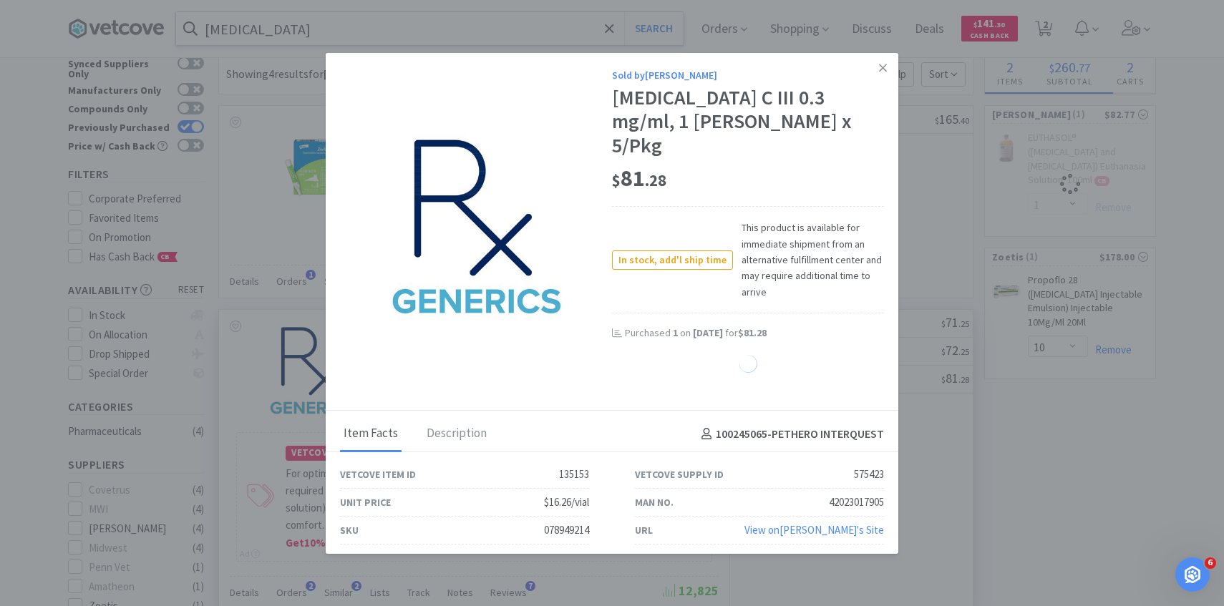
select select "1"
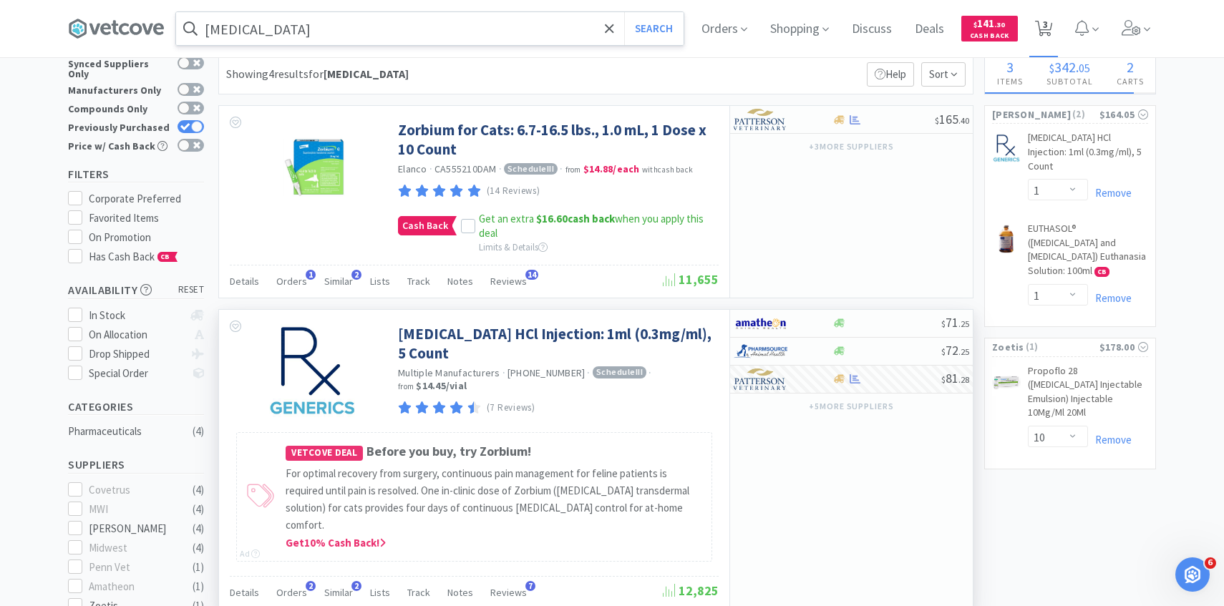
click at [1042, 39] on span "3" at bounding box center [1044, 28] width 29 height 57
select select "10"
select select "1"
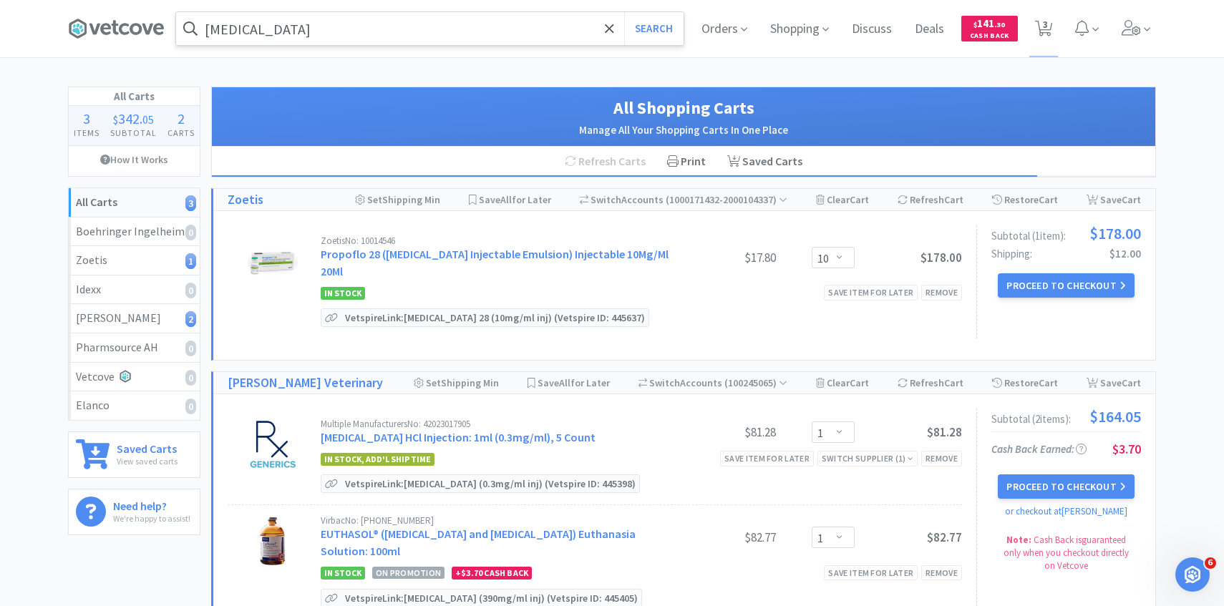
drag, startPoint x: 1137, startPoint y: 33, endPoint x: 1113, endPoint y: 42, distance: 25.4
click at [1138, 33] on icon at bounding box center [1132, 28] width 20 height 16
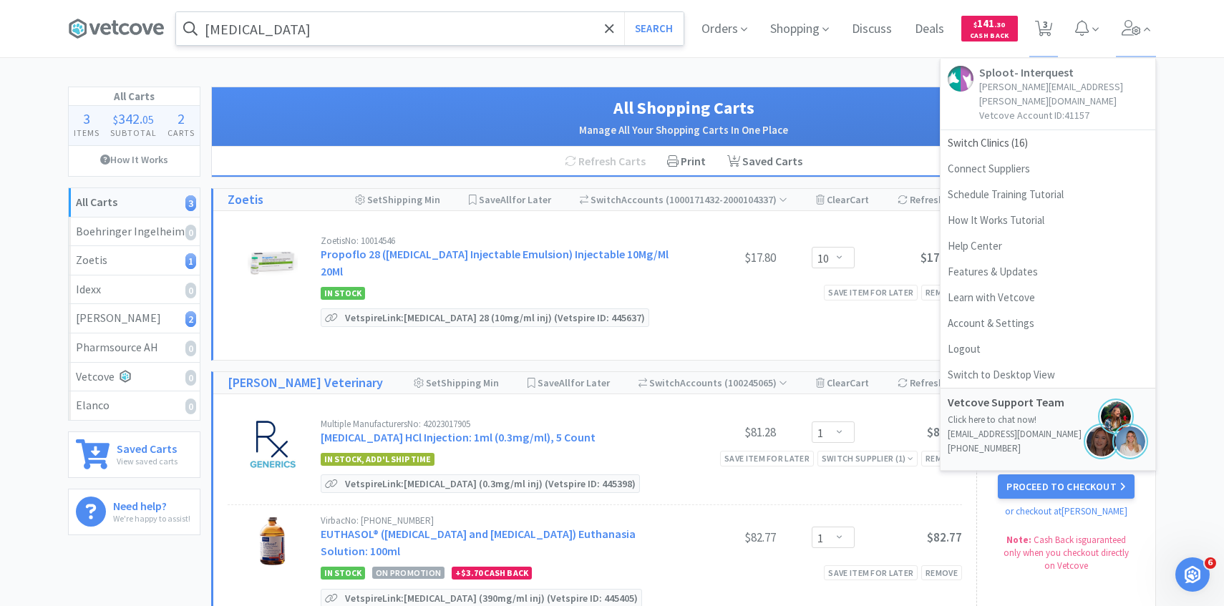
click at [856, 80] on div "[MEDICAL_DATA] Search Orders Shopping Discuss Discuss Deals Deals $ 141 . 30 Ca…" at bounding box center [612, 357] width 1224 height 715
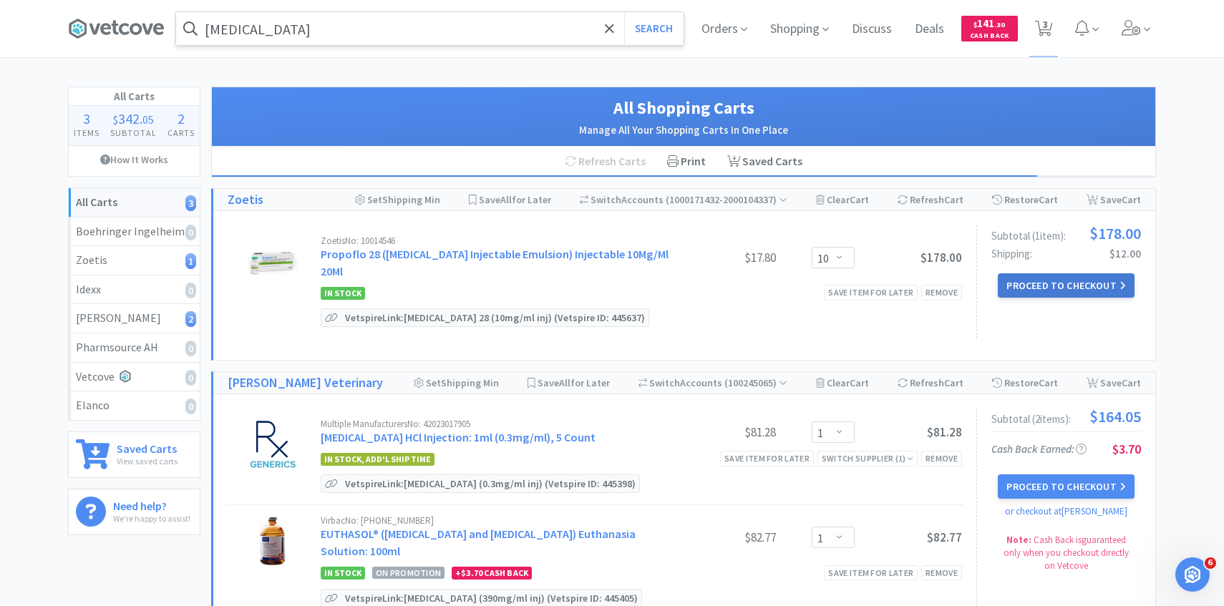
click at [1031, 277] on button "Proceed to Checkout" at bounding box center [1066, 286] width 136 height 24
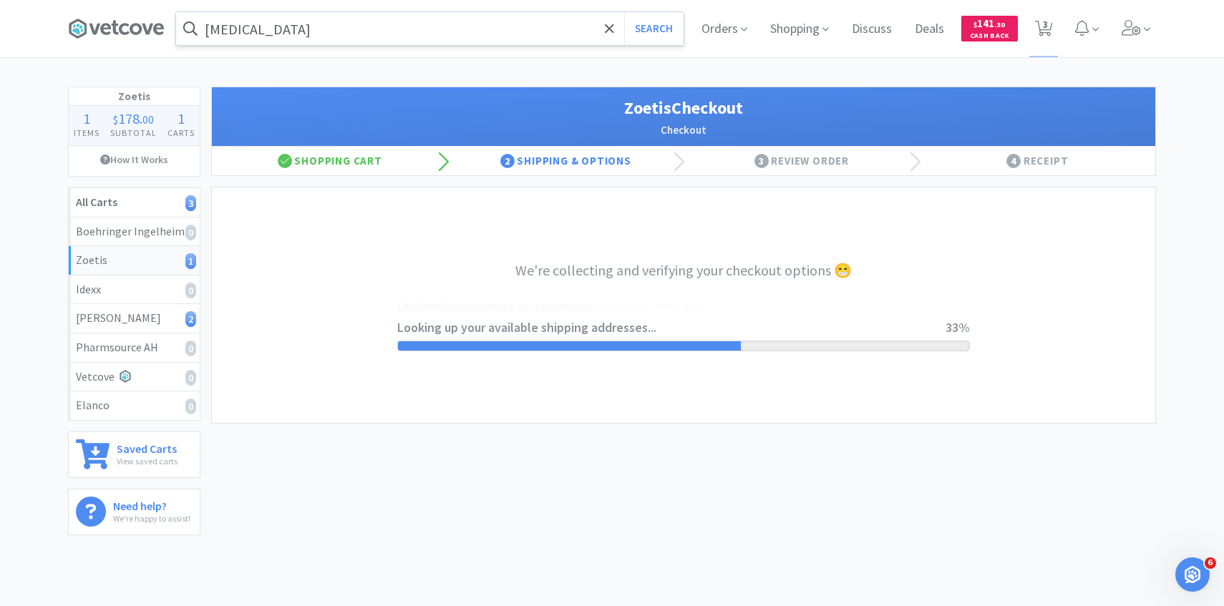
select select "invoice"
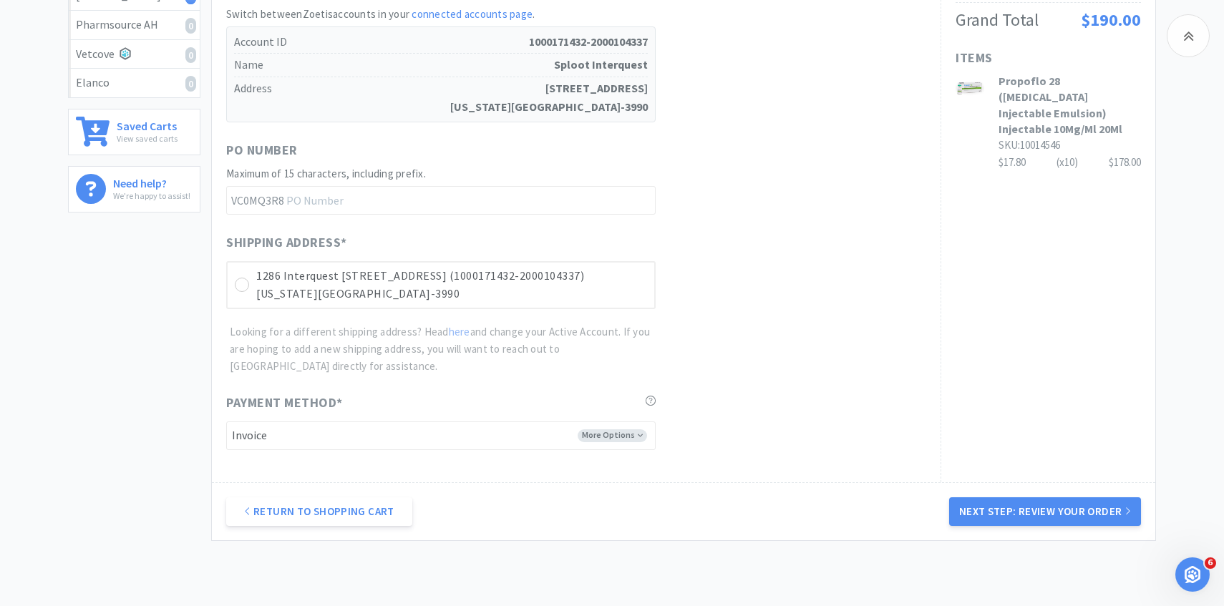
scroll to position [404, 0]
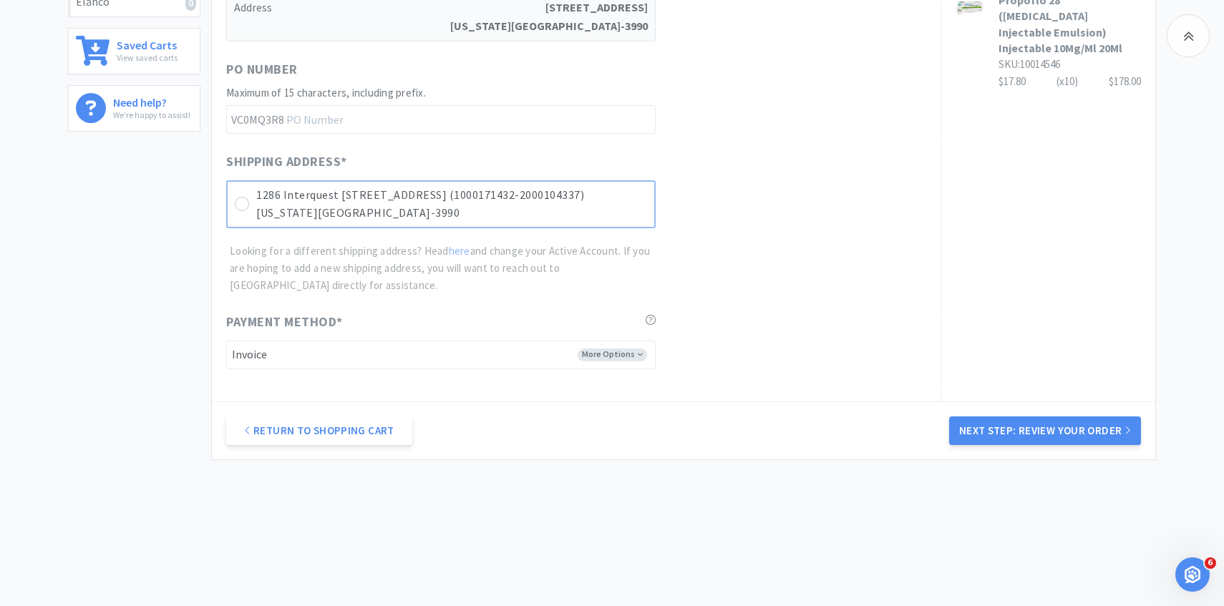
click at [610, 183] on div "[STREET_ADDRESS] (1000171432-2000104337) [US_STATE][GEOGRAPHIC_DATA]-3990" at bounding box center [441, 204] width 430 height 48
click at [1022, 432] on button "Next Step: Review Your Order" at bounding box center [1045, 431] width 192 height 29
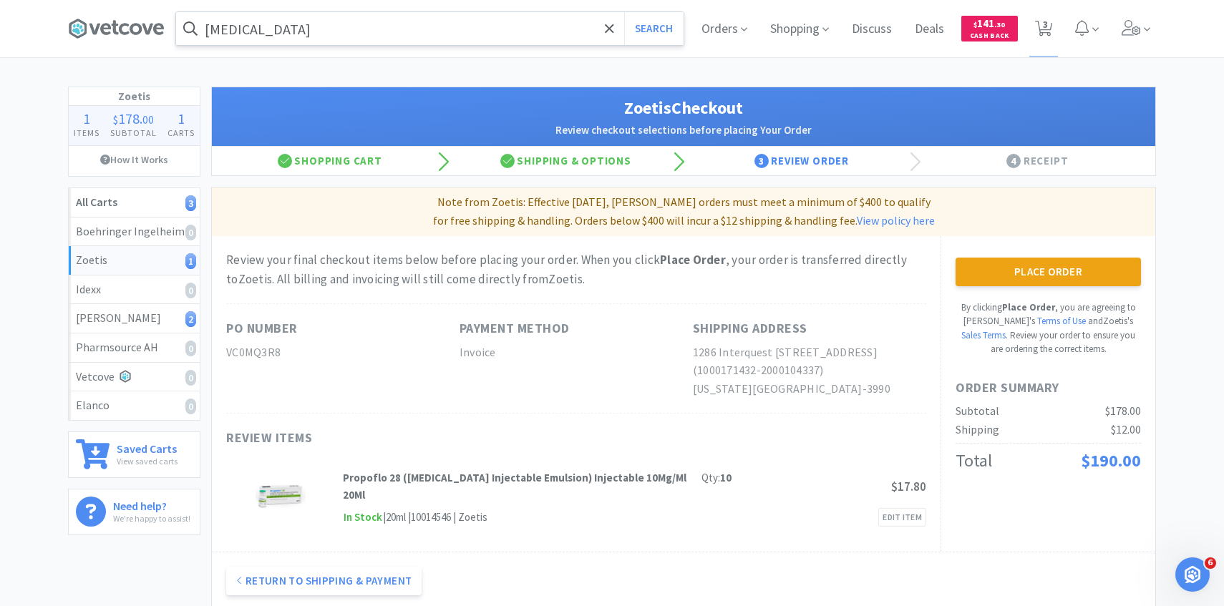
scroll to position [4, 0]
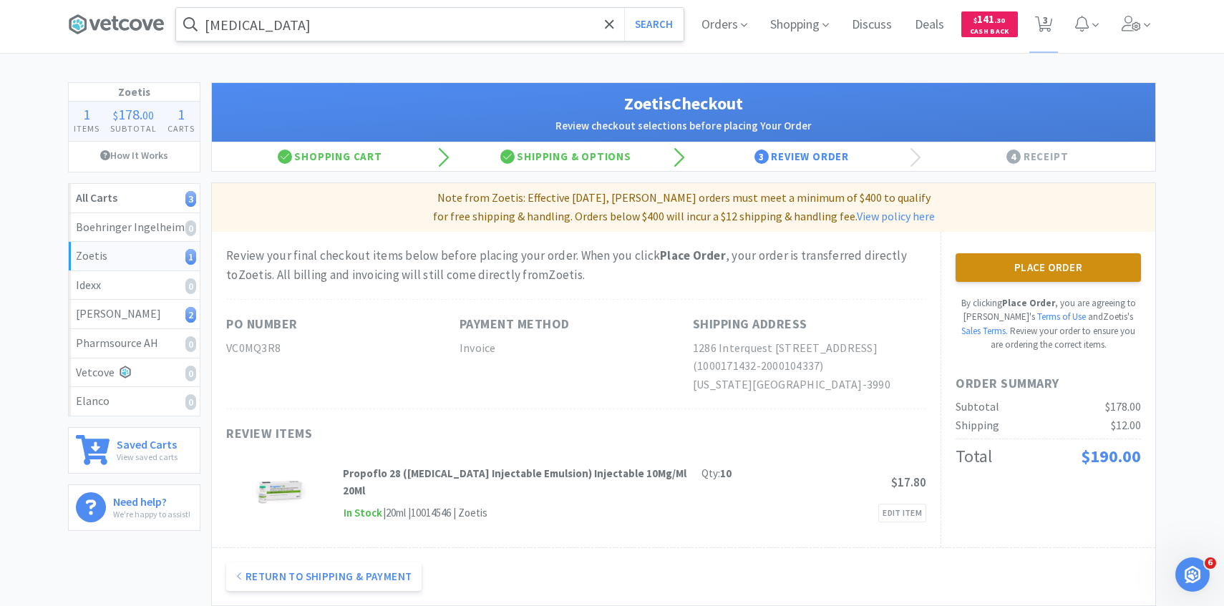
click at [968, 259] on button "Place Order" at bounding box center [1048, 267] width 185 height 29
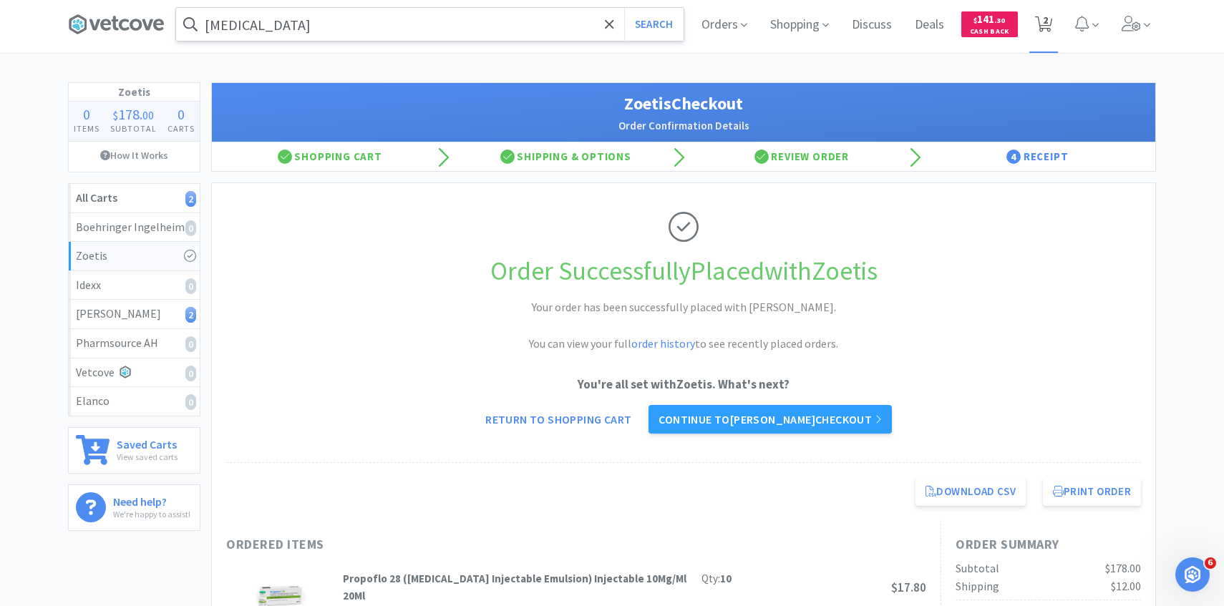
click at [1053, 43] on span "2" at bounding box center [1044, 24] width 29 height 57
select select "1"
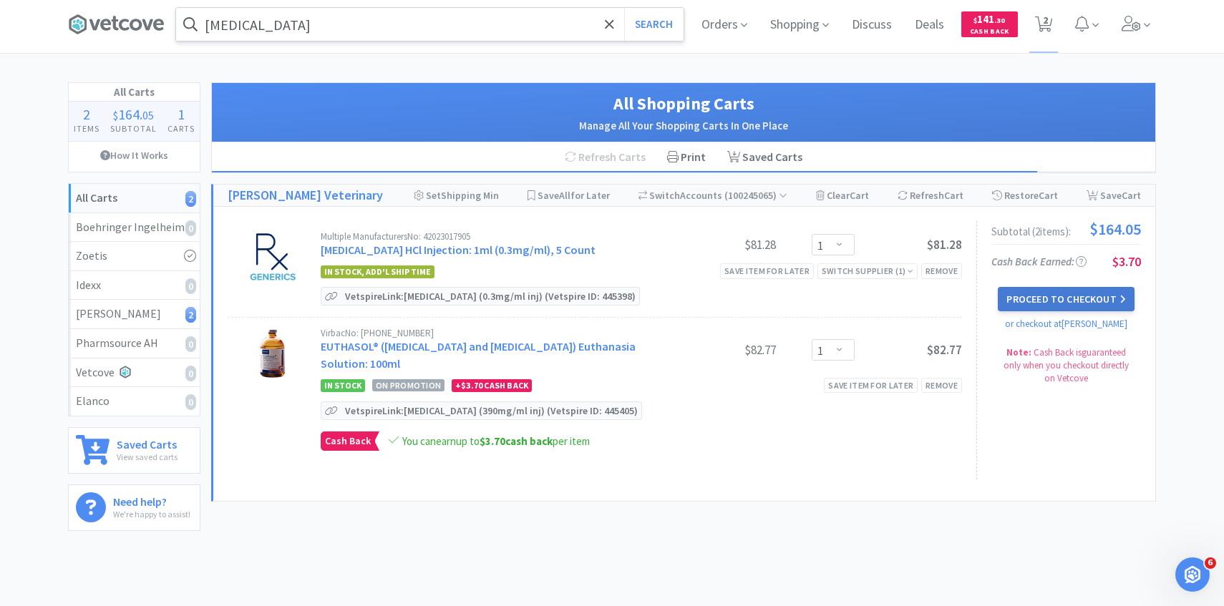
click at [1036, 301] on button "Proceed to Checkout" at bounding box center [1066, 299] width 136 height 24
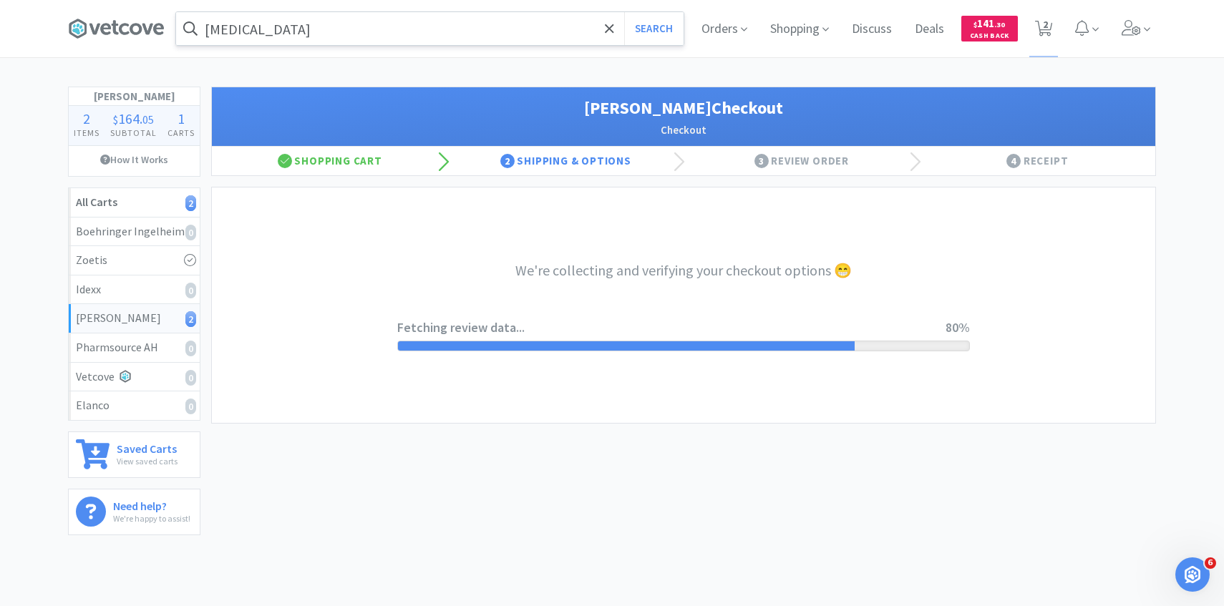
select select "1"
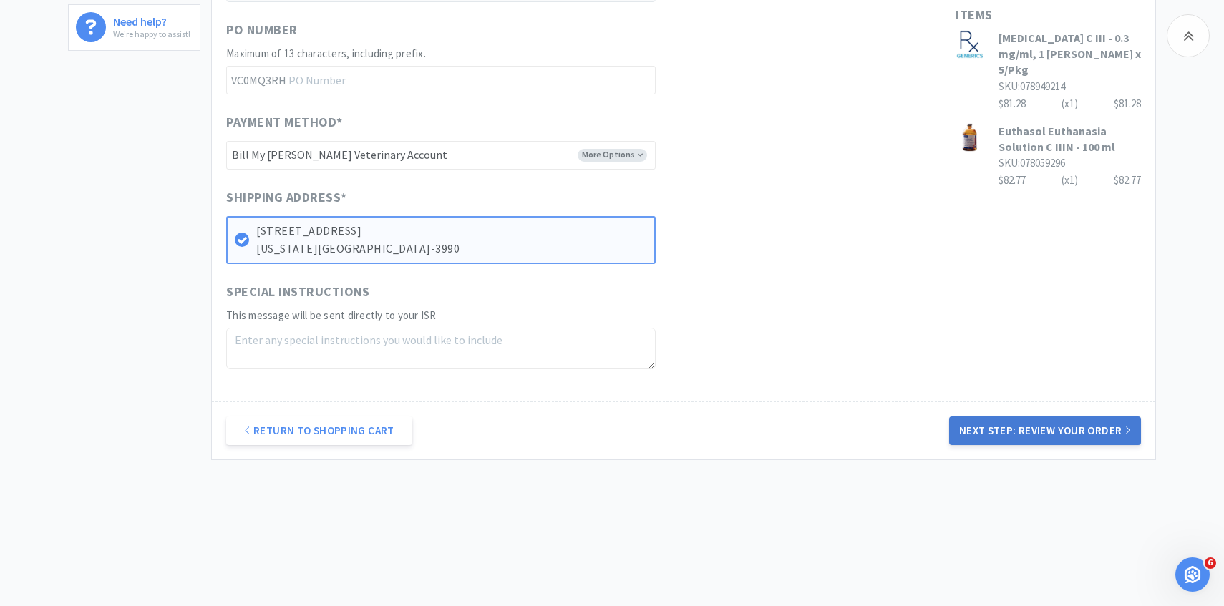
click at [1007, 439] on button "Next Step: Review Your Order" at bounding box center [1045, 431] width 192 height 29
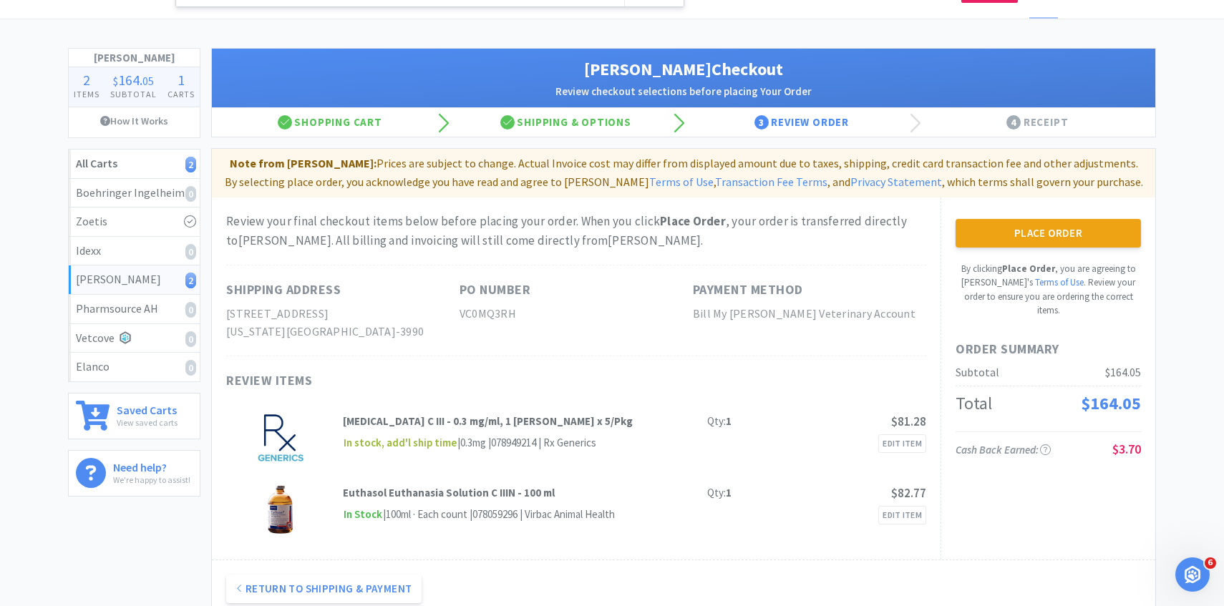
scroll to position [198, 0]
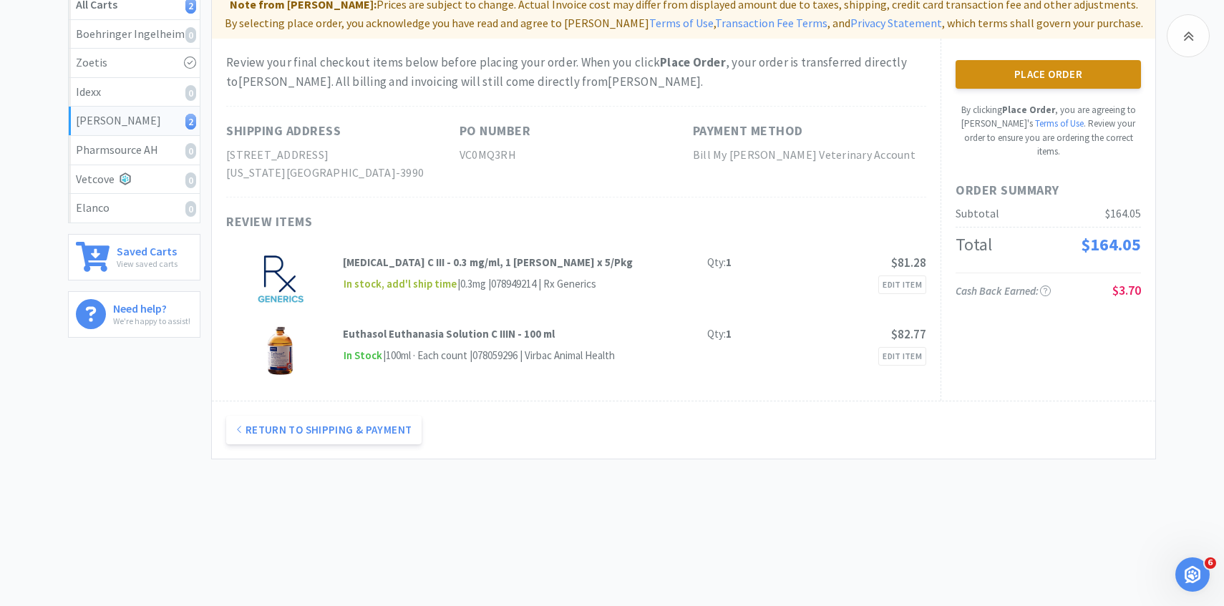
click at [1010, 82] on button "Place Order" at bounding box center [1048, 74] width 185 height 29
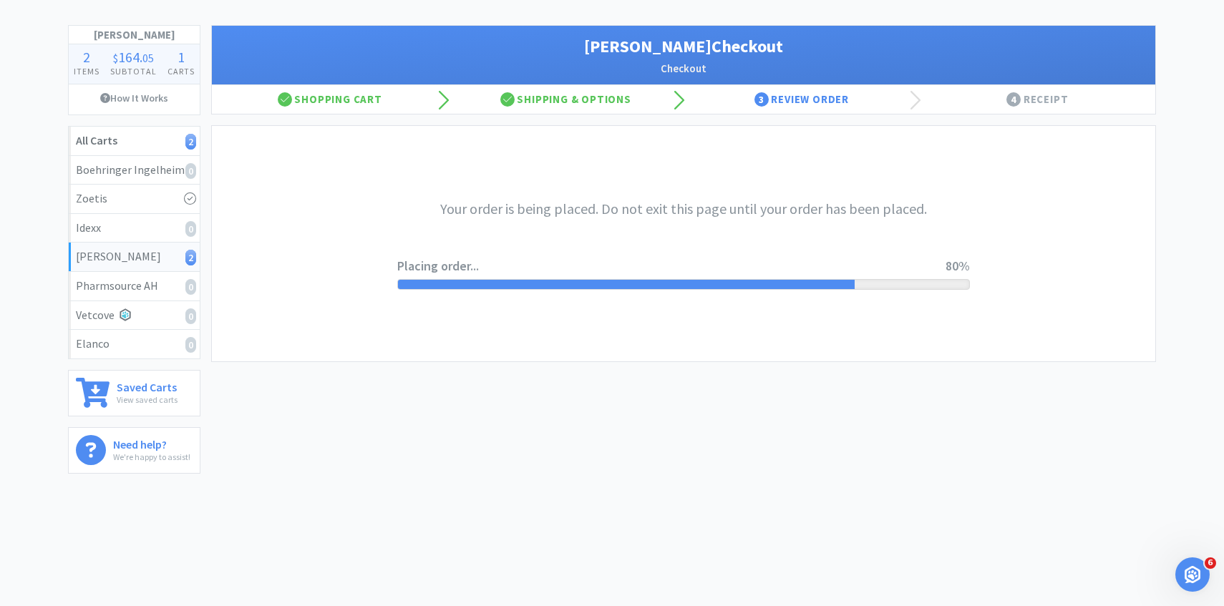
scroll to position [0, 0]
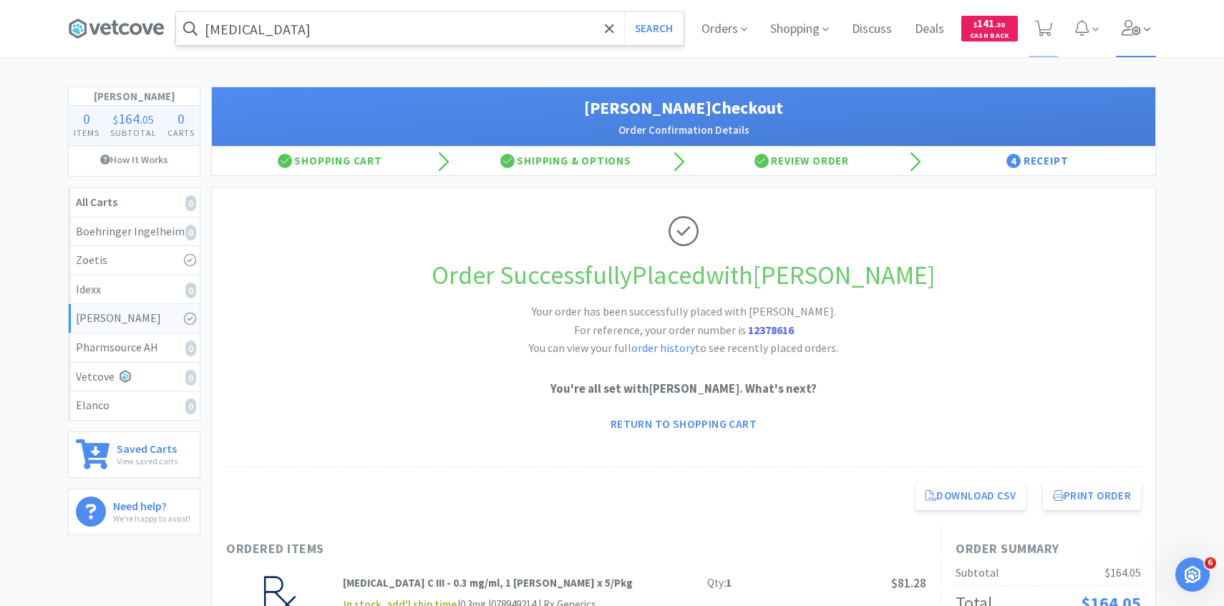
click at [1143, 35] on span at bounding box center [1136, 28] width 41 height 57
click at [1139, 40] on span at bounding box center [1136, 28] width 41 height 57
